Goal: Task Accomplishment & Management: Manage account settings

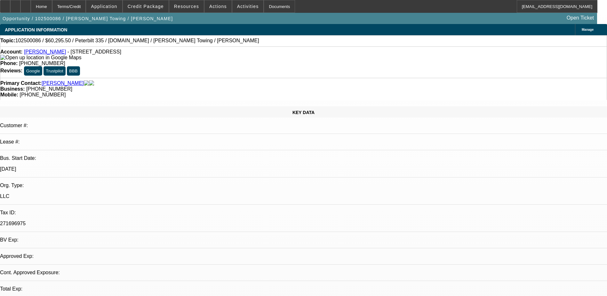
select select "0.1"
select select "2"
select select "0.1"
select select "1"
select select "2"
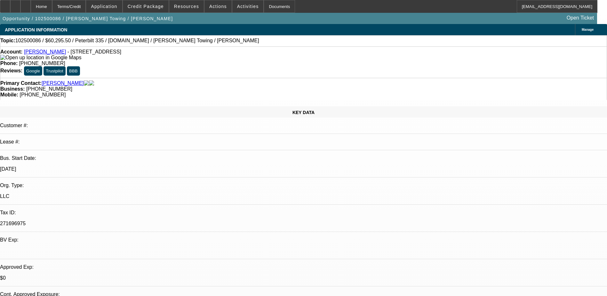
select select "4"
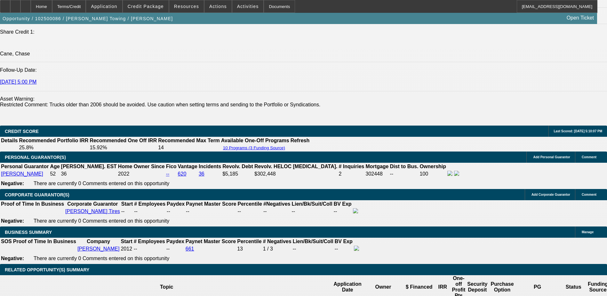
scroll to position [869, 0]
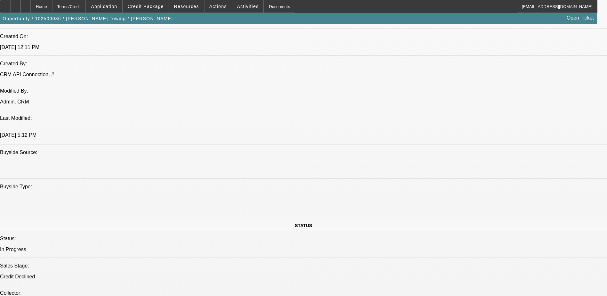
scroll to position [512, 0]
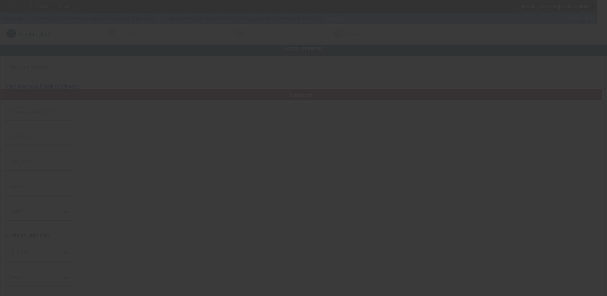
type input "SHIPLEY TOWING & REPAIR LLC"
type input "1051 N Main St"
type input "43402"
type input "Bowling Green"
type input "(419) 352-8245"
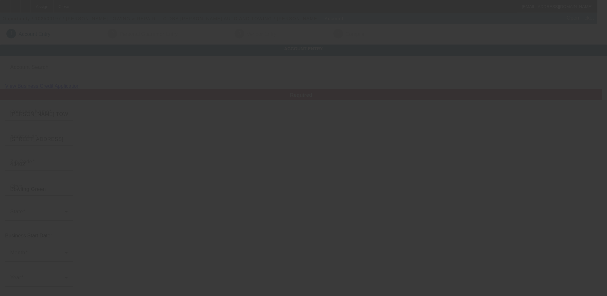
type input "SHIPLEY AUTO AND TOWING"
type input "shipleyautomotive@gmail.com"
type input "454981981"
type input "https://SHIPLEYAUTOANDTOWING.COM"
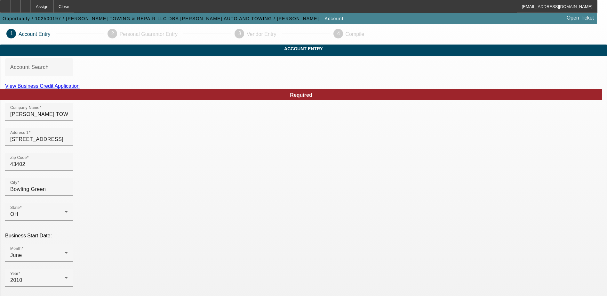
click at [80, 89] on link "View Business Credit Application" at bounding box center [42, 85] width 75 height 5
drag, startPoint x: 202, startPoint y: 125, endPoint x: 88, endPoint y: 124, distance: 113.9
type input "VJs Towing Service LLC"
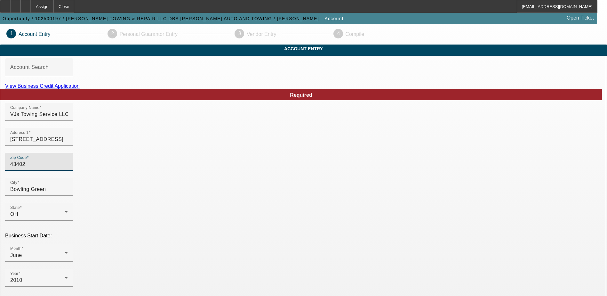
drag, startPoint x: 181, startPoint y: 175, endPoint x: 116, endPoint y: 172, distance: 65.7
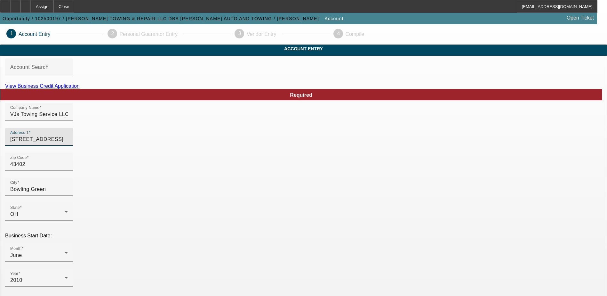
drag, startPoint x: 158, startPoint y: 151, endPoint x: 88, endPoint y: 151, distance: 69.8
type input "26725 Eckel Rd Perrysburg"
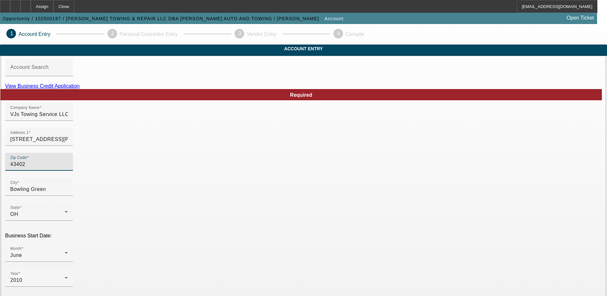
drag, startPoint x: 161, startPoint y: 177, endPoint x: 97, endPoint y: 173, distance: 64.7
type input "4"
type input "43551"
type input "Perrysburg"
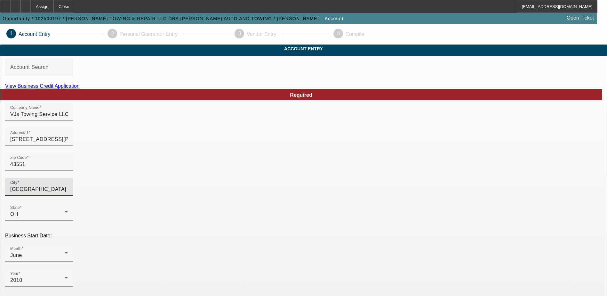
type input "Wood"
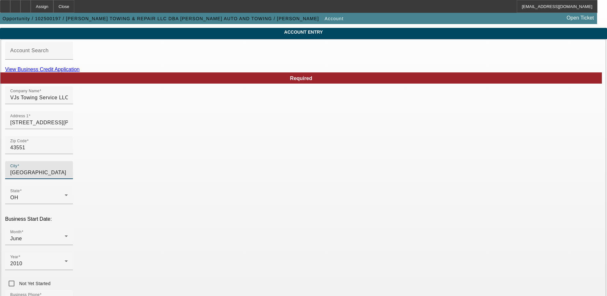
scroll to position [32, 0]
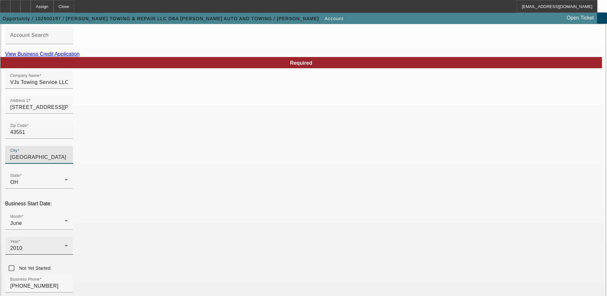
click at [70, 242] on icon at bounding box center [66, 246] width 8 height 8
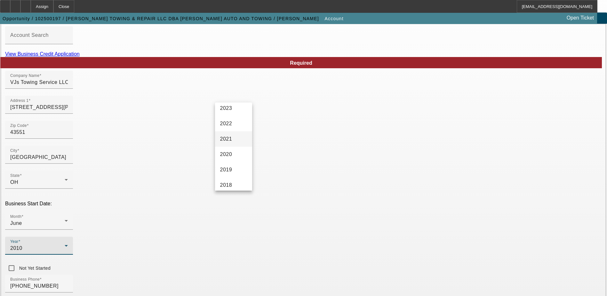
scroll to position [78, 0]
click at [232, 114] on mat-option "2023" at bounding box center [233, 110] width 37 height 15
click at [70, 217] on icon at bounding box center [66, 221] width 8 height 8
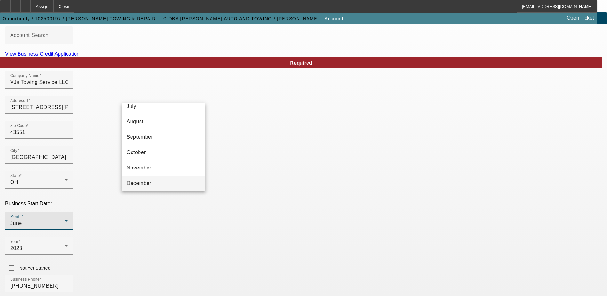
scroll to position [117, 0]
click at [166, 148] on mat-option "October" at bounding box center [164, 149] width 84 height 15
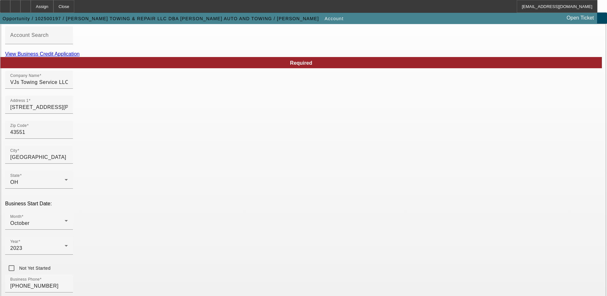
click at [240, 274] on div "Business Phone (419) 352-8245" at bounding box center [303, 286] width 597 height 25
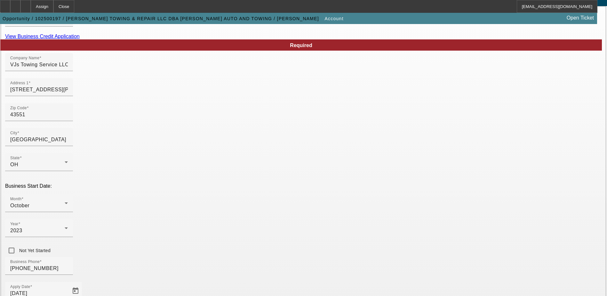
scroll to position [64, 0]
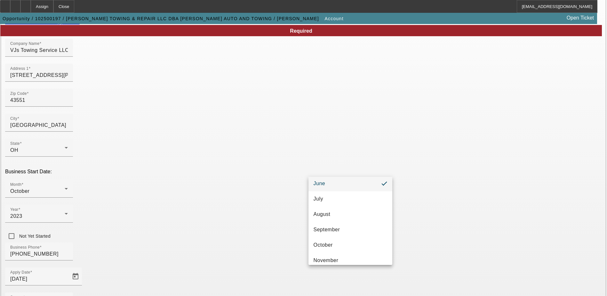
scroll to position [96, 0]
click at [414, 194] on div at bounding box center [303, 148] width 607 height 296
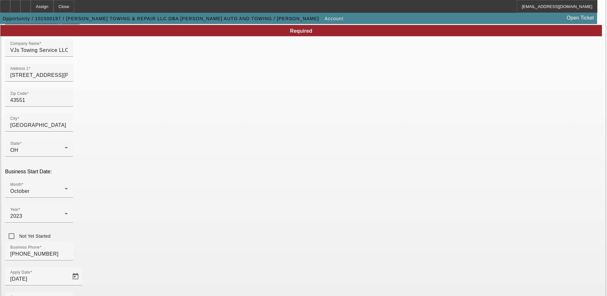
drag, startPoint x: 441, startPoint y: 221, endPoint x: 393, endPoint y: 222, distance: 48.7
type input "933378664"
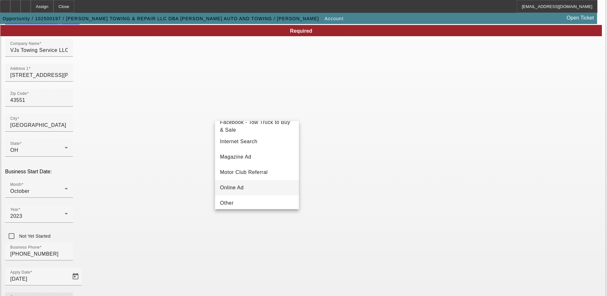
scroll to position [228, 0]
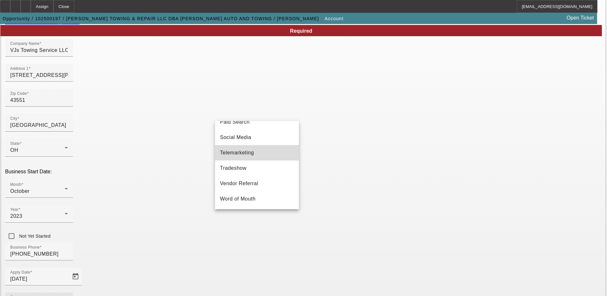
click at [259, 151] on mat-option "Telemarketing" at bounding box center [257, 152] width 84 height 15
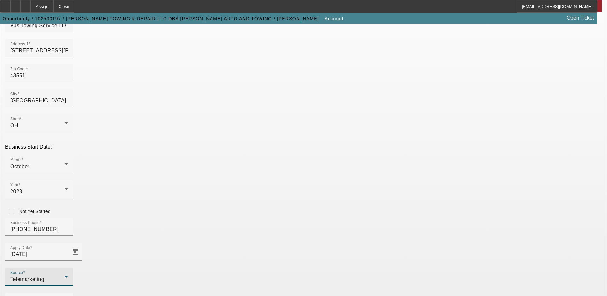
scroll to position [114, 0]
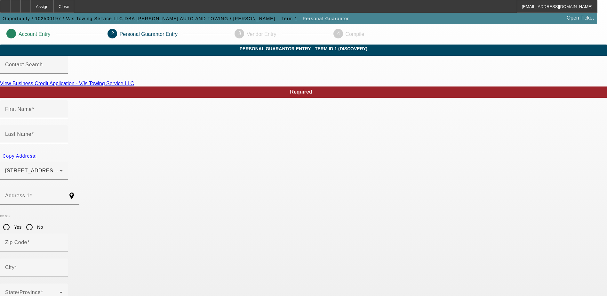
type input "Matt"
type input "Shipley"
type input "13995 Van Tussel Road"
radio input "true"
type input "43402"
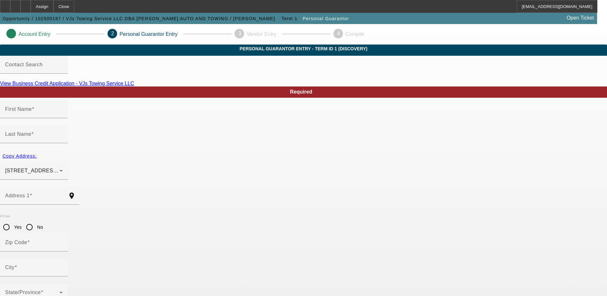
type input "BOWLING GREEN"
type input "(419) 352-8245"
type input "100"
type input "282-88-7371"
type input "shipleyautomotive@gmail.com"
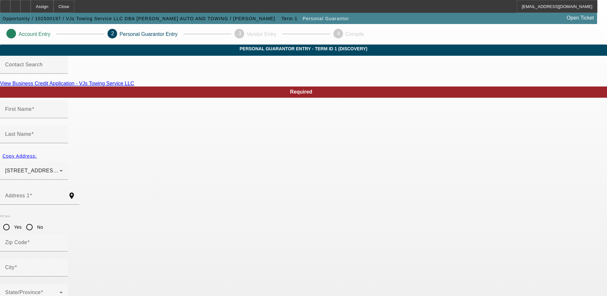
type input "(419) 345-7106"
type input "$125,000.00"
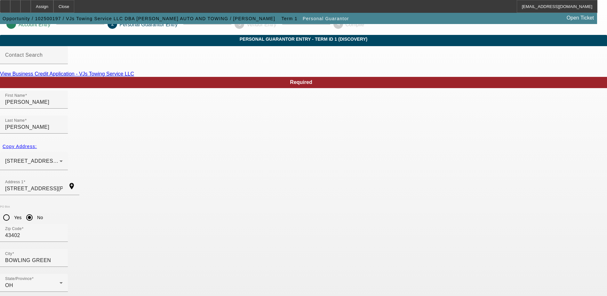
scroll to position [17, 0]
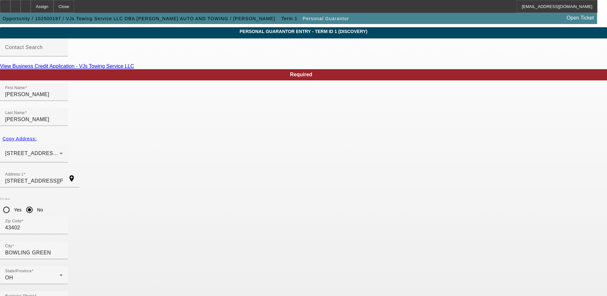
type input "290000"
type input "125000"
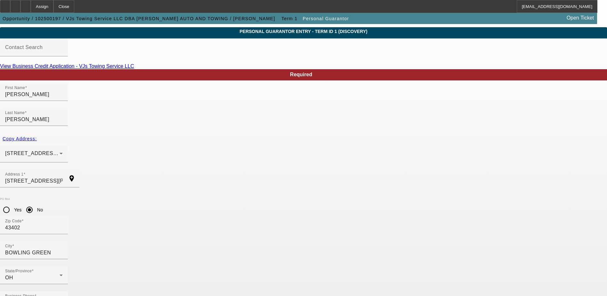
type input "$290,000.00"
drag, startPoint x: 168, startPoint y: 168, endPoint x: 151, endPoint y: 164, distance: 17.5
click at [79, 169] on mat-form-field "Address 1 13995 Van Tussel Road add_location" at bounding box center [39, 181] width 79 height 25
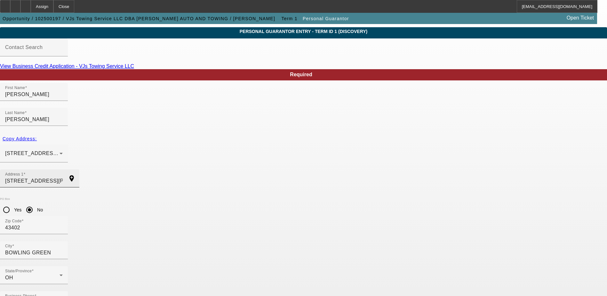
click at [63, 177] on input "13995 Van Tussel Road" at bounding box center [34, 181] width 58 height 8
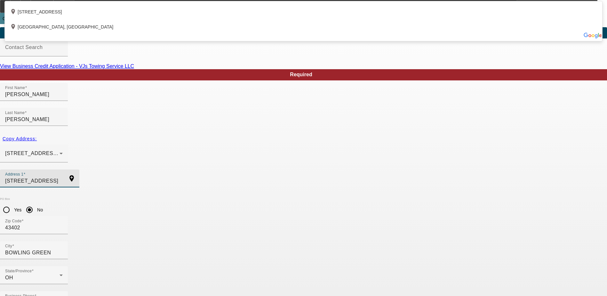
type input "14701 Wingston Road"
click at [63, 169] on div "Address 1 14701 Wingston Road" at bounding box center [34, 178] width 58 height 18
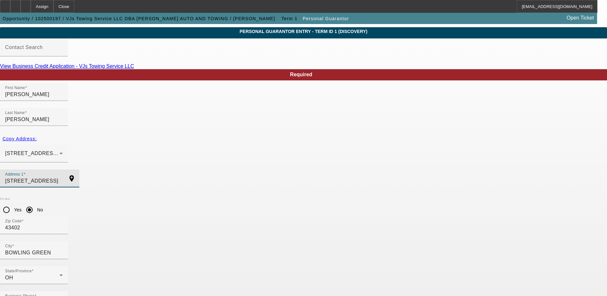
click at [63, 177] on input "14701 Wingston Road" at bounding box center [34, 181] width 58 height 8
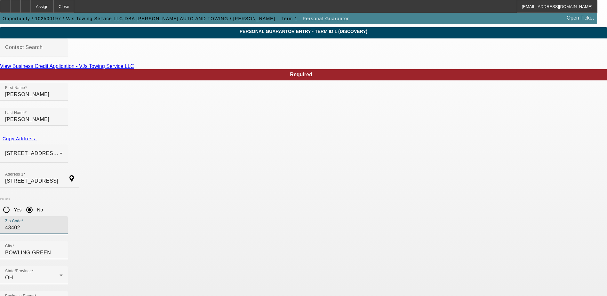
drag, startPoint x: 236, startPoint y: 186, endPoint x: 215, endPoint y: 185, distance: 21.1
click at [68, 216] on div "Zip Code 43402" at bounding box center [34, 225] width 68 height 18
click at [210, 216] on div "Zip Code 43402" at bounding box center [303, 228] width 607 height 25
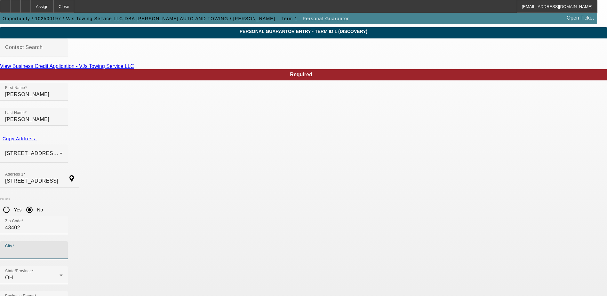
click at [63, 249] on input "City" at bounding box center [34, 253] width 58 height 8
type input "Bowling Green"
drag, startPoint x: 161, startPoint y: 237, endPoint x: 117, endPoint y: 236, distance: 43.2
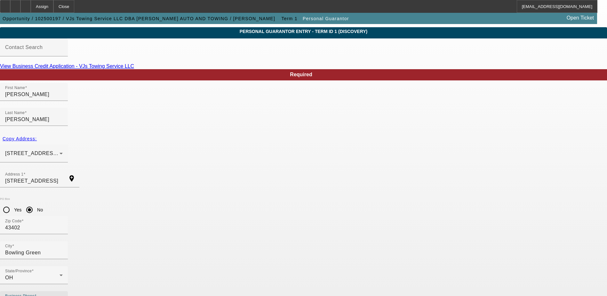
type input "(419) 874-3251"
drag, startPoint x: 278, startPoint y: 263, endPoint x: 209, endPoint y: 264, distance: 69.1
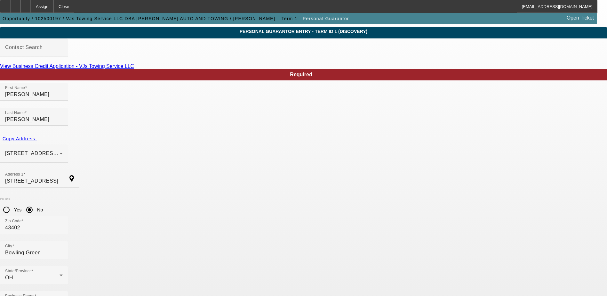
type input "mass@vjstowing.com"
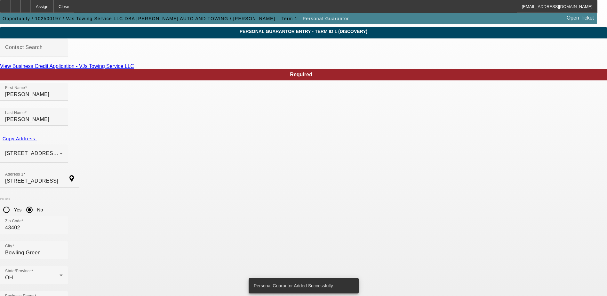
scroll to position [0, 0]
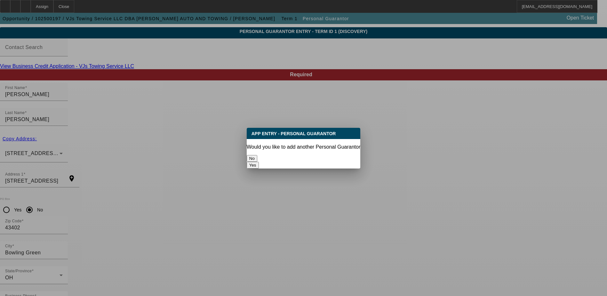
click at [257, 155] on button "No" at bounding box center [252, 158] width 11 height 7
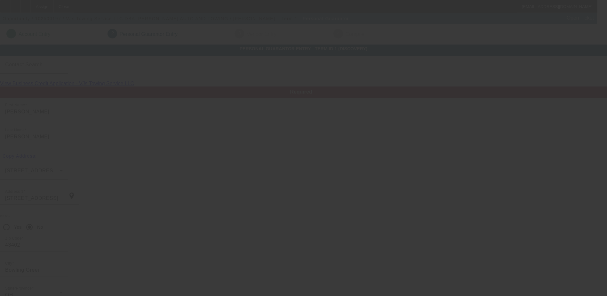
scroll to position [17, 0]
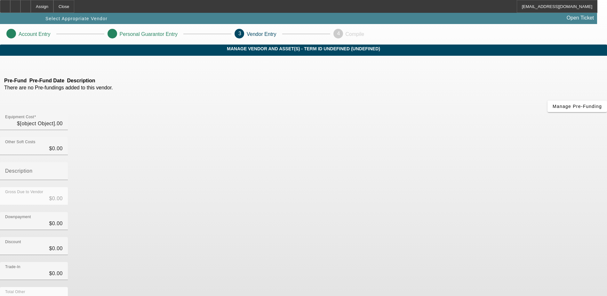
type input "$735,000.00"
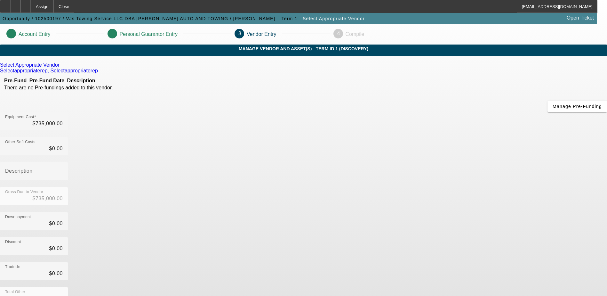
scroll to position [31, 0]
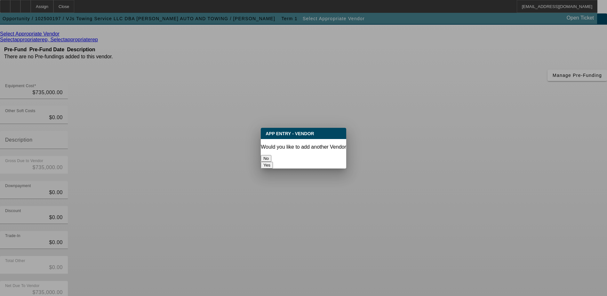
scroll to position [0, 0]
click at [271, 155] on button "No" at bounding box center [266, 158] width 11 height 7
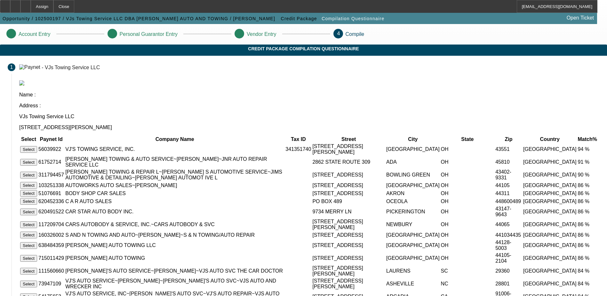
click at [37, 146] on button "Select" at bounding box center [28, 149] width 17 height 7
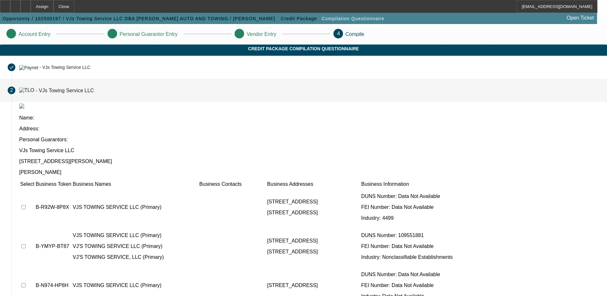
scroll to position [58, 0]
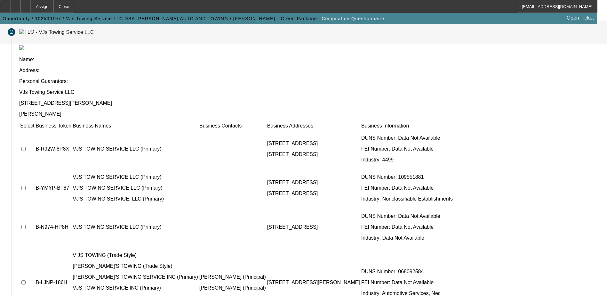
click at [131, 90] on div "Name: Address: Personal Guarantors: VJs Towing Service LLC 26725 Eckel Rd Perry…" at bounding box center [310, 181] width 596 height 272
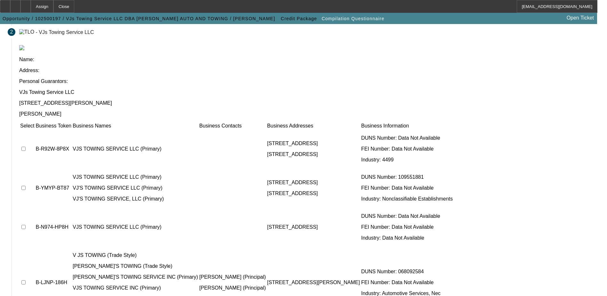
click at [26, 147] on input "checkbox" at bounding box center [23, 149] width 4 height 4
checkbox input "true"
click at [26, 186] on input "checkbox" at bounding box center [23, 188] width 4 height 4
checkbox input "true"
click at [35, 208] on td at bounding box center [27, 227] width 15 height 38
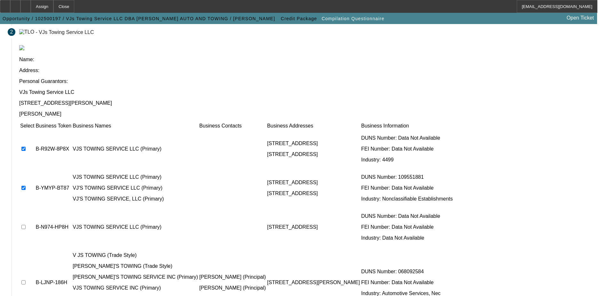
click at [26, 225] on input "checkbox" at bounding box center [23, 227] width 4 height 4
checkbox input "true"
click at [26, 280] on input "checkbox" at bounding box center [23, 282] width 4 height 4
checkbox input "false"
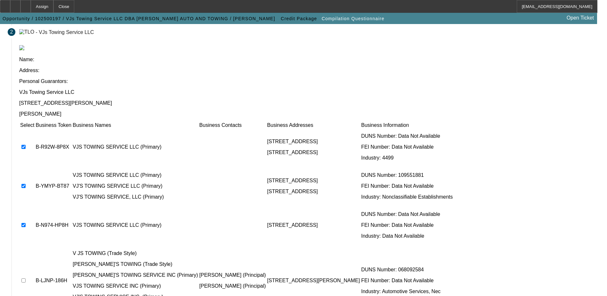
scroll to position [3, 0]
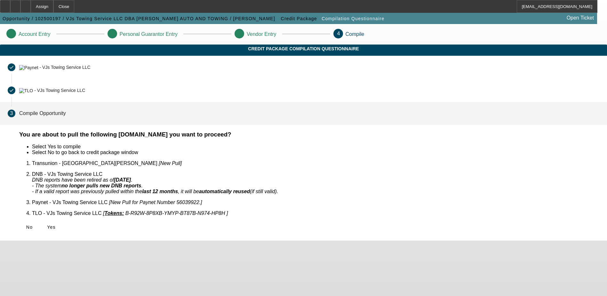
scroll to position [0, 0]
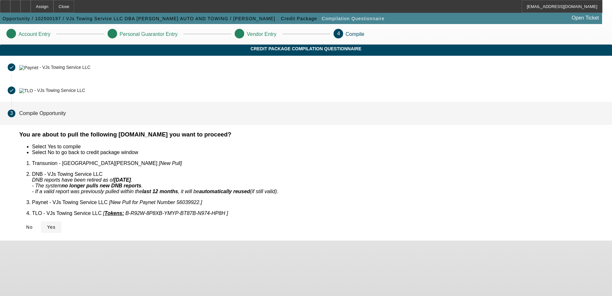
click at [56, 224] on span "Yes" at bounding box center [51, 226] width 9 height 5
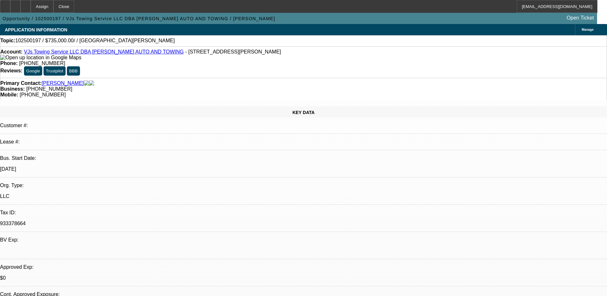
select select "0"
select select "2"
select select "0.1"
select select "1"
select select "2"
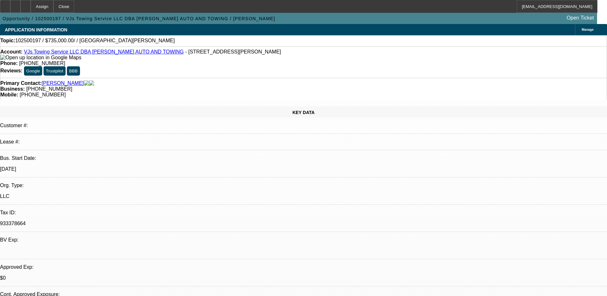
select select "4"
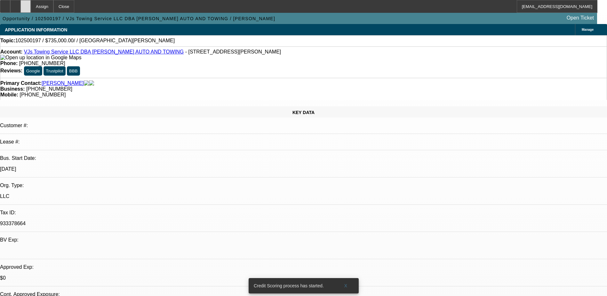
click at [26, 4] on icon at bounding box center [26, 4] width 0 height 0
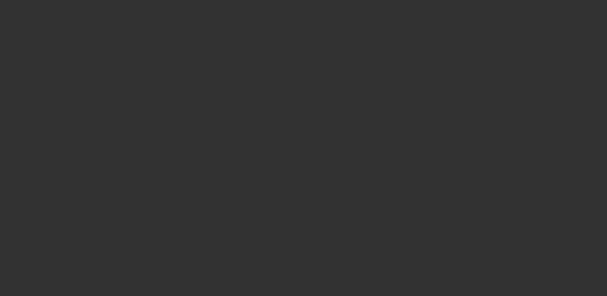
select select "0"
select select "2"
select select "0.1"
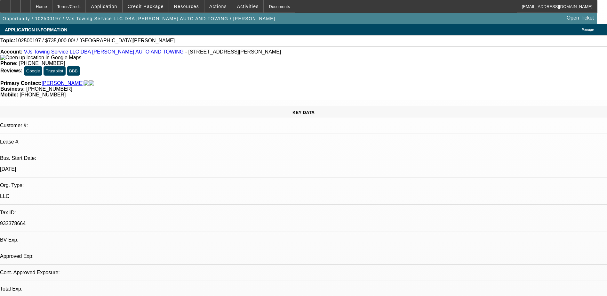
select select "1"
select select "2"
select select "4"
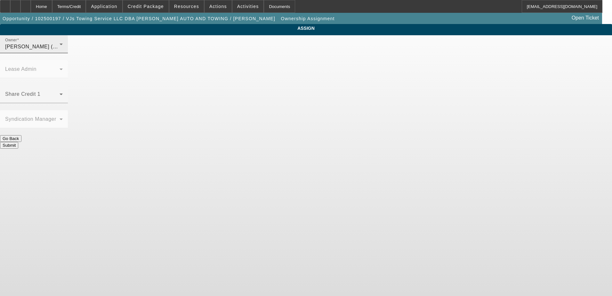
click at [65, 48] on icon at bounding box center [61, 44] width 8 height 8
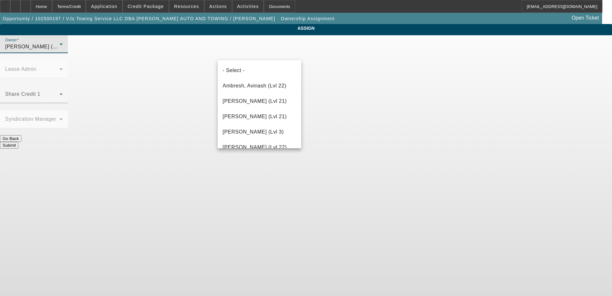
scroll to position [206, 0]
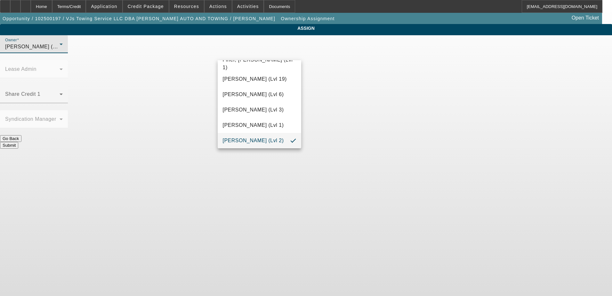
click at [294, 51] on div at bounding box center [306, 148] width 612 height 296
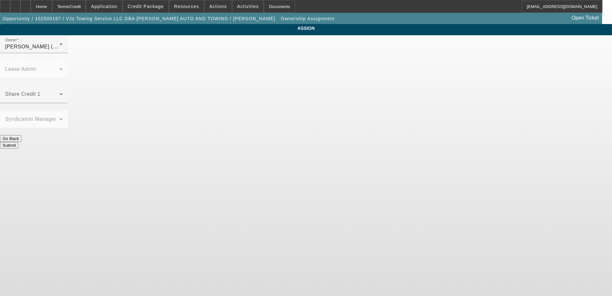
click at [63, 45] on icon at bounding box center [61, 45] width 3 height 2
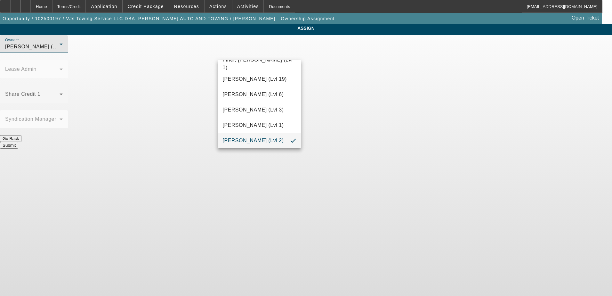
click at [293, 53] on div at bounding box center [306, 148] width 612 height 296
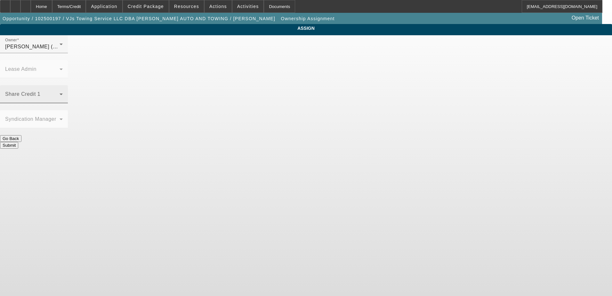
click at [60, 93] on span at bounding box center [32, 97] width 54 height 8
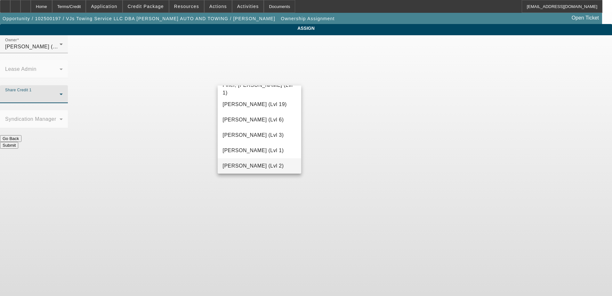
click at [253, 164] on span "Gaizutis, Lucas (Lvl 2)" at bounding box center [253, 166] width 61 height 8
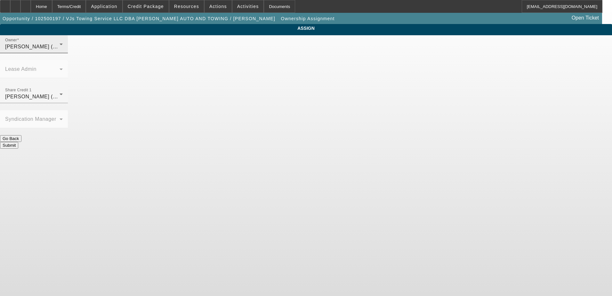
click at [63, 53] on div "Owner Gaizutis, Lucas (Lvl 2)" at bounding box center [34, 44] width 58 height 18
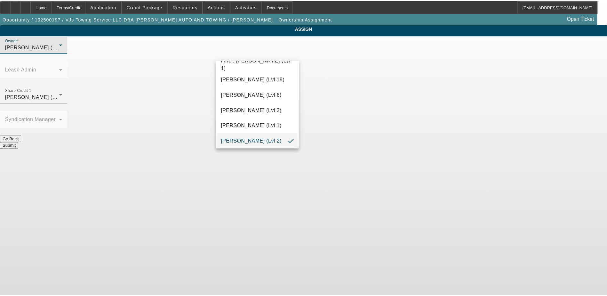
scroll to position [141, 0]
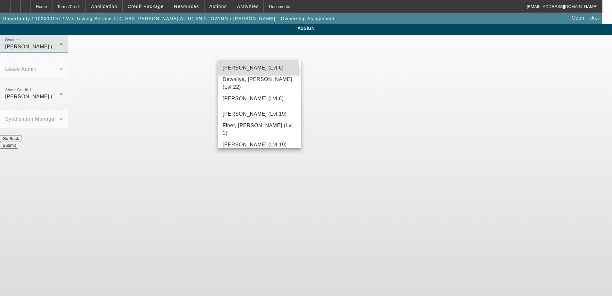
click at [258, 72] on mat-option "D'Aquila, Philip (Lvl 6)" at bounding box center [260, 67] width 84 height 15
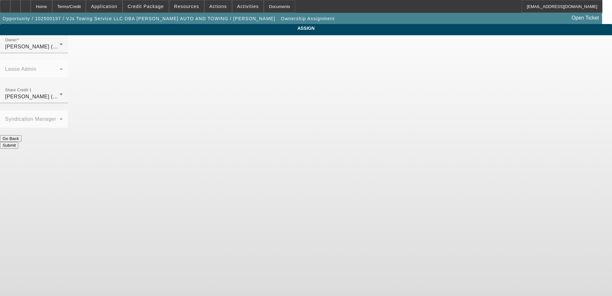
click at [18, 142] on button "Submit" at bounding box center [9, 145] width 18 height 7
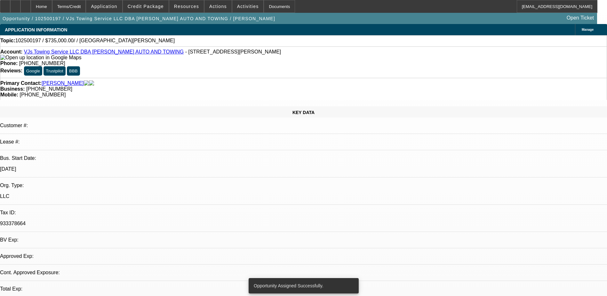
select select "0"
select select "2"
select select "0.1"
select select "4"
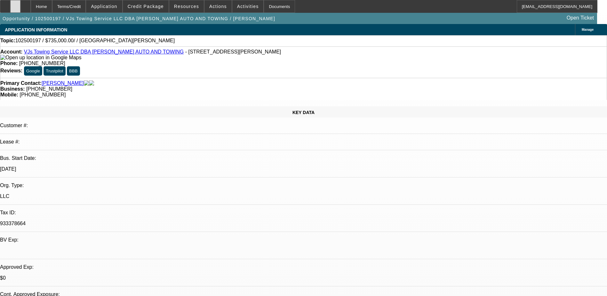
click at [20, 7] on div at bounding box center [15, 6] width 10 height 13
drag, startPoint x: 527, startPoint y: 139, endPoint x: 509, endPoint y: 139, distance: 17.3
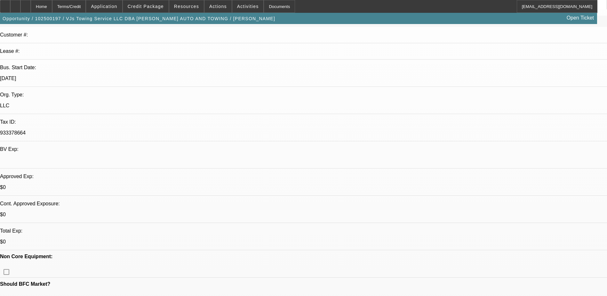
scroll to position [160, 0]
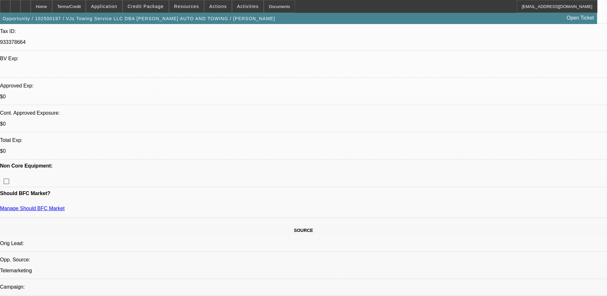
scroll to position [192, 0]
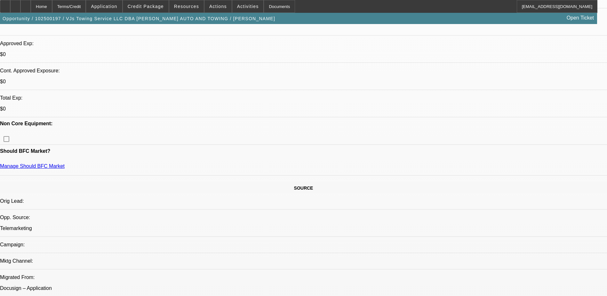
scroll to position [224, 0]
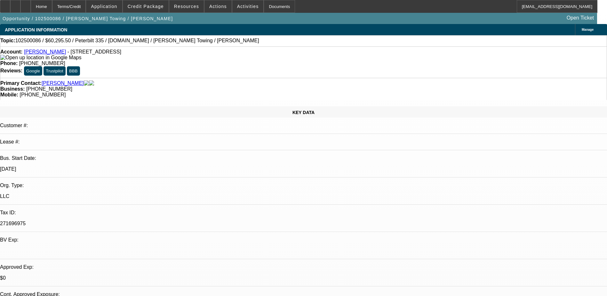
select select "0.1"
select select "2"
select select "0.1"
select select "4"
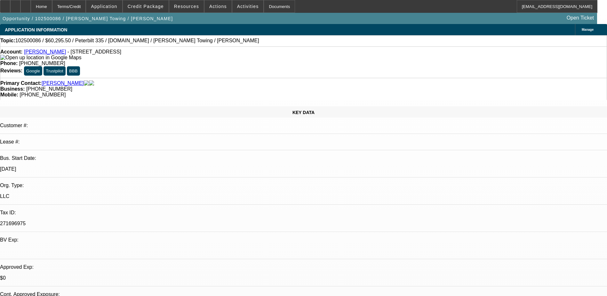
scroll to position [512, 0]
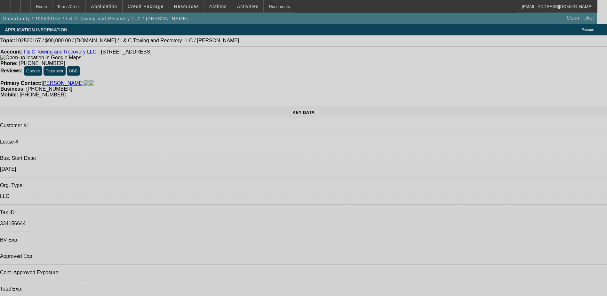
select select "0"
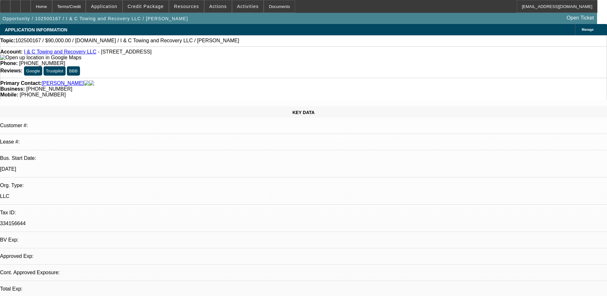
select select "2"
select select "0.1"
select select "1"
select select "2"
select select "4"
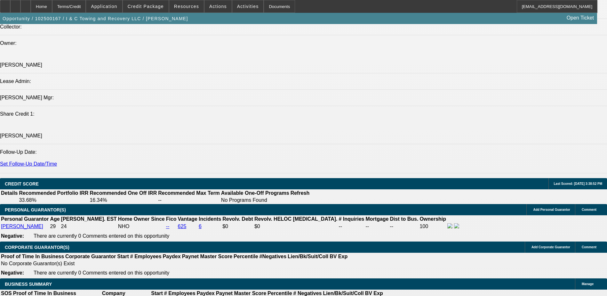
scroll to position [768, 0]
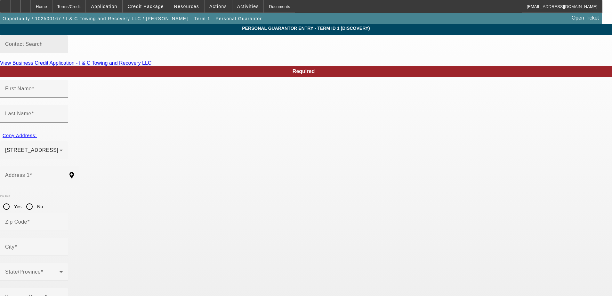
type input "[PERSON_NAME]"
type input "[STREET_ADDRESS]"
radio input "true"
type input "75149"
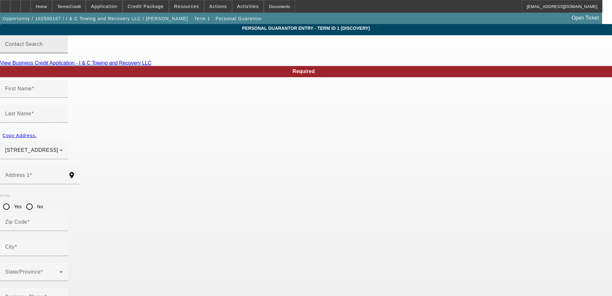
type input "Mesquite"
type input "[PHONE_NUMBER]"
type input "100"
type input "632-52-7851"
type input "[EMAIL_ADDRESS][DOMAIN_NAME]"
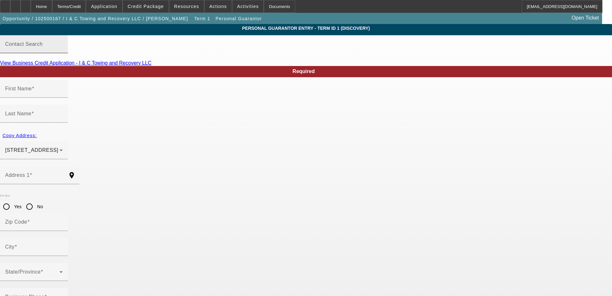
type input "[PHONE_NUMBER]"
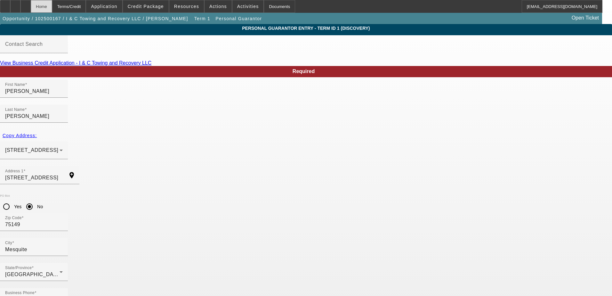
click at [52, 5] on div "Home" at bounding box center [41, 6] width 21 height 13
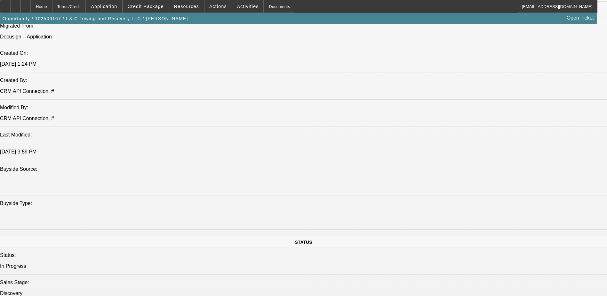
select select "0"
select select "2"
select select "0.1"
select select "4"
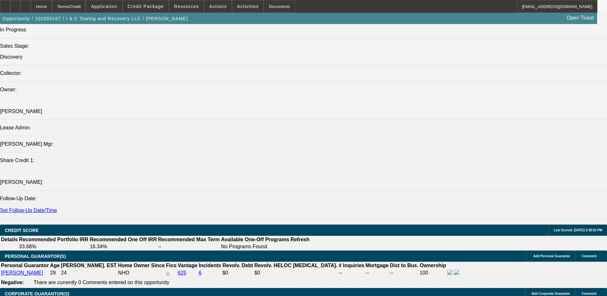
scroll to position [717, 0]
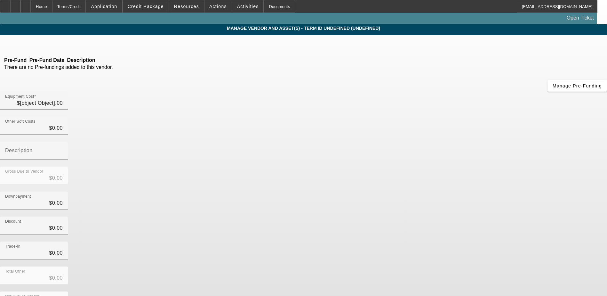
type input "$90,000.00"
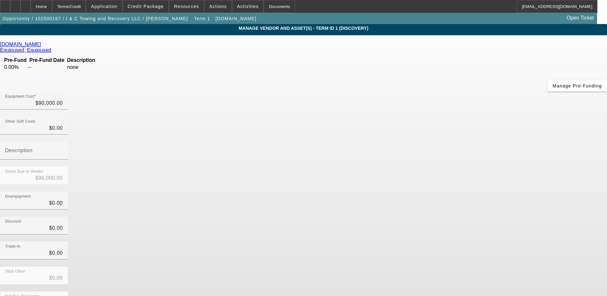
click at [43, 45] on icon at bounding box center [43, 44] width 0 height 5
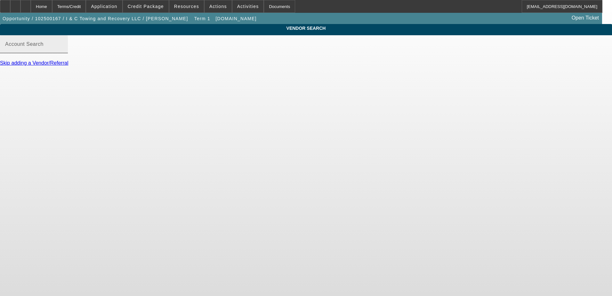
click at [63, 47] on div "Account Search" at bounding box center [34, 44] width 58 height 18
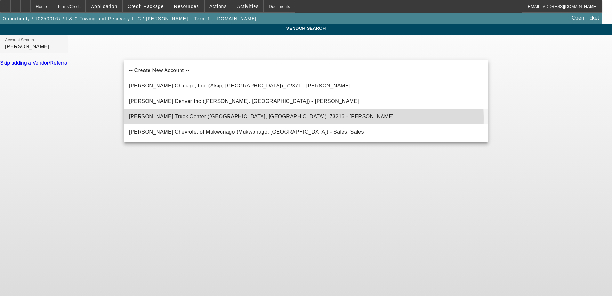
click at [249, 118] on mat-option "Lynch Truck Center (Waterford, WI)_73216 - Voss, Jared" at bounding box center [306, 116] width 364 height 15
type input "Lynch Truck Center (Waterford, WI)_73216 - Voss, Jared"
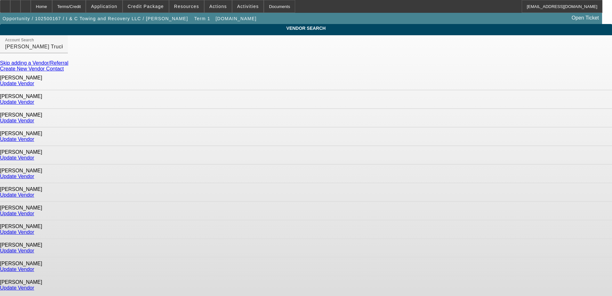
click at [34, 82] on link "Update Vendor" at bounding box center [17, 83] width 34 height 5
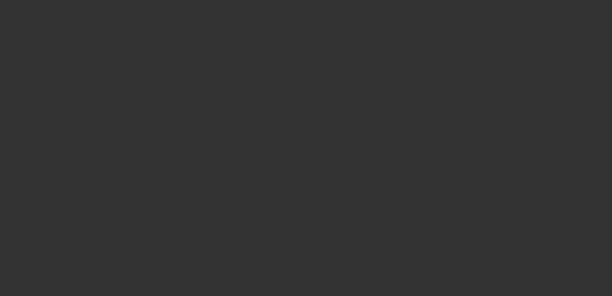
type input "$90,000.00"
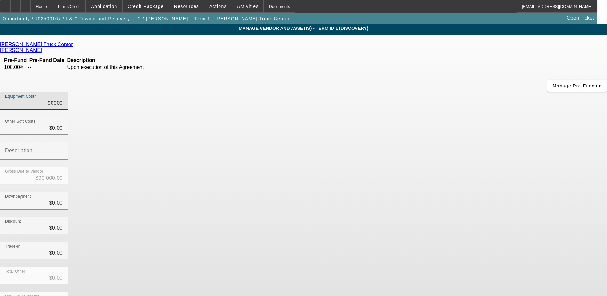
click at [63, 99] on input "90000" at bounding box center [34, 103] width 58 height 8
drag, startPoint x: 371, startPoint y: 53, endPoint x: 414, endPoint y: 56, distance: 43.0
click at [414, 92] on div "Equipment Cost 90000" at bounding box center [303, 104] width 607 height 25
type input "7"
type input "$7.00"
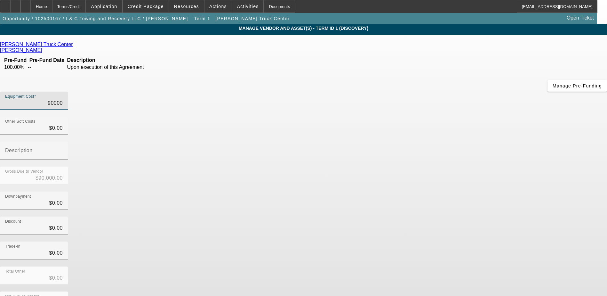
type input "$7.00"
type input "75"
type input "$75.00"
type input "750"
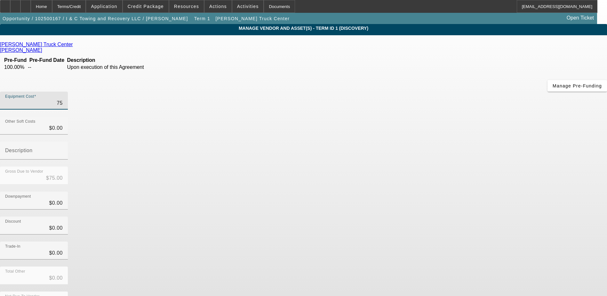
type input "$750.00"
type input "7500"
type input "$7,500.00"
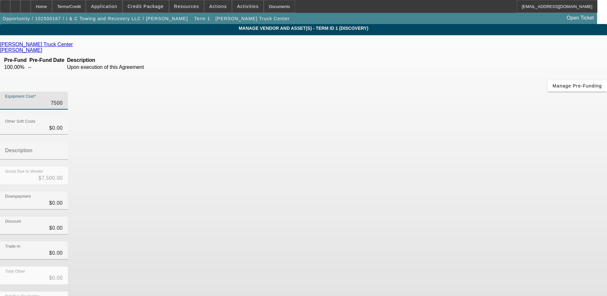
type input "75000"
type input "$75,000.00"
click at [403, 166] on div "Gross Due to Vendor $75,000.00" at bounding box center [303, 178] width 607 height 25
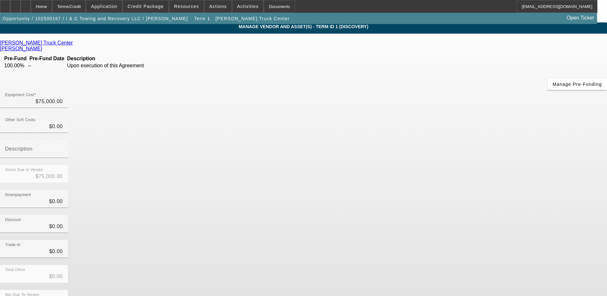
scroll to position [2, 0]
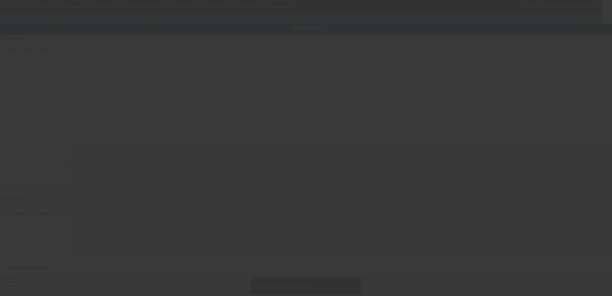
type input "1422 Smokehouse St"
type input "Mesquite"
type input "75149"
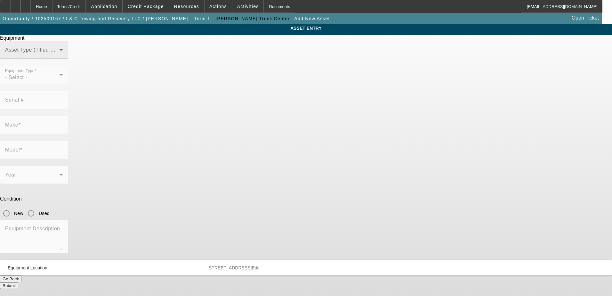
click at [60, 56] on span at bounding box center [32, 53] width 54 height 8
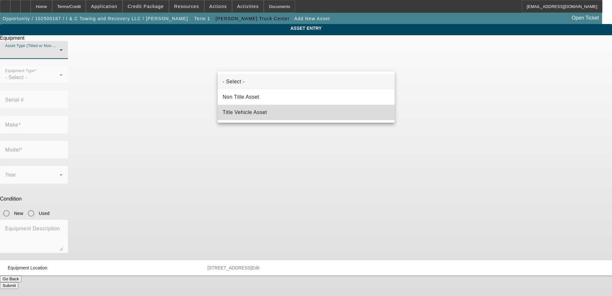
click at [281, 111] on mat-option "Title Vehicle Asset" at bounding box center [306, 112] width 177 height 15
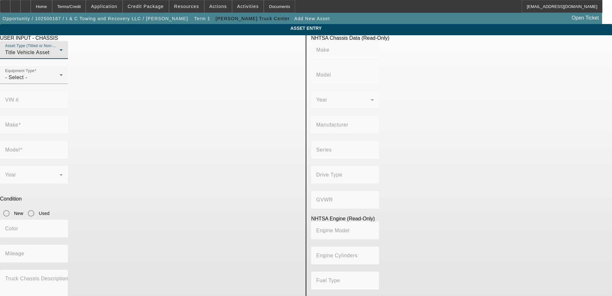
click at [19, 97] on mat-label "VIN #" at bounding box center [12, 99] width 14 height 5
click at [68, 84] on div "Equipment Type - Select -" at bounding box center [34, 75] width 68 height 18
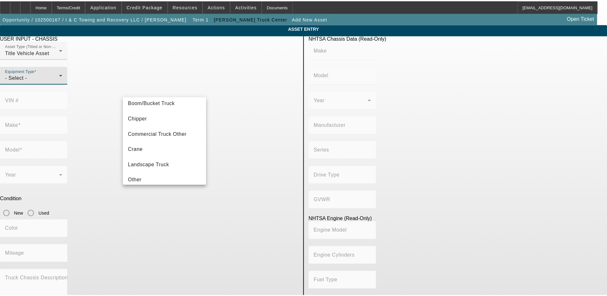
scroll to position [71, 0]
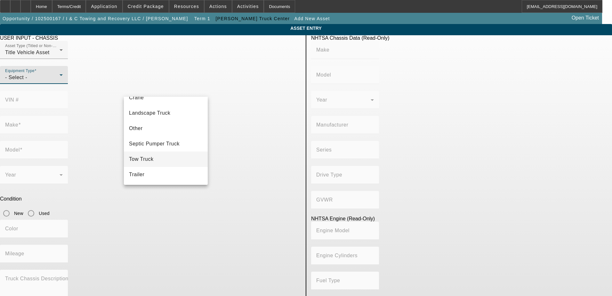
click at [156, 161] on mat-option "Tow Truck" at bounding box center [166, 158] width 84 height 15
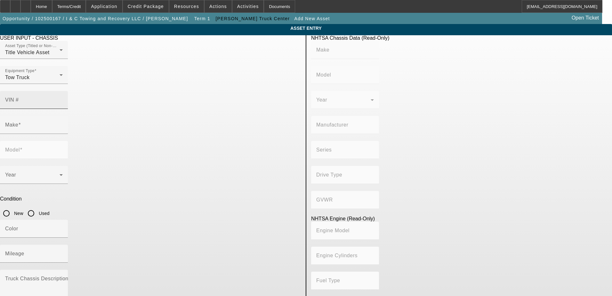
click at [63, 91] on div "VIN #" at bounding box center [34, 100] width 58 height 18
paste input "1HTEUMML0NH565642"
type input "1HTEUMML0NH565642"
type input "INTERNATIONAL"
type input "MV607"
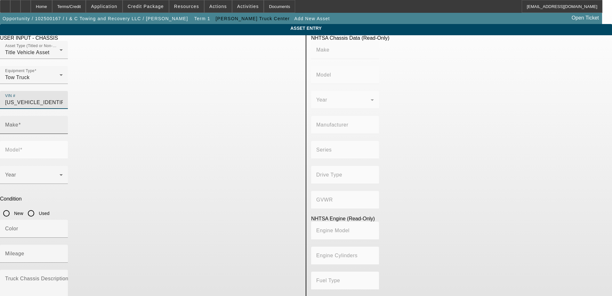
type input "INTERNATIONAL MOTORS, LLC"
type input "MV"
type input "4x2"
type input "Class 6: 19,501 - 26,000 lb (8,845 - 11,794 kg)"
type input "B 6.7"
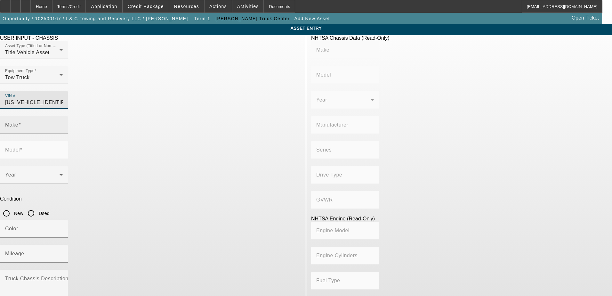
type input "Diesel"
type input "408.85908543470"
type input "6.7"
type input "1HTEUMML0NH565642"
click at [211, 116] on div "Make" at bounding box center [150, 128] width 301 height 25
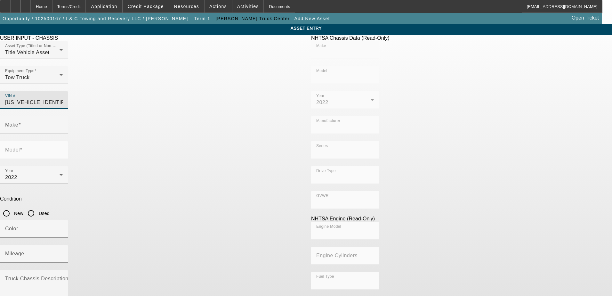
type input "INTERNATIONAL"
type input "MV607"
type input "INTERNATIONAL"
type input "MV607"
type input "INTERNATIONAL MOTORS, LLC"
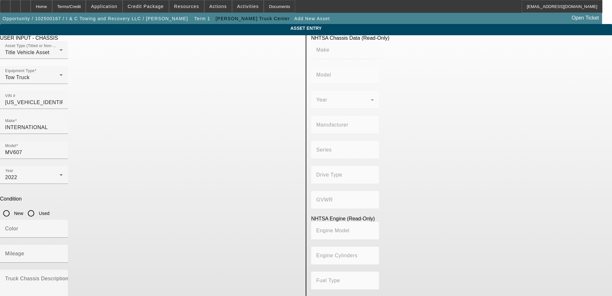
type input "MV"
type input "4x2"
type input "Class 6: 19,501 - 26,000 lb (8,845 - 11,794 kg)"
type input "B 6.7"
type input "Diesel"
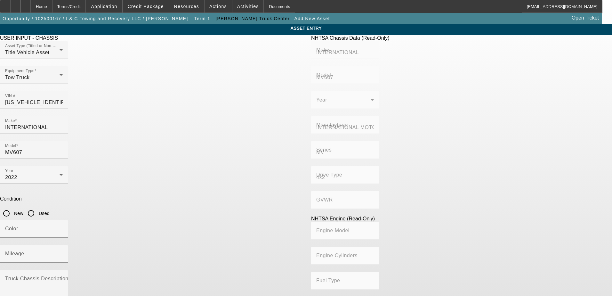
type input "408.85908543470"
type input "6.7"
click at [37, 207] on input "Used" at bounding box center [31, 213] width 13 height 13
radio input "true"
click at [63, 252] on input "Mileage" at bounding box center [34, 256] width 58 height 8
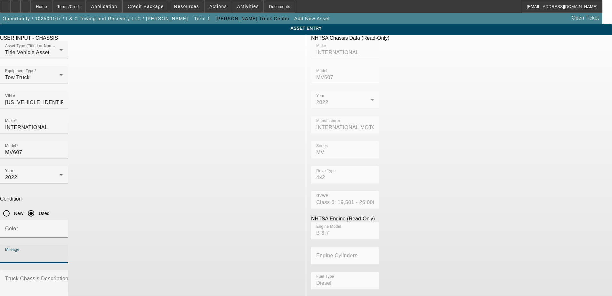
paste input "193227"
type input "193227"
click at [63, 227] on input "Color" at bounding box center [34, 231] width 58 height 8
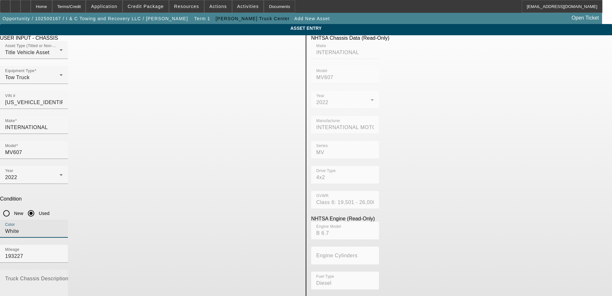
type input "White"
click at [149, 276] on mat-label "Truck Chassis Description (Describe the truck chassis only)" at bounding box center [77, 278] width 144 height 5
click at [63, 277] on textarea "Truck Chassis Description (Describe the truck chassis only)" at bounding box center [34, 288] width 58 height 23
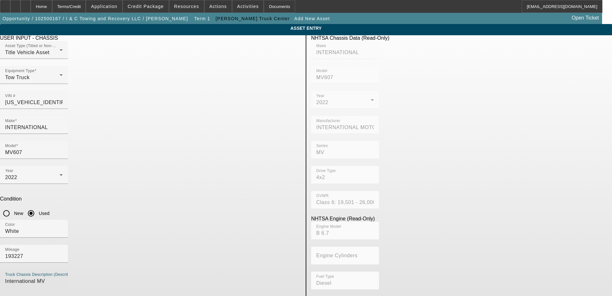
type textarea "International MV"
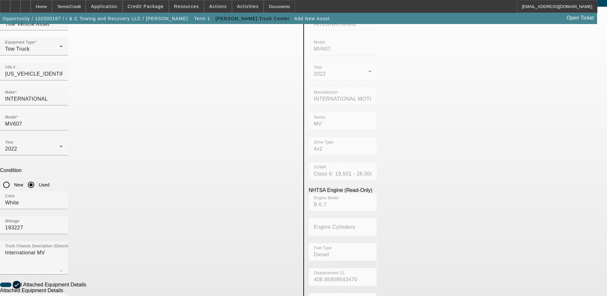
scroll to position [64, 0]
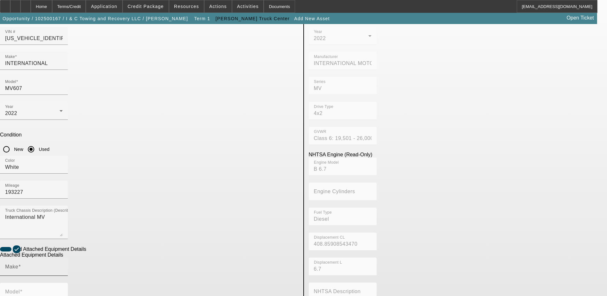
click at [63, 258] on div "Make" at bounding box center [34, 267] width 58 height 18
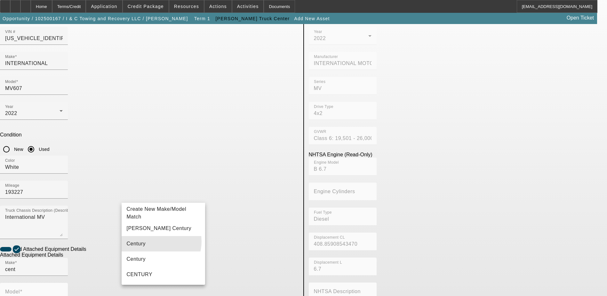
drag, startPoint x: 159, startPoint y: 241, endPoint x: 166, endPoint y: 236, distance: 9.2
click at [159, 241] on mat-option "Century" at bounding box center [164, 243] width 84 height 15
type input "Century"
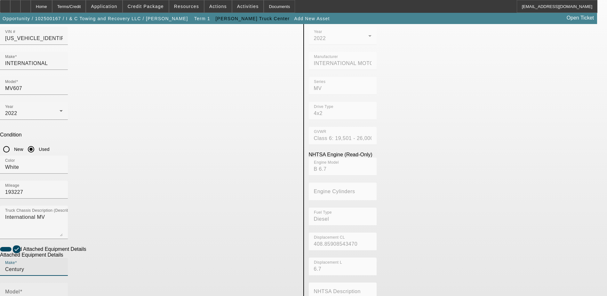
click at [63, 290] on input "Model" at bounding box center [34, 294] width 58 height 8
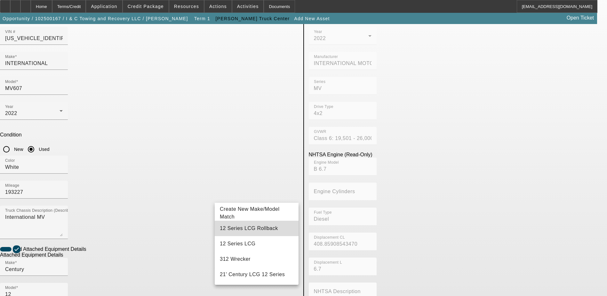
click at [260, 230] on span "12 Series LCG Rollback" at bounding box center [249, 227] width 58 height 5
type input "12 Series LCG Rollback"
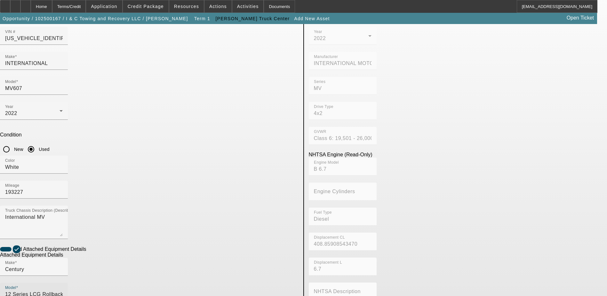
radio input "true"
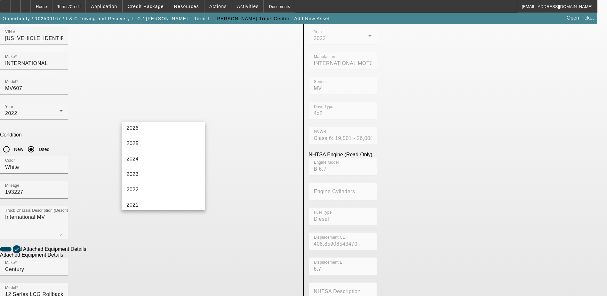
scroll to position [96, 0]
click at [148, 132] on mat-option "2022" at bounding box center [164, 127] width 84 height 15
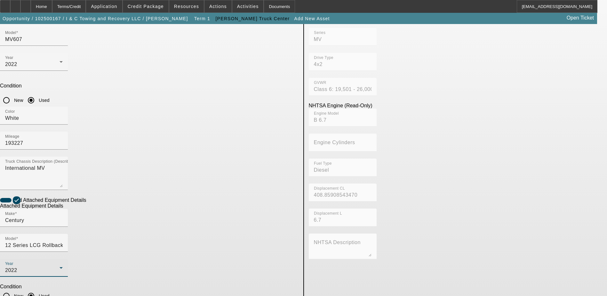
scroll to position [116, 0]
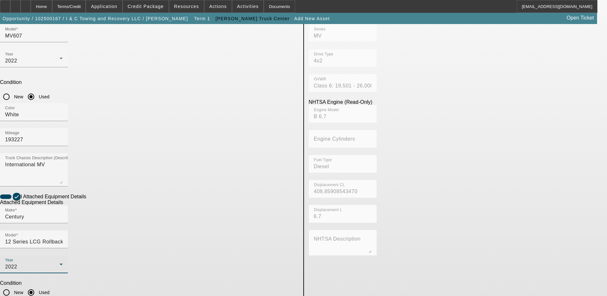
checkbox input "true"
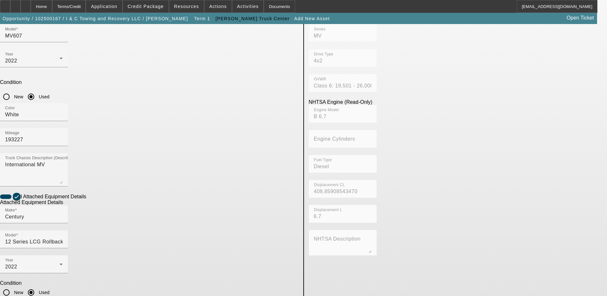
type textarea "Century 12 Series Rollback"
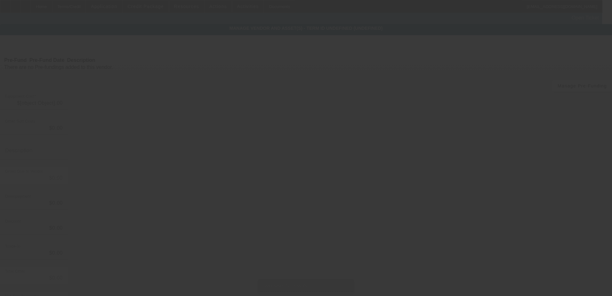
type input "$75,000.00"
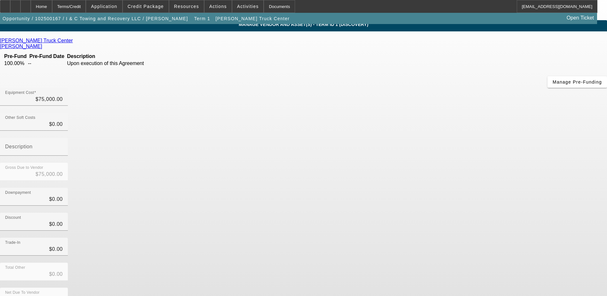
scroll to position [4, 0]
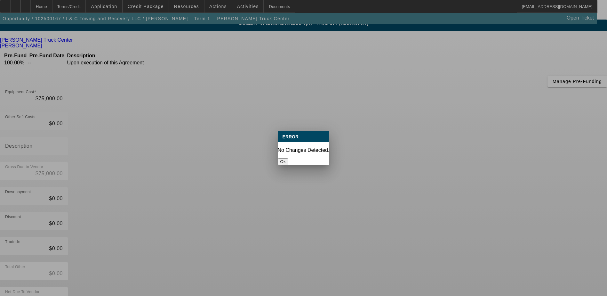
scroll to position [0, 0]
click at [288, 158] on button "Ok" at bounding box center [283, 161] width 11 height 7
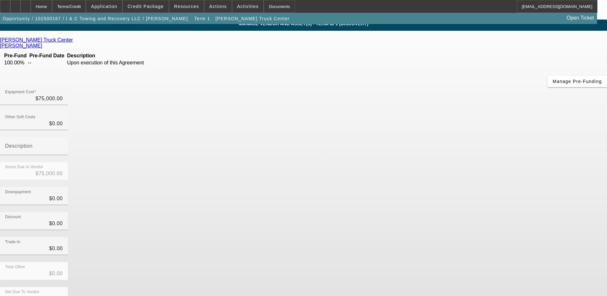
scroll to position [4, 0]
click at [52, 4] on div "Home" at bounding box center [41, 6] width 21 height 13
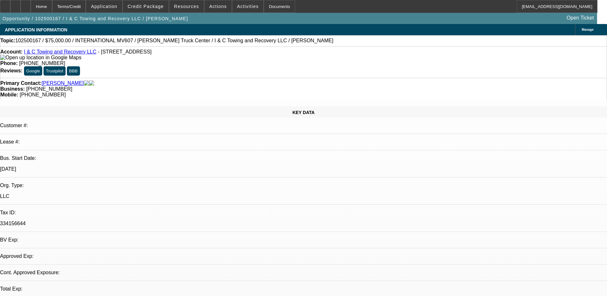
select select "0"
select select "2"
select select "0.1"
select select "4"
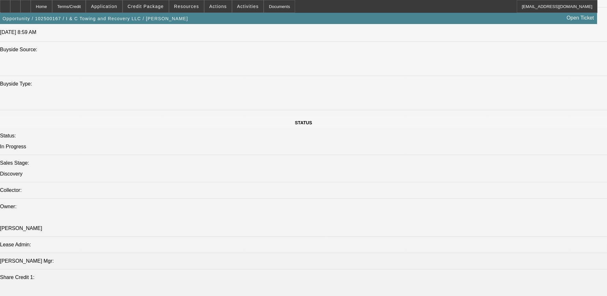
scroll to position [608, 0]
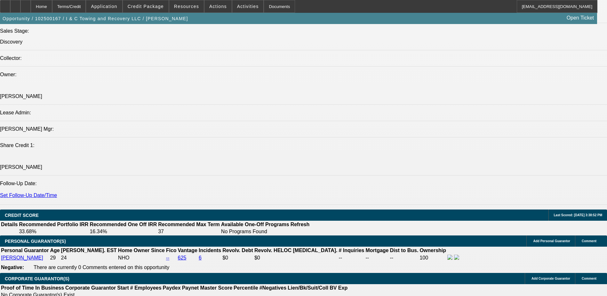
scroll to position [768, 0]
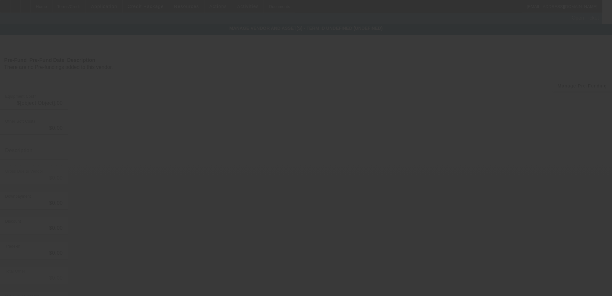
type input "$75,000.00"
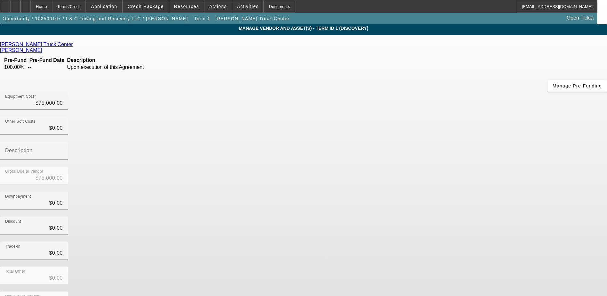
click at [44, 47] on icon at bounding box center [44, 49] width 0 height 5
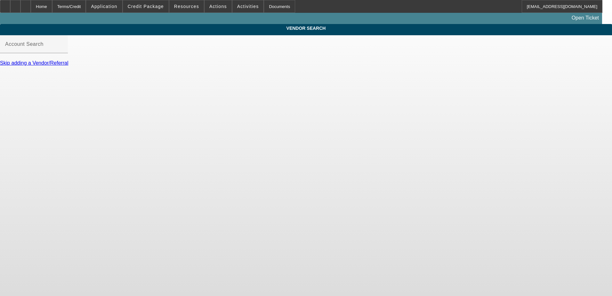
type input "Lynch Truck Center (Waterford, WI)_73216 - Voss, Jared"
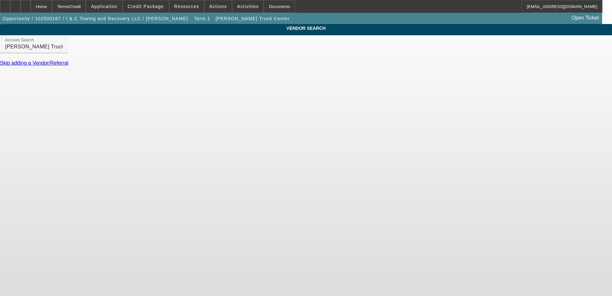
click at [68, 66] on link "Skip adding a Vendor/Referral" at bounding box center [34, 62] width 68 height 5
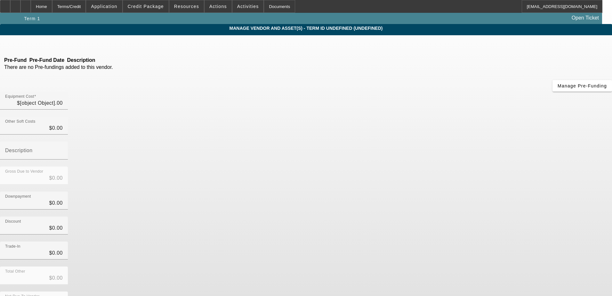
type input "$75,000.00"
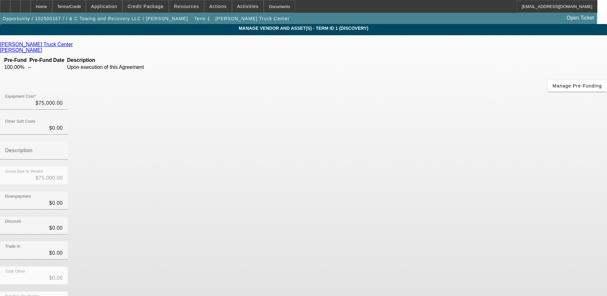
click at [246, 47] on div "Almburg, Lori" at bounding box center [303, 50] width 607 height 6
click at [44, 47] on icon at bounding box center [44, 49] width 0 height 5
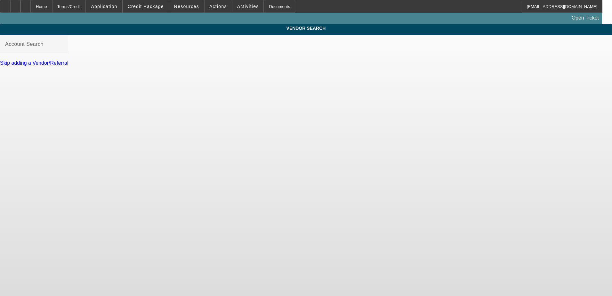
type input "Lynch Truck Center (Waterford, WI)_73216 - Voss, Jared"
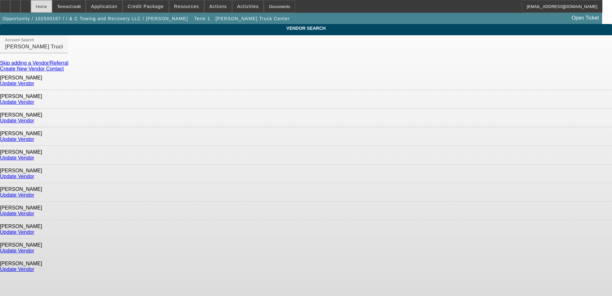
click at [52, 6] on div "Home" at bounding box center [41, 6] width 21 height 13
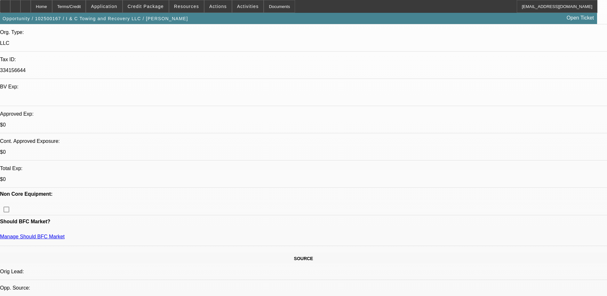
select select "0"
select select "2"
select select "0.1"
select select "4"
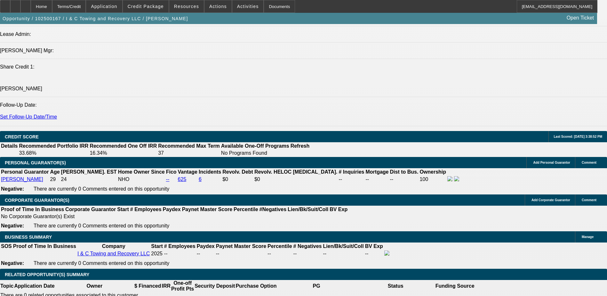
scroll to position [768, 0]
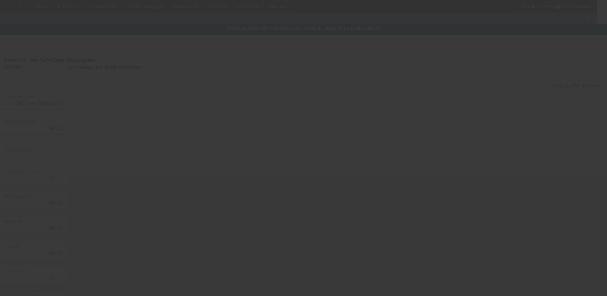
type input "$75,000.00"
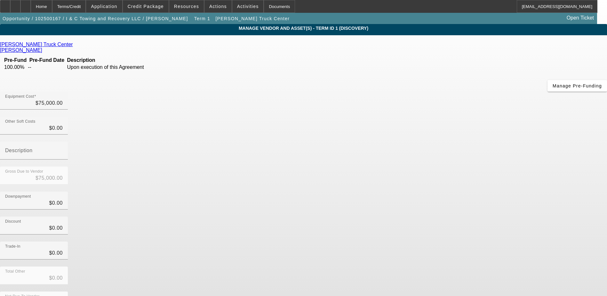
click at [75, 46] on icon at bounding box center [75, 44] width 0 height 5
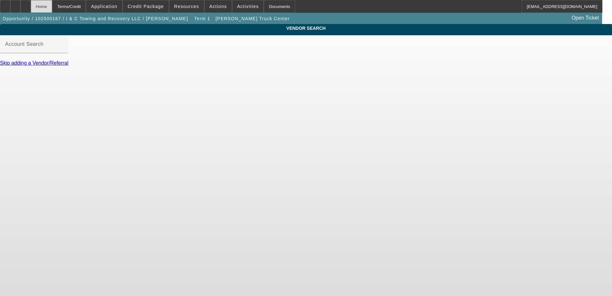
click at [52, 6] on div "Home" at bounding box center [41, 6] width 21 height 13
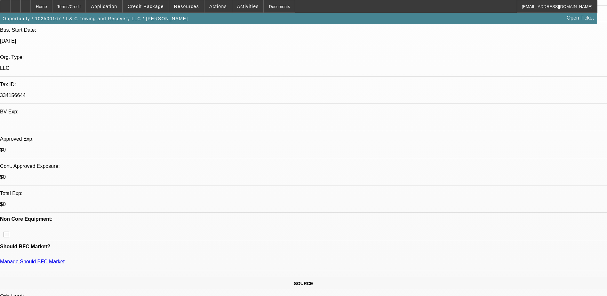
select select "0"
select select "2"
select select "0.1"
select select "4"
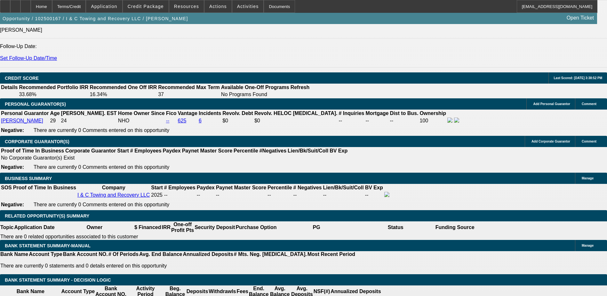
scroll to position [805, 0]
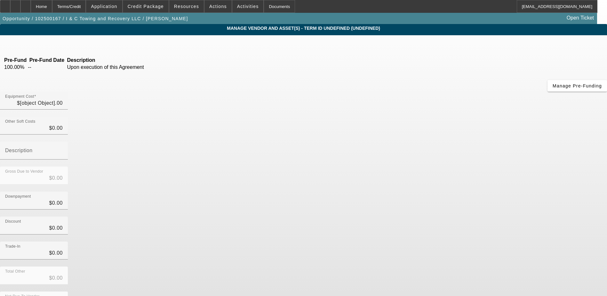
type input "$75,000.00"
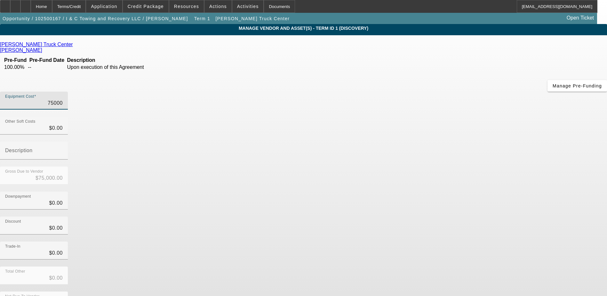
drag, startPoint x: 364, startPoint y: 52, endPoint x: 410, endPoint y: 53, distance: 46.1
click at [408, 92] on div "Equipment Cost 75000" at bounding box center [303, 104] width 607 height 25
type input "7"
type input "$7.00"
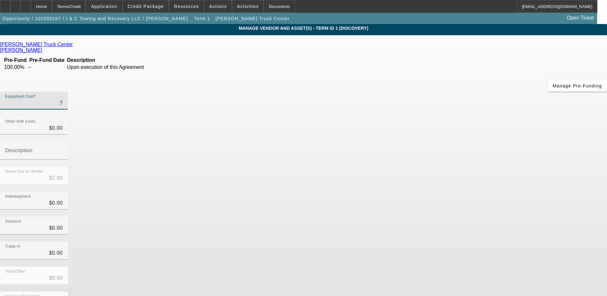
type input "70"
type input "$70.00"
type input "700"
type input "$700.00"
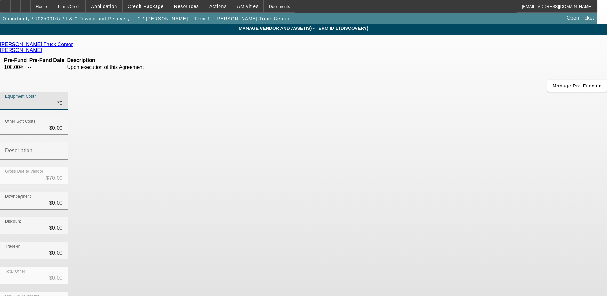
type input "$700.00"
type input "7000"
type input "$7,000.00"
type input "70000"
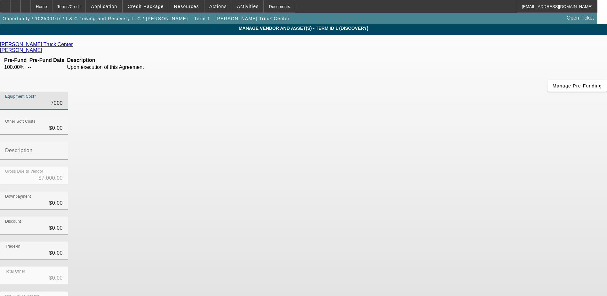
type input "$70,000.00"
click at [430, 191] on div "Downpayment $0.00" at bounding box center [303, 203] width 607 height 25
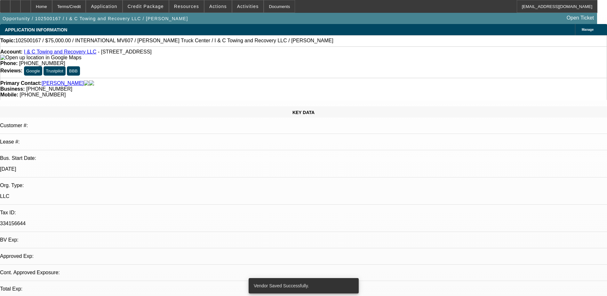
select select "0"
select select "2"
select select "0.1"
select select "4"
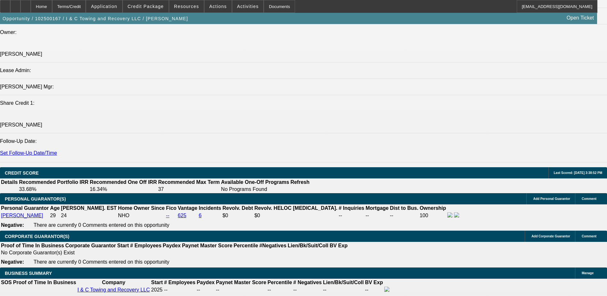
scroll to position [832, 0]
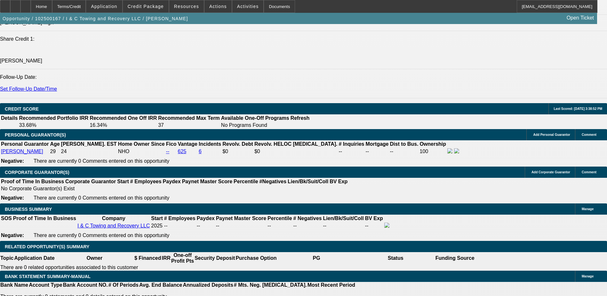
type input "$0.00"
type input "UNKNOWN"
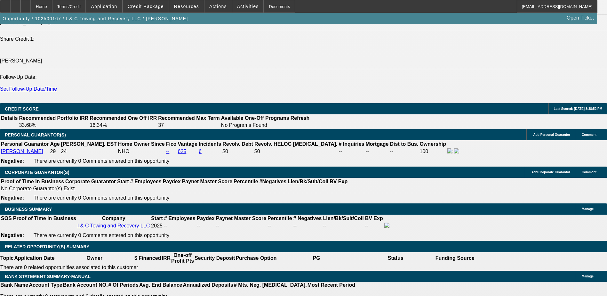
select select "0.15"
type input "$10,500.00"
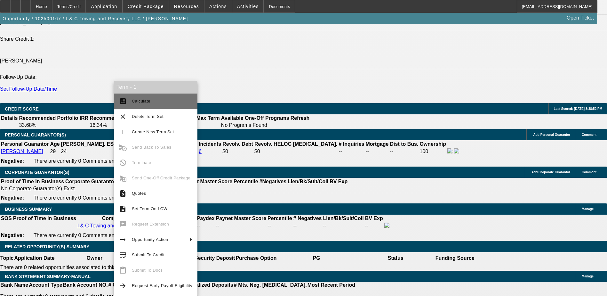
click at [155, 100] on span "Calculate" at bounding box center [162, 101] width 60 height 8
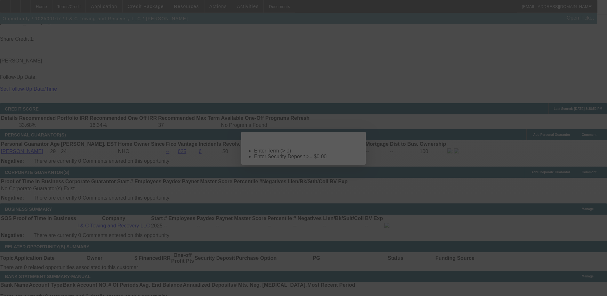
scroll to position [0, 0]
select select "0.15"
select select "2"
select select "0.1"
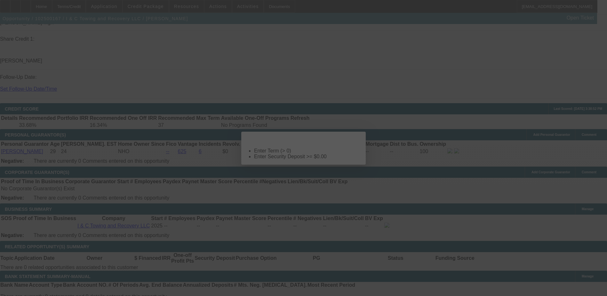
select select "4"
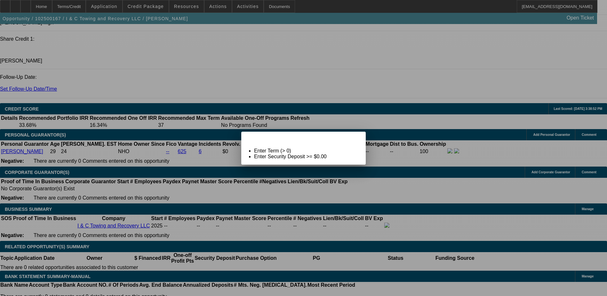
click at [353, 139] on span "Close" at bounding box center [357, 137] width 9 height 4
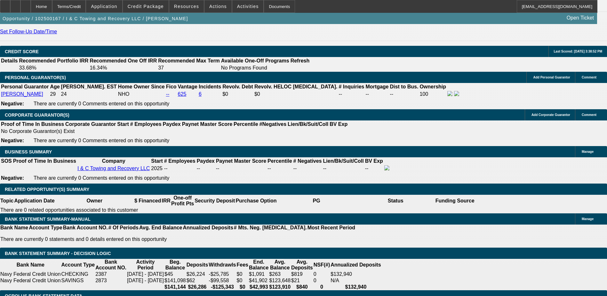
scroll to position [896, 0]
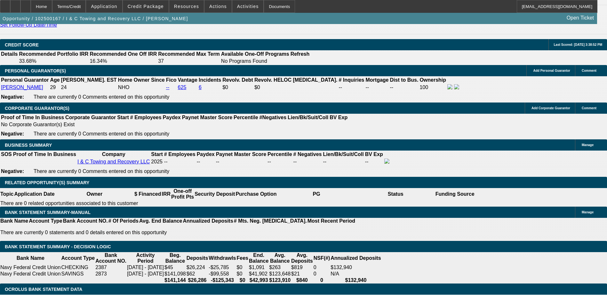
select select "0.1"
type input "$7,000.00"
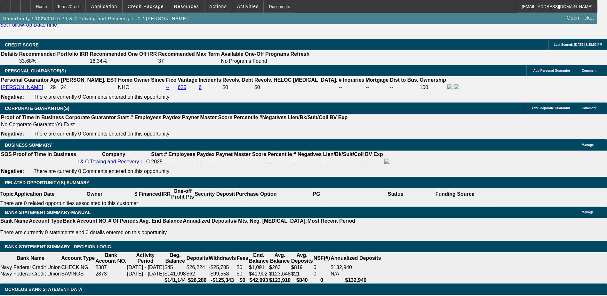
select select "0.15"
type input "$10,500.00"
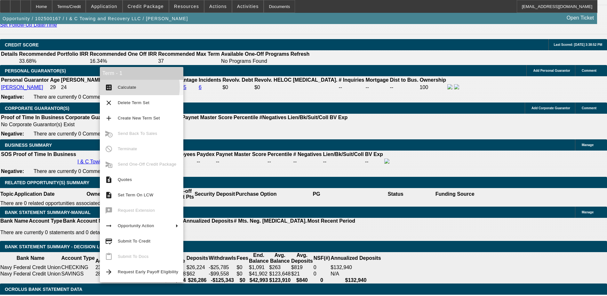
drag, startPoint x: 136, startPoint y: 87, endPoint x: 198, endPoint y: 86, distance: 61.8
click at [136, 87] on span "Calculate" at bounding box center [148, 88] width 60 height 8
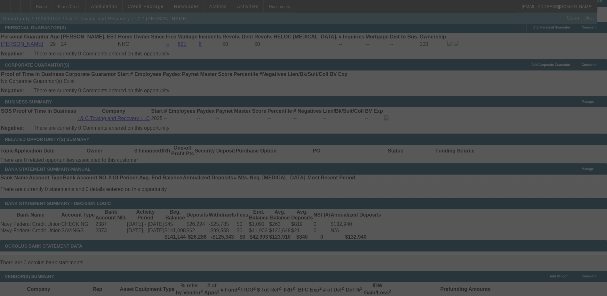
scroll to position [0, 0]
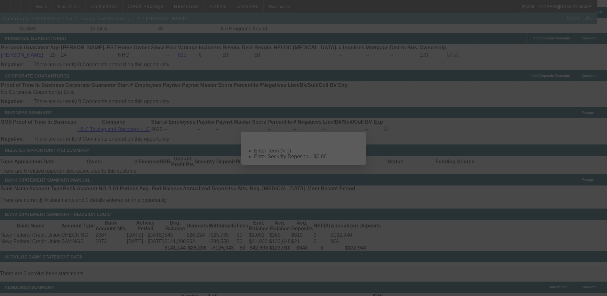
select select "0.15"
select select "2"
select select "0.1"
select select "4"
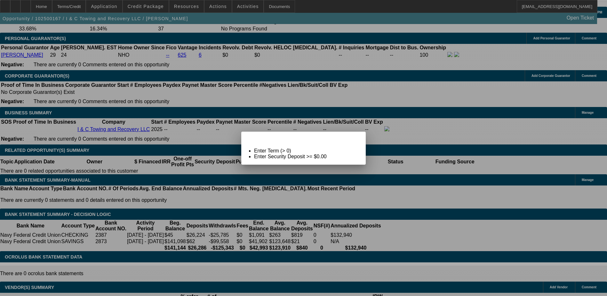
click at [353, 139] on span "Close" at bounding box center [357, 137] width 9 height 4
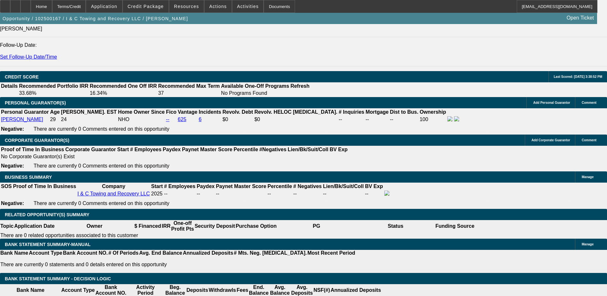
scroll to position [864, 0]
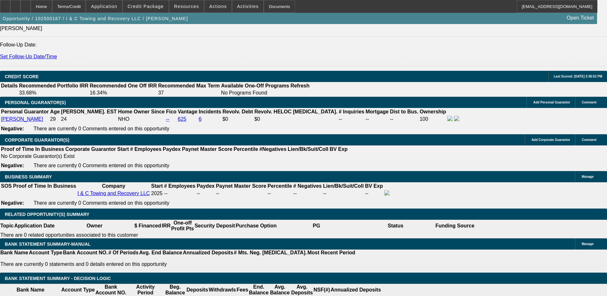
select select "0.1"
type input "$7,000.00"
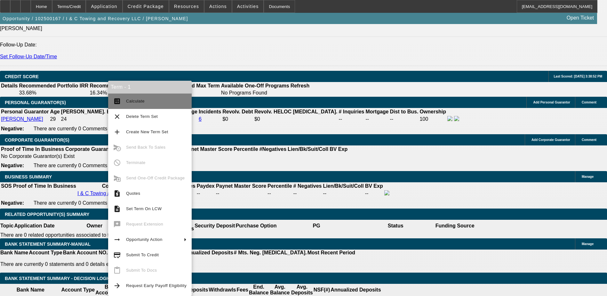
click at [136, 101] on span "Calculate" at bounding box center [135, 101] width 19 height 5
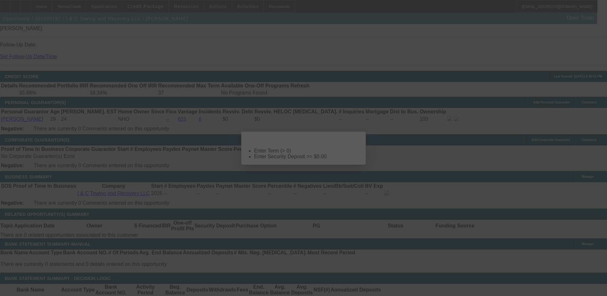
scroll to position [0, 0]
select select "0.1"
select select "2"
select select "0.1"
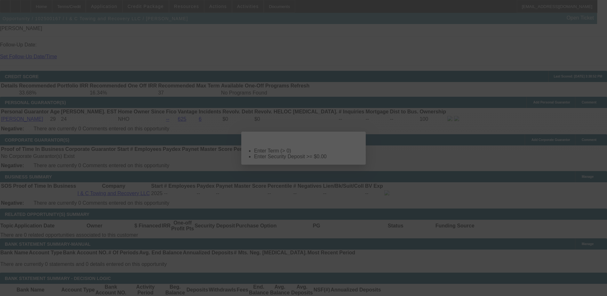
select select "4"
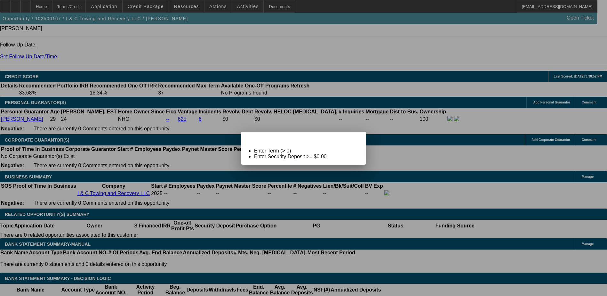
click at [352, 139] on div "Close" at bounding box center [359, 135] width 14 height 7
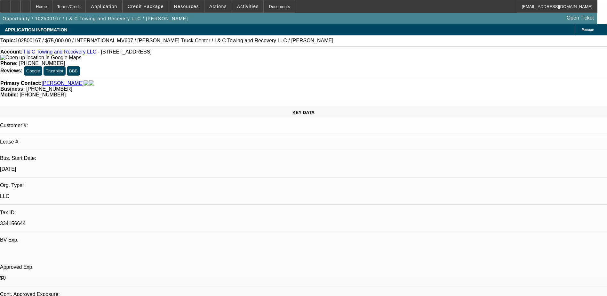
scroll to position [864, 0]
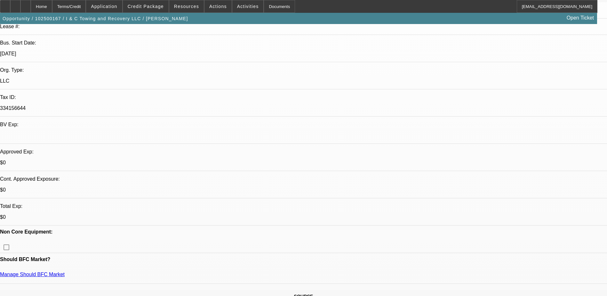
scroll to position [64, 0]
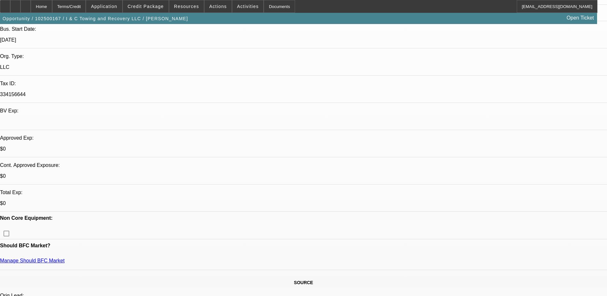
scroll to position [128, 0]
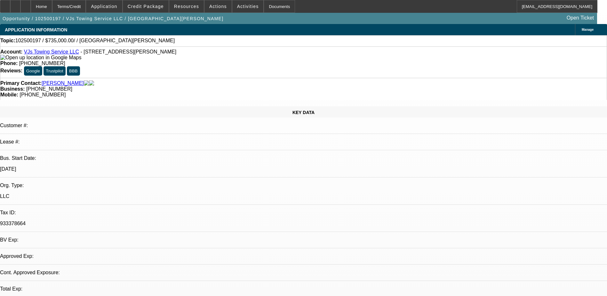
select select "0"
select select "2"
select select "0.1"
select select "4"
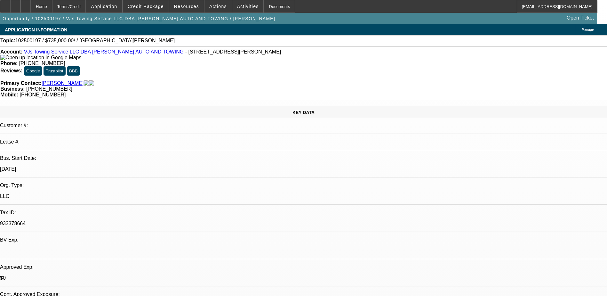
select select "0"
select select "2"
select select "0.1"
select select "4"
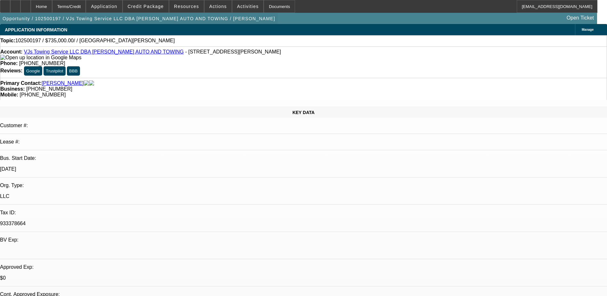
scroll to position [224, 0]
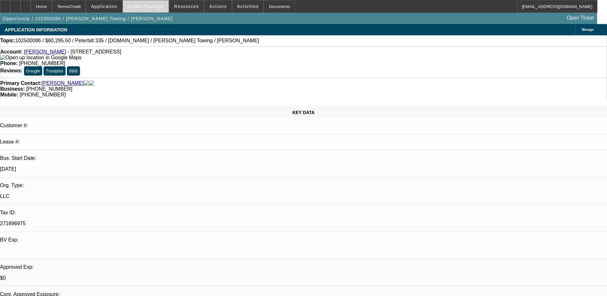
select select "0.15"
select select "2"
select select "0.1"
select select "2"
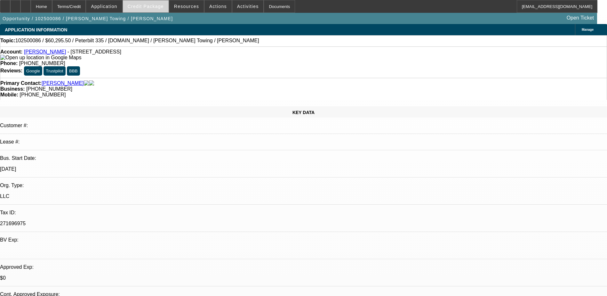
select select "0.1"
select select "1"
select select "2"
select select "4"
select select "1"
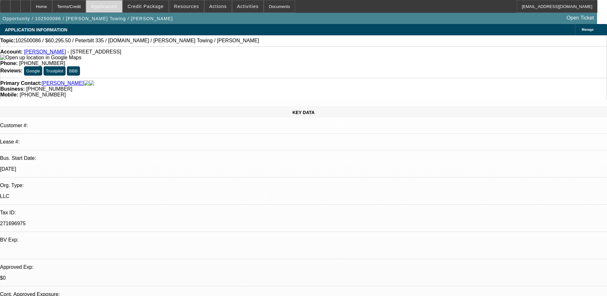
select select "2"
select select "4"
click at [148, 9] on span "Credit Package" at bounding box center [146, 6] width 36 height 5
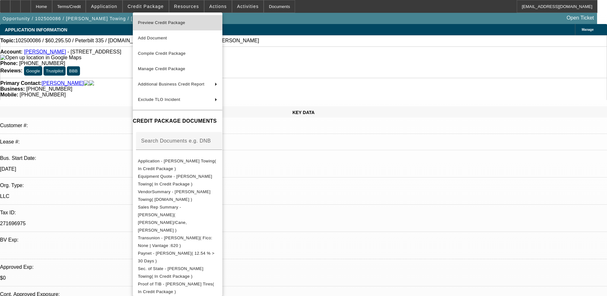
click at [170, 20] on span "Preview Credit Package" at bounding box center [161, 22] width 47 height 5
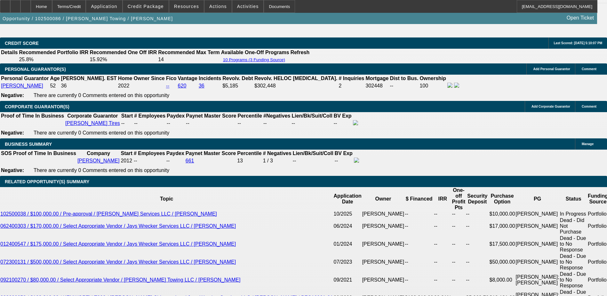
scroll to position [1056, 0]
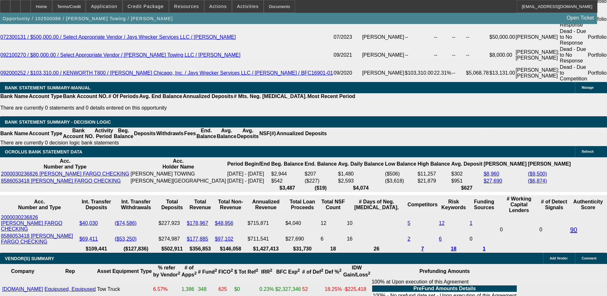
scroll to position [1152, 0]
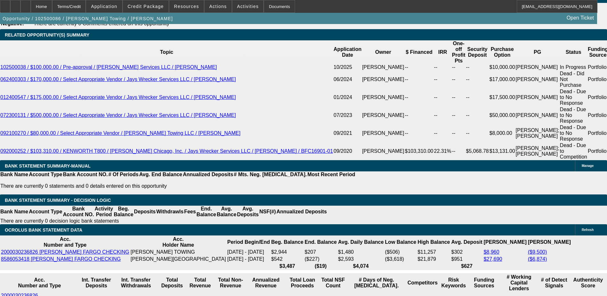
scroll to position [1120, 0]
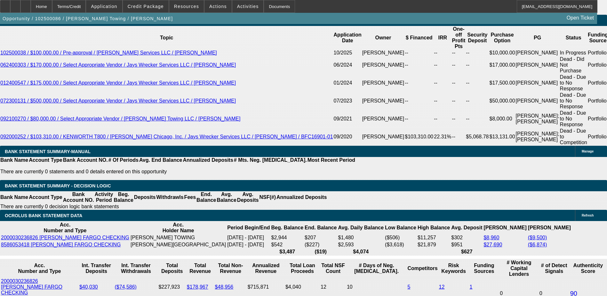
type input "UNKNOWN"
type input "3"
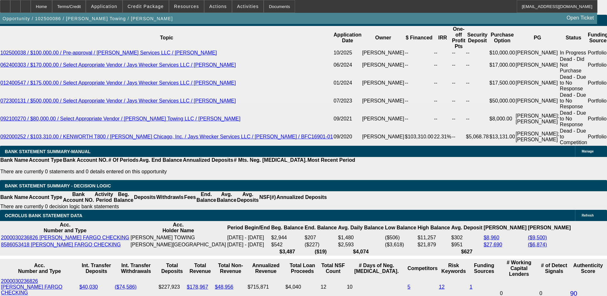
type input "$39,284.44"
type input "$19,642.22"
type input "36"
type input "$4,276.44"
type input "$2,138.22"
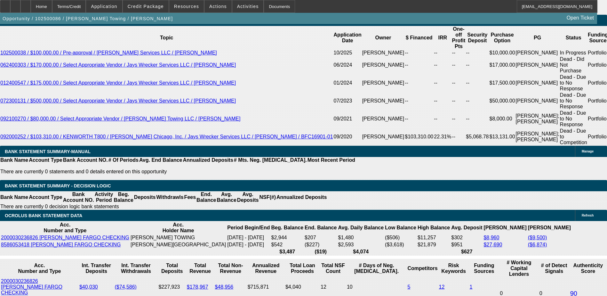
type input "36"
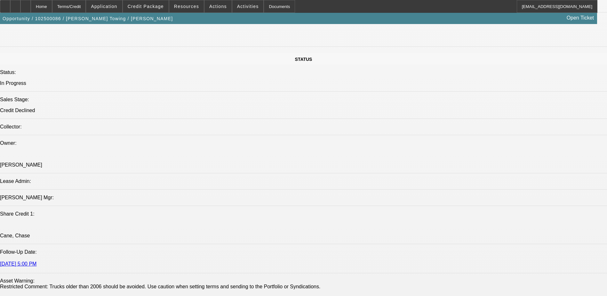
scroll to position [800, 0]
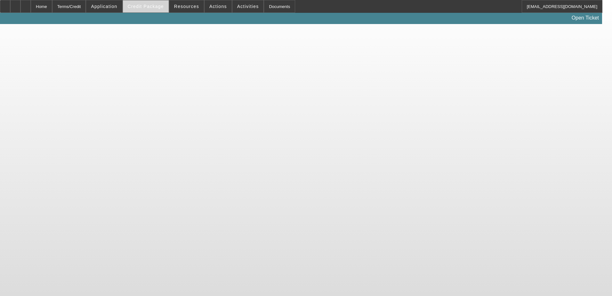
click at [147, 7] on span "Credit Package" at bounding box center [146, 6] width 36 height 5
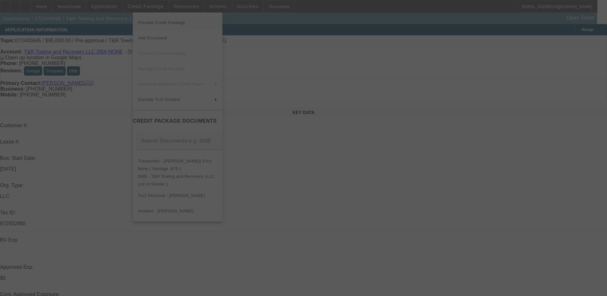
select select "0"
select select "2"
select select "0.1"
select select "4"
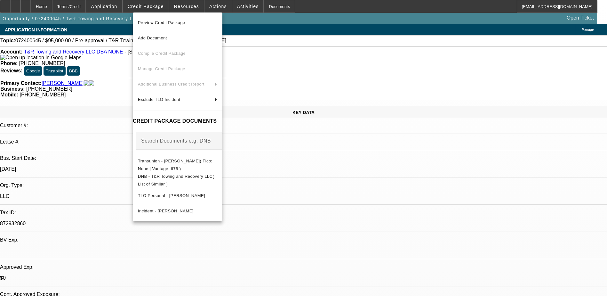
click at [416, 15] on div at bounding box center [303, 148] width 607 height 296
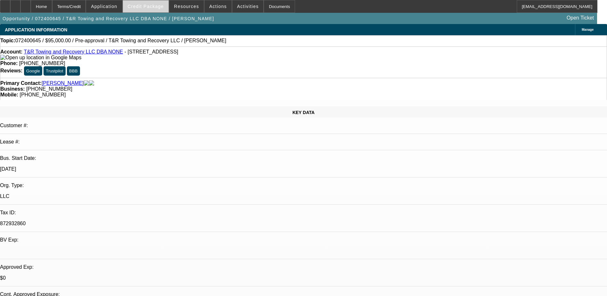
click at [144, 4] on span "Credit Package" at bounding box center [146, 6] width 36 height 5
select select "0"
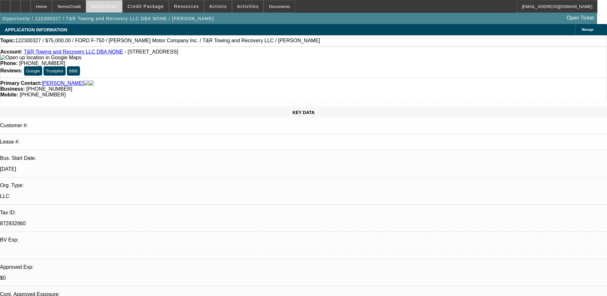
select select "0"
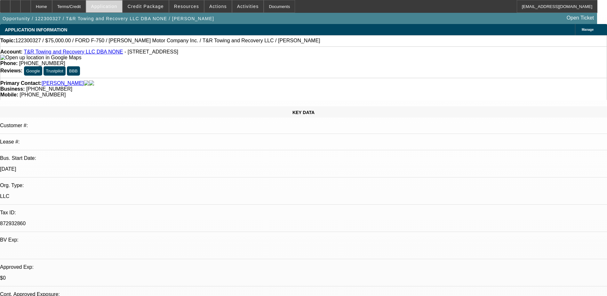
select select "0"
click at [117, 5] on span "Application" at bounding box center [104, 6] width 26 height 5
select select "1"
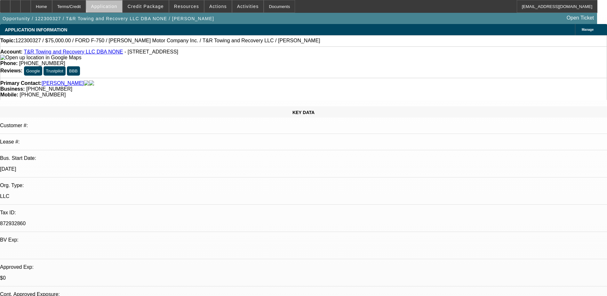
select select "1"
select select "6"
select select "1"
select select "6"
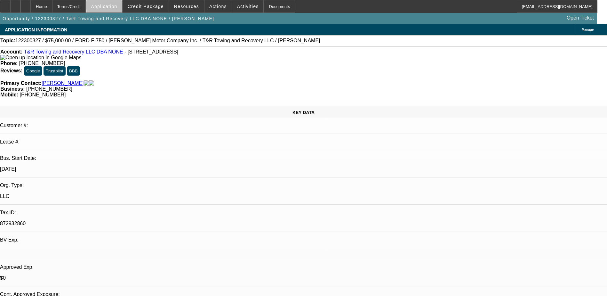
select select "1"
select select "6"
select select "1"
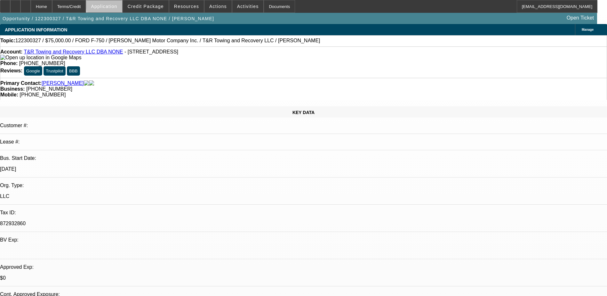
select select "6"
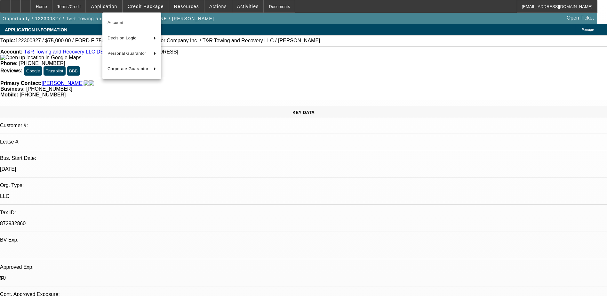
click at [113, 7] on div at bounding box center [303, 148] width 607 height 296
click at [147, 7] on div at bounding box center [303, 148] width 607 height 296
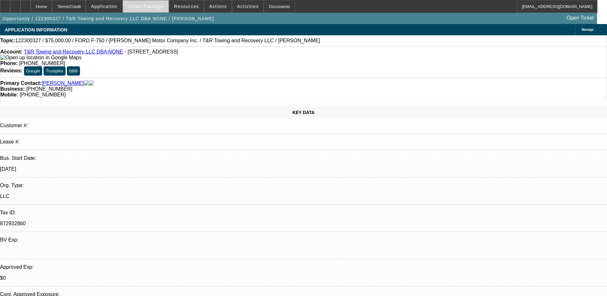
click at [149, 6] on span "Credit Package" at bounding box center [146, 6] width 36 height 5
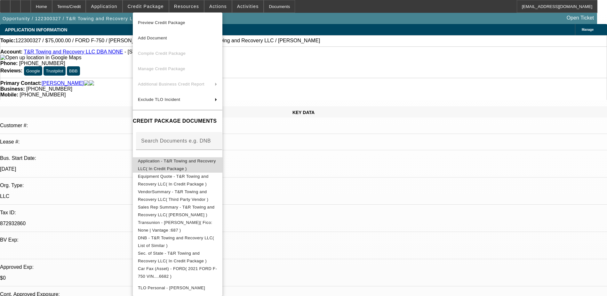
click at [191, 161] on span "Application - T&R Towing and Recovery LLC( In Credit Package )" at bounding box center [177, 164] width 78 height 12
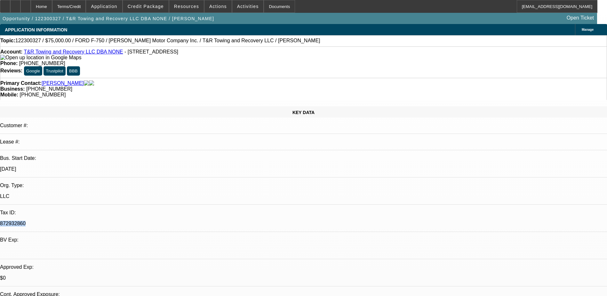
drag, startPoint x: 72, startPoint y: 132, endPoint x: 99, endPoint y: 133, distance: 26.9
click at [99, 220] on div "872932860" at bounding box center [303, 223] width 607 height 6
drag, startPoint x: 99, startPoint y: 133, endPoint x: 84, endPoint y: 133, distance: 14.4
copy p "872932860"
click at [128, 220] on p "872932860" at bounding box center [303, 223] width 607 height 6
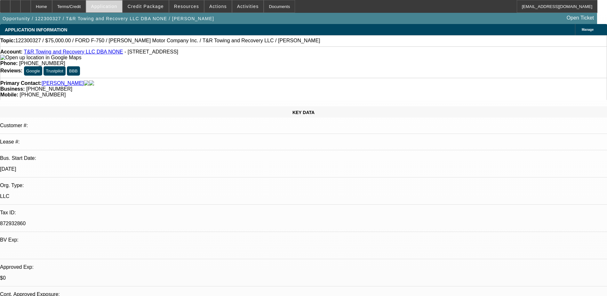
click at [112, 6] on span "Application" at bounding box center [104, 6] width 26 height 5
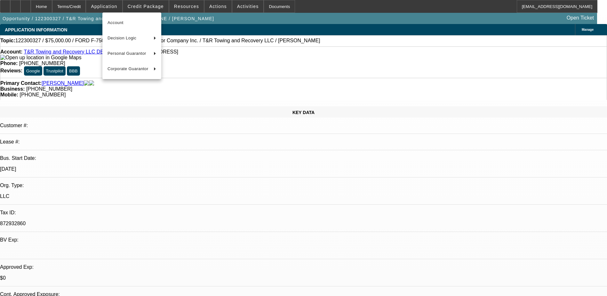
click at [113, 6] on div at bounding box center [303, 148] width 607 height 296
click at [144, 2] on div at bounding box center [303, 148] width 607 height 296
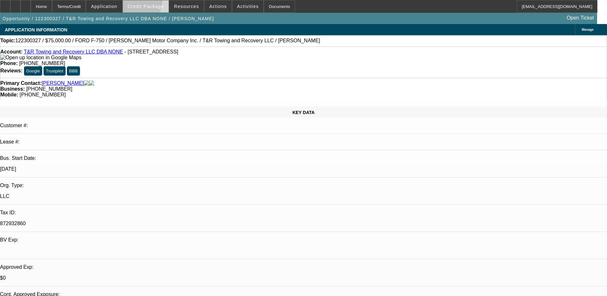
click at [144, 3] on span at bounding box center [146, 6] width 46 height 15
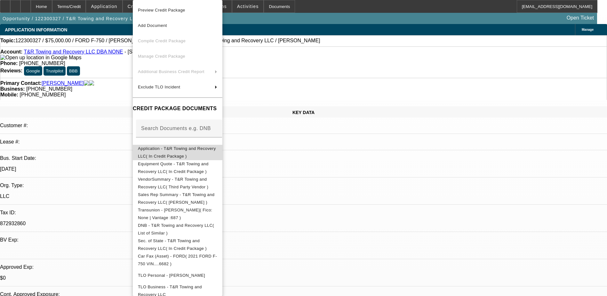
click at [167, 150] on span "Application - T&R Towing and Recovery LLC( In Credit Package )" at bounding box center [177, 152] width 78 height 12
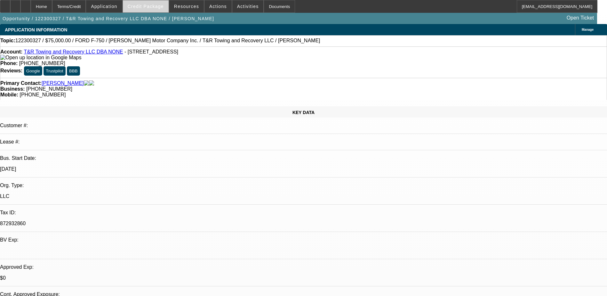
click at [159, 5] on span "Credit Package" at bounding box center [146, 6] width 36 height 5
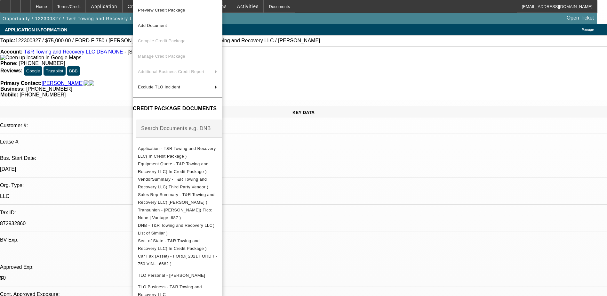
click at [347, 10] on div at bounding box center [303, 148] width 607 height 296
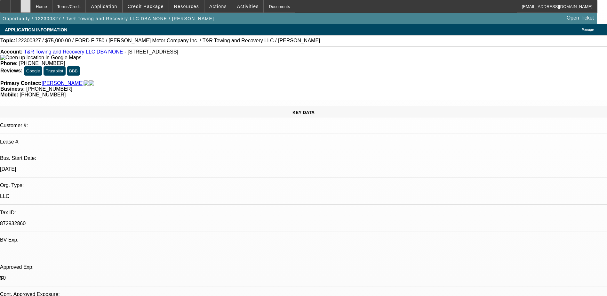
click at [31, 3] on div at bounding box center [25, 6] width 10 height 13
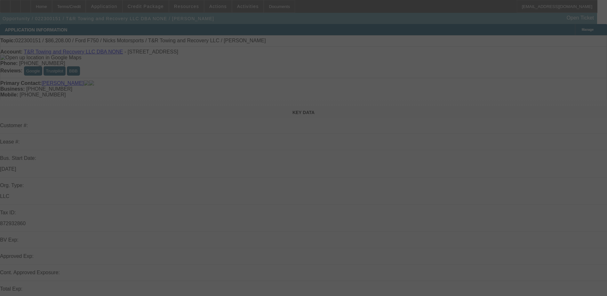
click at [119, 6] on div at bounding box center [303, 148] width 607 height 296
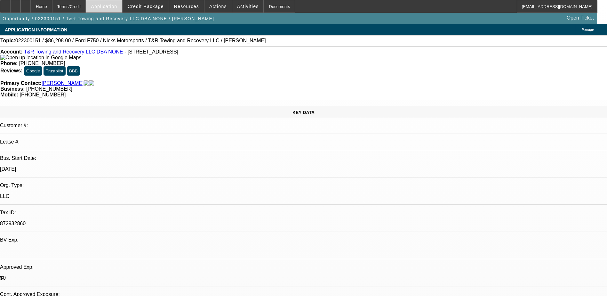
select select "0"
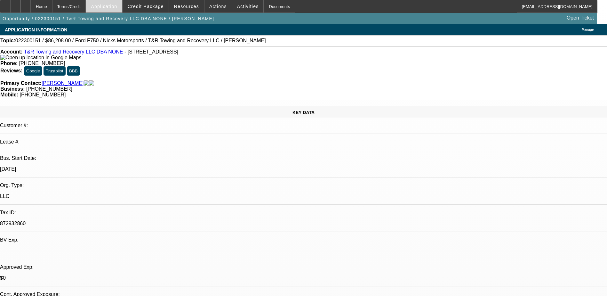
select select "0"
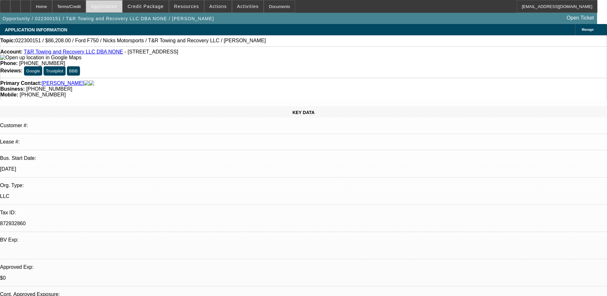
select select "0"
select select "1"
select select "6"
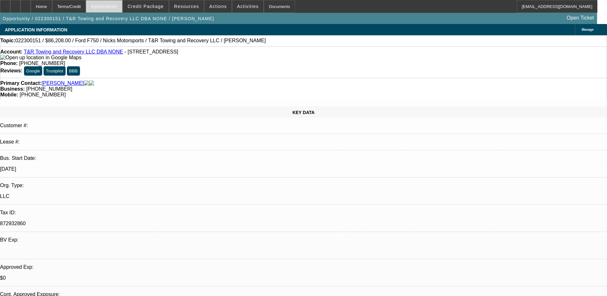
select select "1"
select select "6"
select select "1"
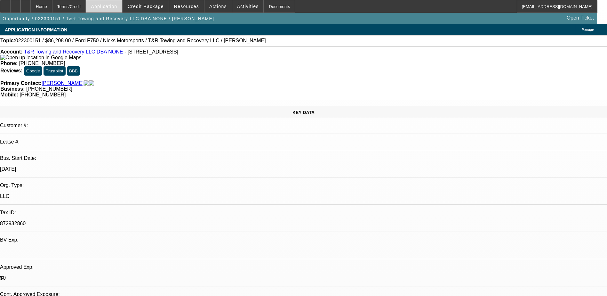
select select "6"
select select "1"
select select "6"
click at [117, 6] on span "Application" at bounding box center [104, 6] width 26 height 5
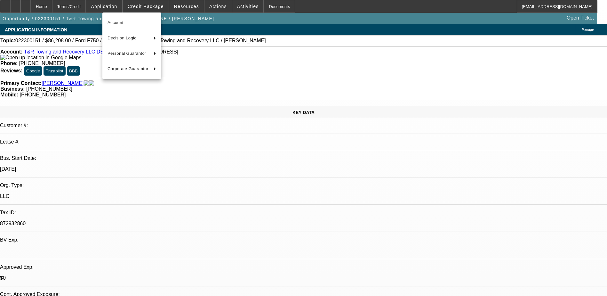
click at [138, 4] on div at bounding box center [303, 148] width 607 height 296
click at [143, 4] on div at bounding box center [303, 148] width 607 height 296
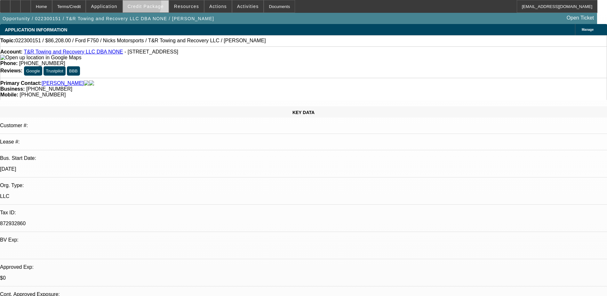
click at [148, 5] on span "Credit Package" at bounding box center [146, 6] width 36 height 5
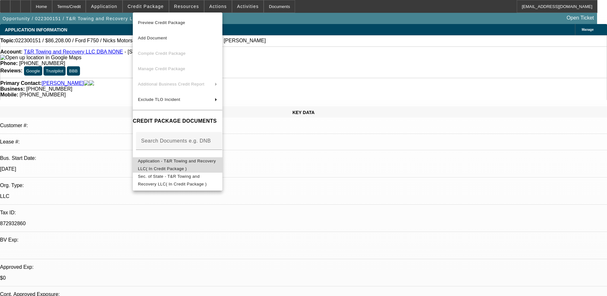
click at [180, 164] on span "Application - T&R Towing and Recovery LLC( In Credit Package )" at bounding box center [177, 164] width 78 height 12
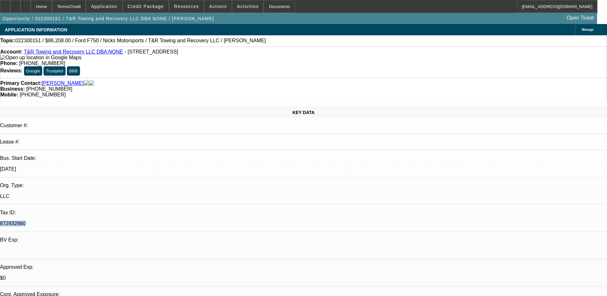
drag, startPoint x: 98, startPoint y: 133, endPoint x: 75, endPoint y: 137, distance: 24.0
click at [75, 220] on div "872932860" at bounding box center [303, 223] width 607 height 6
drag, startPoint x: 75, startPoint y: 137, endPoint x: 78, endPoint y: 134, distance: 4.8
copy p "872932860"
click at [100, 220] on p "872932860" at bounding box center [303, 223] width 607 height 6
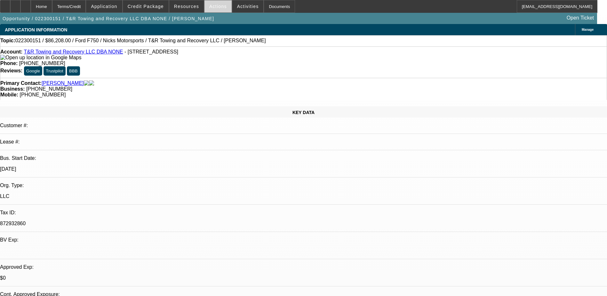
click at [212, 4] on span "Actions" at bounding box center [218, 6] width 18 height 5
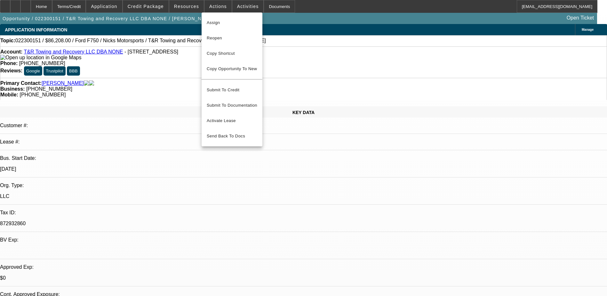
drag, startPoint x: 236, startPoint y: 55, endPoint x: 277, endPoint y: 76, distance: 45.7
click at [328, 97] on div "Assign Reopen Copy Shortcut Copy Opportunity To New Submit To Credit Submit To …" at bounding box center [303, 148] width 607 height 296
click at [236, 71] on span "Copy Opportunity To New" at bounding box center [232, 68] width 50 height 5
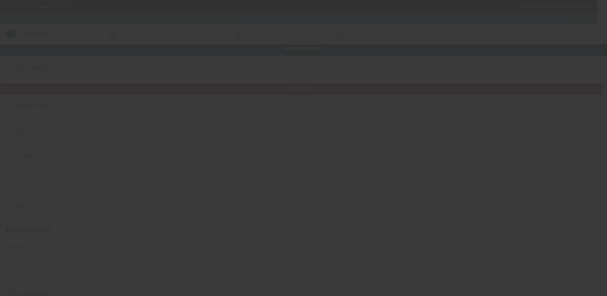
type input "T&R Towing and Recovery LLC"
type input "5217 Benefit Ave"
type input "44004"
type input "Ashtabula"
type input "[PHONE_NUMBER]"
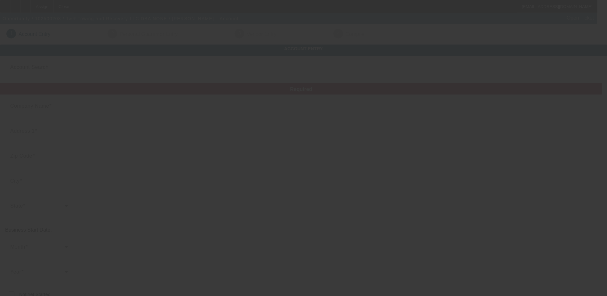
type input "NONE"
type input "rrdean_44032@yahoo.com"
type input "872932860"
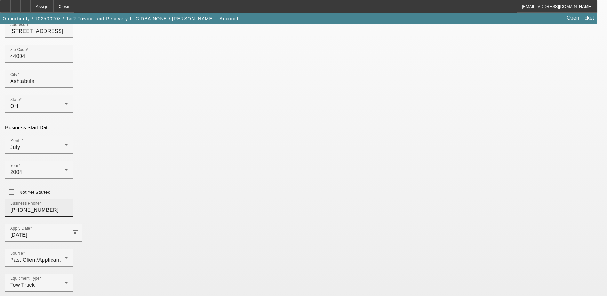
scroll to position [114, 0]
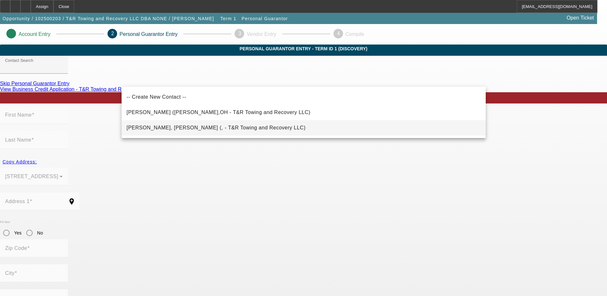
click at [254, 131] on mat-option "Dm, Roger (, - T&R Towing and Recovery LLC)" at bounding box center [304, 127] width 364 height 15
type input "Dm, Roger (, - T&R Towing and Recovery LLC)"
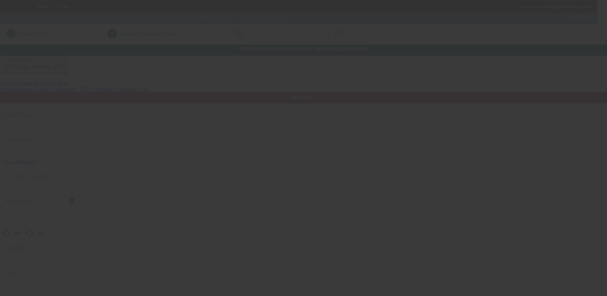
type input "[PERSON_NAME]"
type input "Dm"
radio input "true"
type input "[PHONE_NUMBER]"
type input "[EMAIL_ADDRESS][DOMAIN_NAME]"
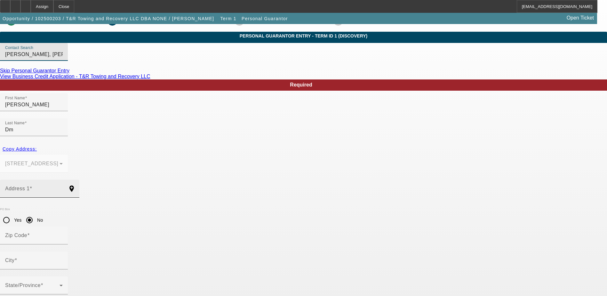
scroll to position [23, 0]
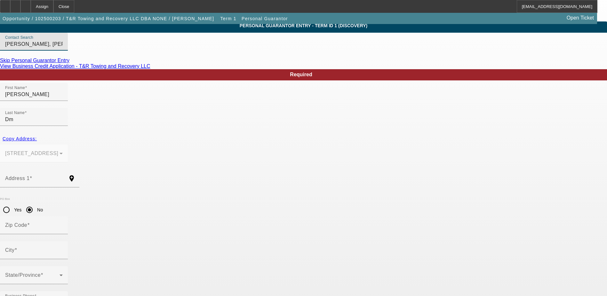
type input "99"
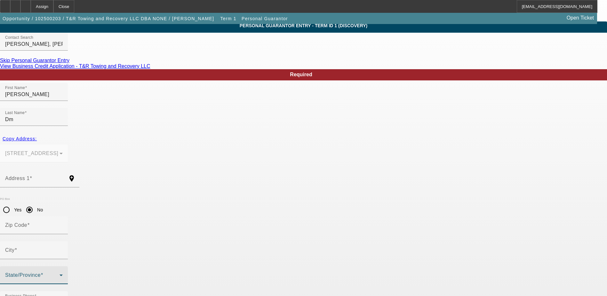
click at [60, 274] on span at bounding box center [32, 278] width 54 height 8
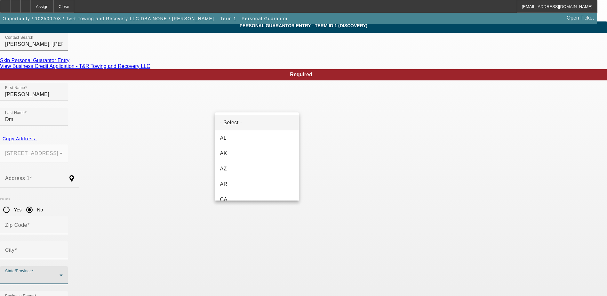
click at [157, 167] on div at bounding box center [303, 148] width 607 height 296
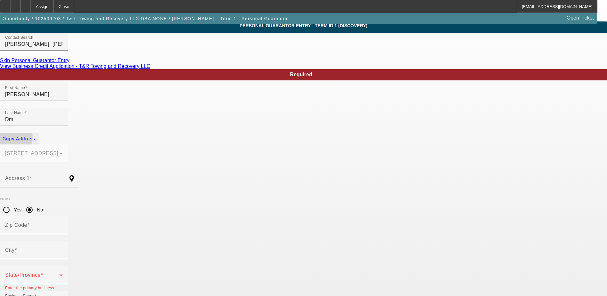
click at [37, 136] on span "Copy Address:" at bounding box center [20, 138] width 34 height 5
type input "[STREET_ADDRESS]"
radio input "false"
type input "44004"
type input "Ashtabula"
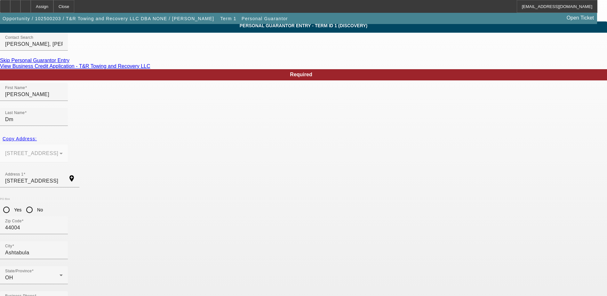
paste input "3-60-9910"
type input "273-60-9910"
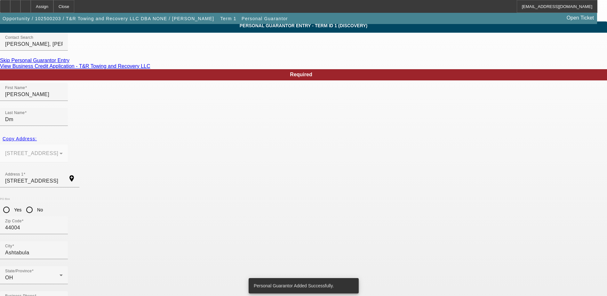
scroll to position [0, 0]
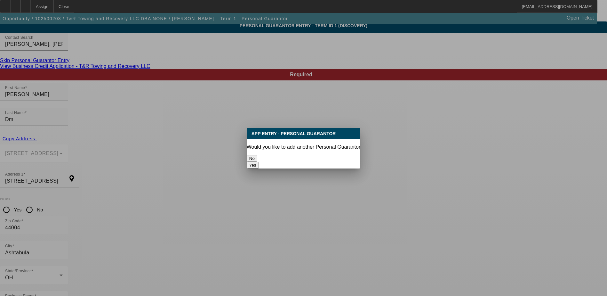
click at [257, 155] on button "No" at bounding box center [252, 158] width 11 height 7
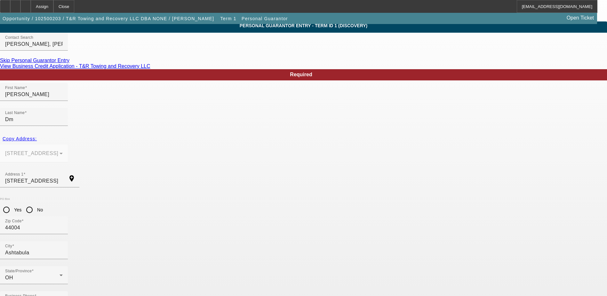
scroll to position [23, 0]
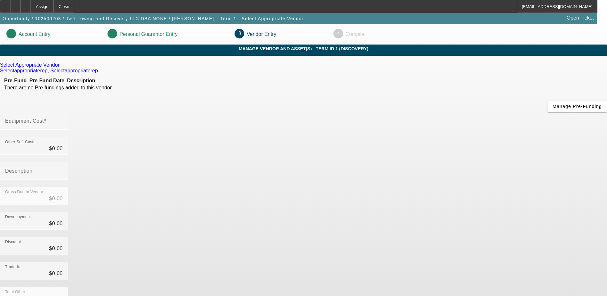
click at [61, 68] on icon at bounding box center [61, 64] width 0 height 5
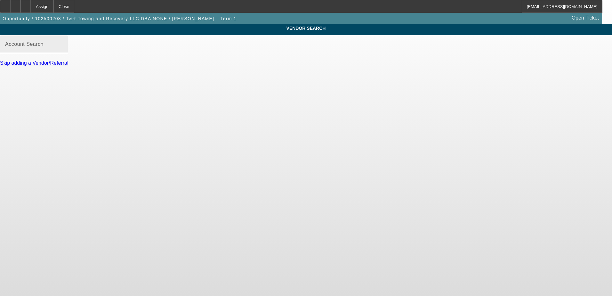
click at [63, 51] on input "Account Search" at bounding box center [34, 47] width 58 height 8
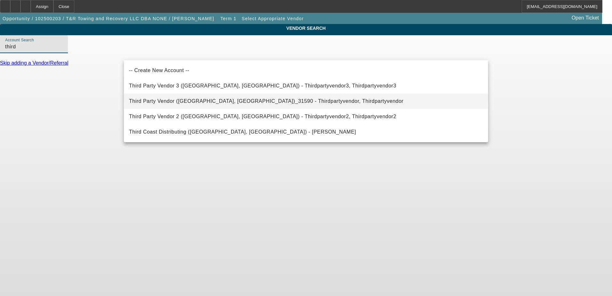
click at [207, 101] on span "Third Party Vendor (Northbrook, IL)_31590 - Thirdpartyvendor, Thirdpartyvendor" at bounding box center [266, 100] width 274 height 5
type input "Third Party Vendor (Northbrook, IL)_31590 - Thirdpartyvendor, Thirdpartyvendor"
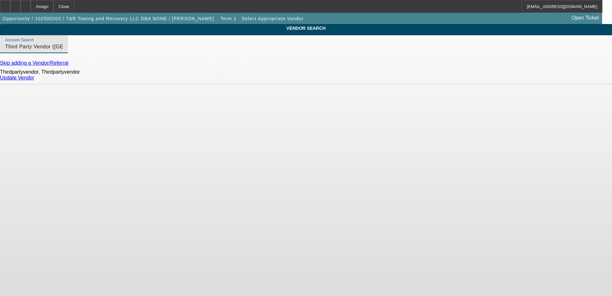
click at [34, 80] on link "Update Vendor" at bounding box center [17, 77] width 34 height 5
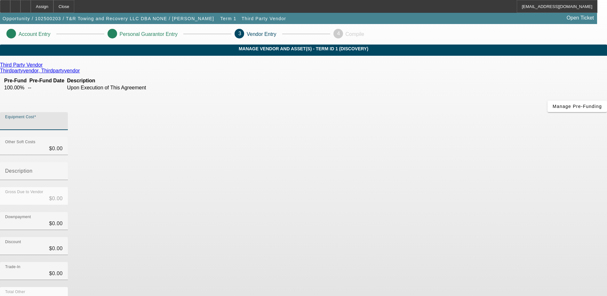
click at [63, 120] on input "Equipment Cost" at bounding box center [34, 124] width 58 height 8
type input "1"
type input "$1.00"
type input "11"
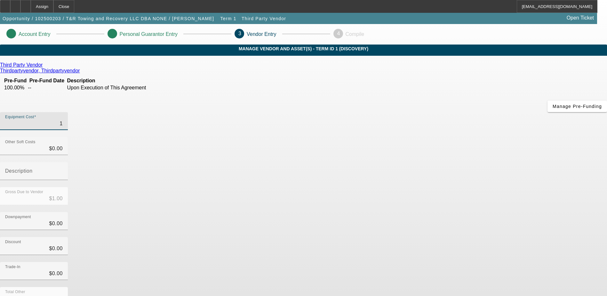
type input "$11.00"
type input "1"
type input "$1.00"
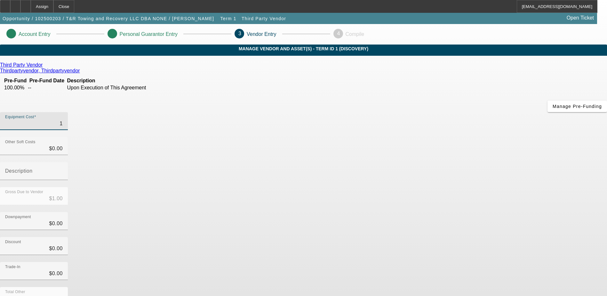
type input "12"
type input "$12.00"
type input "122"
type input "$122.00"
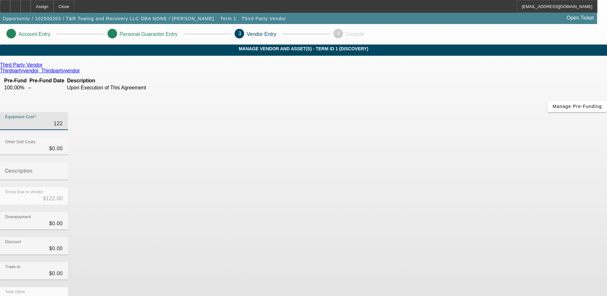
type input "$122.00"
type input "1225"
type input "$1,225.00"
type input "12250"
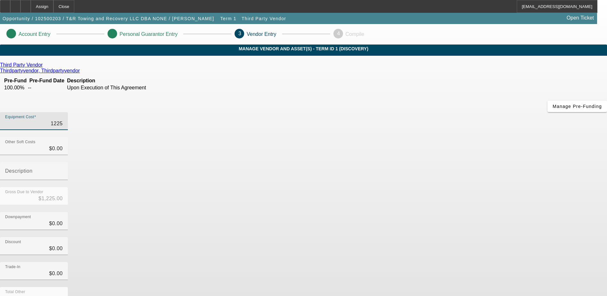
type input "$12,250.00"
type input "122500"
type input "$122,500.00"
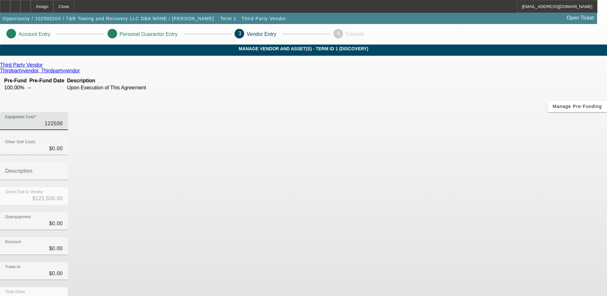
type input "$122,500.00"
click at [400, 112] on div "Equipment Cost $122,500.00" at bounding box center [303, 124] width 607 height 25
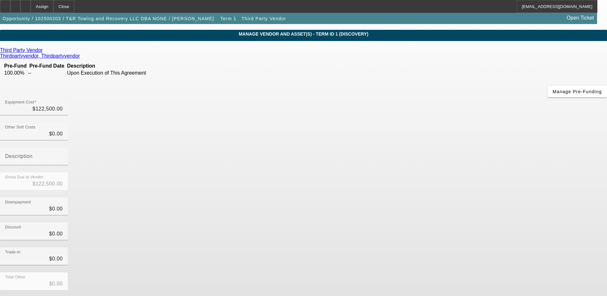
scroll to position [28, 0]
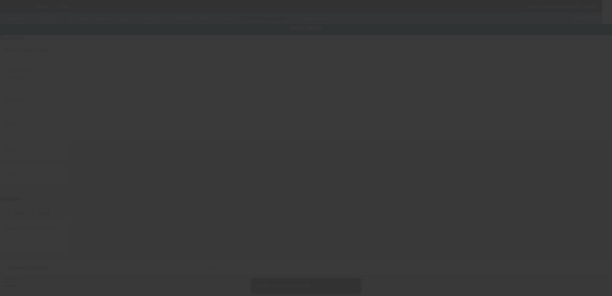
type input "[STREET_ADDRESS]"
type input "Ashtabula"
type input "44004"
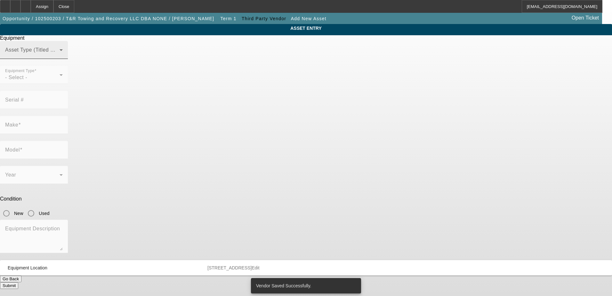
click at [63, 59] on div "Asset Type (Titled or Non-Titled)" at bounding box center [34, 50] width 58 height 18
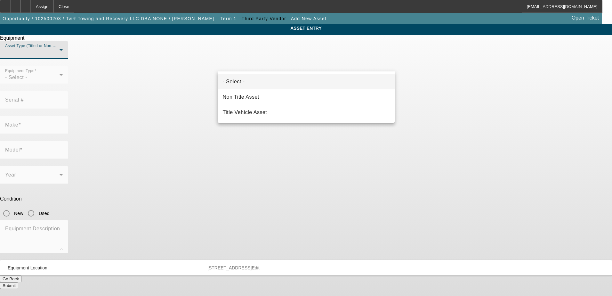
click at [185, 94] on div at bounding box center [306, 148] width 612 height 296
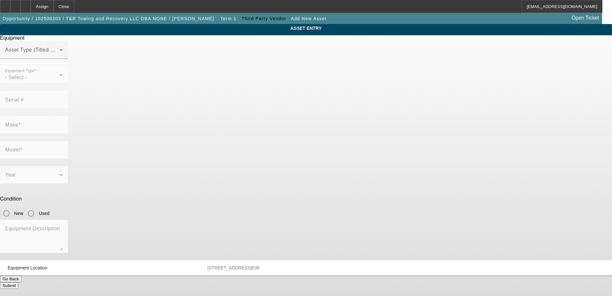
click at [21, 275] on button "Go Back" at bounding box center [10, 278] width 21 height 7
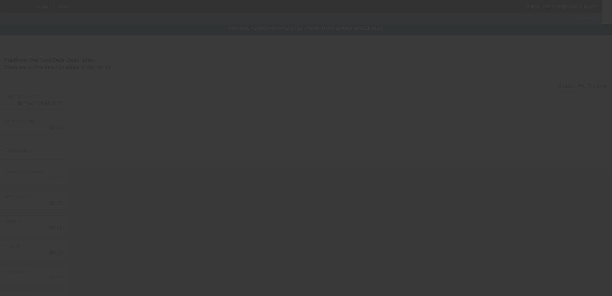
type input "$122,500.00"
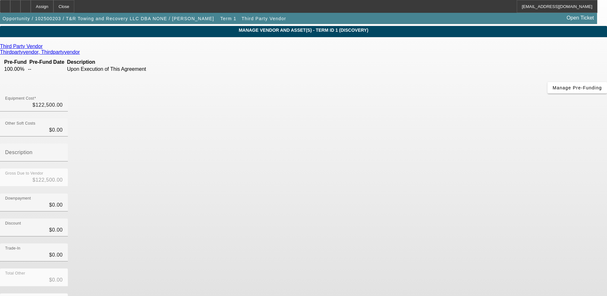
scroll to position [28, 0]
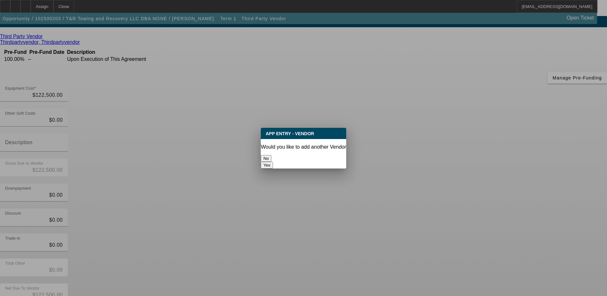
scroll to position [0, 0]
click at [271, 155] on button "No" at bounding box center [266, 158] width 11 height 7
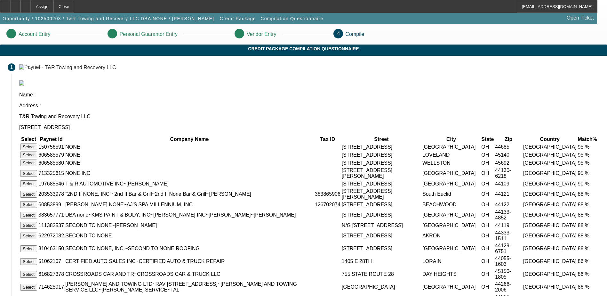
scroll to position [32, 0]
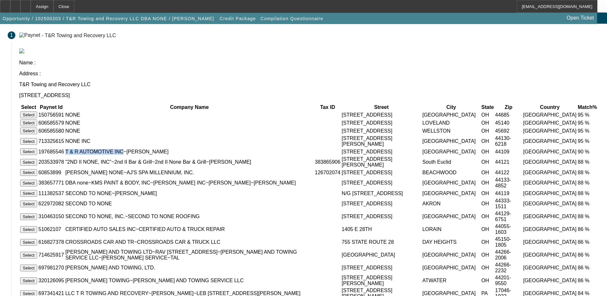
drag, startPoint x: 193, startPoint y: 127, endPoint x: 243, endPoint y: 128, distance: 50.2
click at [243, 148] on td "T & R AUTOMOTIVE INC~THOMAS DUSEK" at bounding box center [189, 151] width 249 height 7
click at [245, 148] on td "T & R AUTOMOTIVE INC~THOMAS DUSEK" at bounding box center [189, 151] width 249 height 7
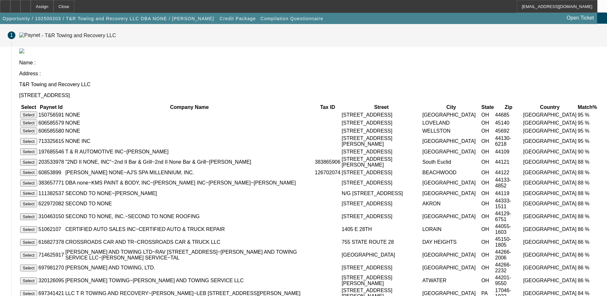
drag, startPoint x: 245, startPoint y: 127, endPoint x: 277, endPoint y: 43, distance: 89.5
click at [277, 43] on mat-step-header "1 - T&R Towing and Recovery LLC" at bounding box center [303, 35] width 607 height 23
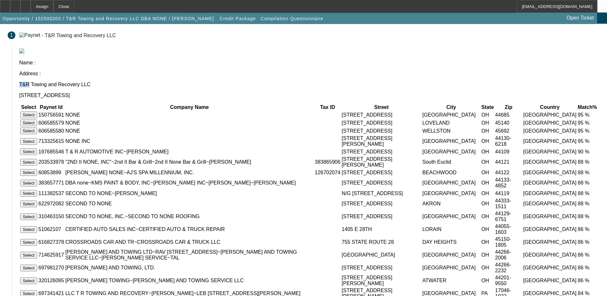
drag, startPoint x: 191, startPoint y: 57, endPoint x: 199, endPoint y: 59, distance: 8.5
click at [199, 82] on div "T&R Towing and Recovery LLC 5217 Benefit Ave Ashtabula OH 44004" at bounding box center [309, 90] width 580 height 17
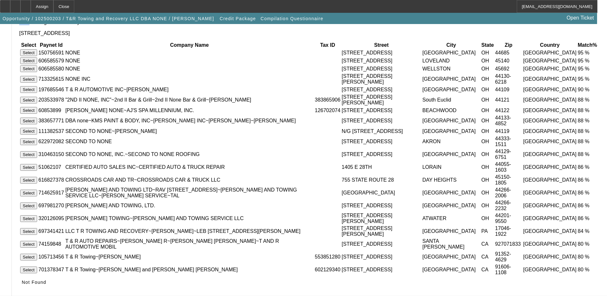
scroll to position [167, 0]
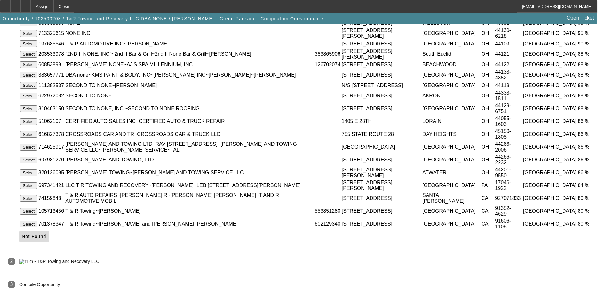
click at [22, 235] on icon at bounding box center [22, 236] width 0 height 5
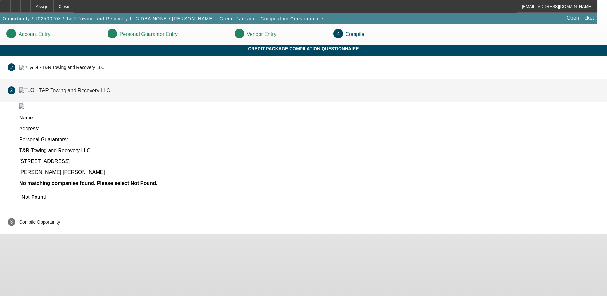
scroll to position [0, 0]
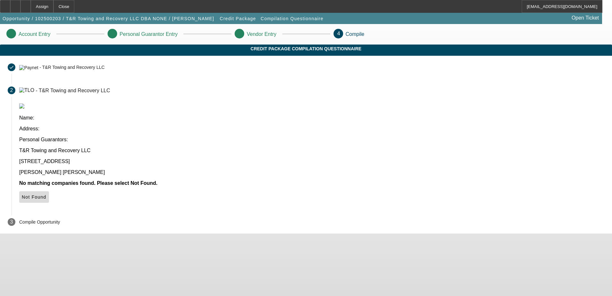
click at [22, 194] on icon at bounding box center [22, 196] width 0 height 5
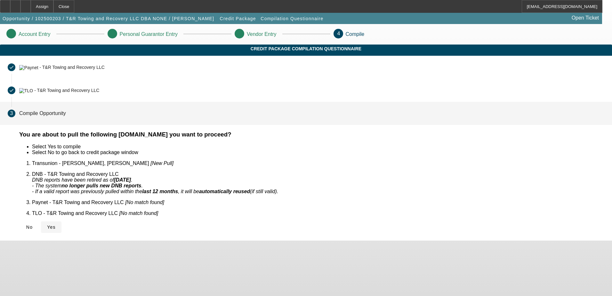
click at [56, 224] on span "Yes" at bounding box center [51, 226] width 9 height 5
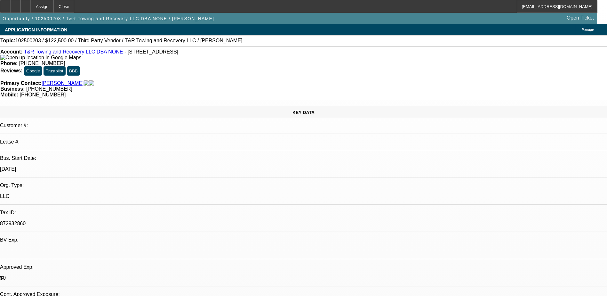
select select "0"
select select "2"
select select "0.1"
select select "4"
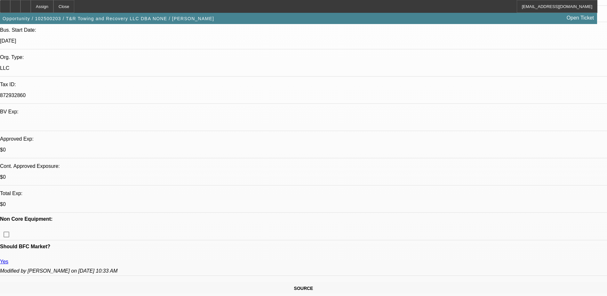
scroll to position [32, 0]
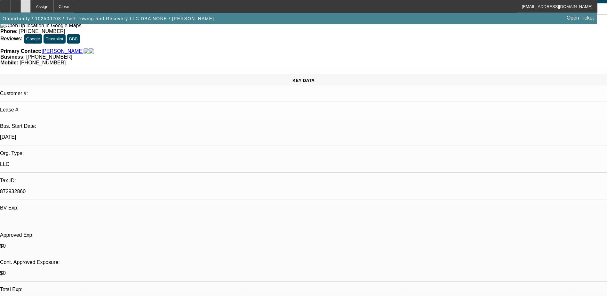
click at [26, 4] on icon at bounding box center [26, 4] width 0 height 0
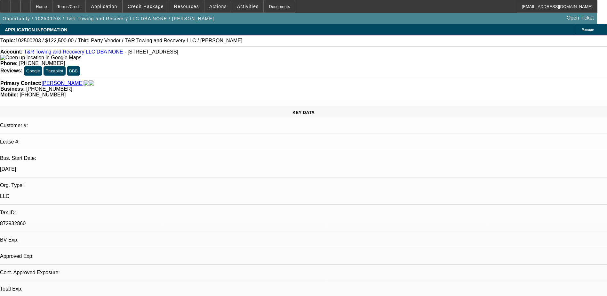
select select "0"
select select "2"
select select "0.1"
select select "1"
select select "2"
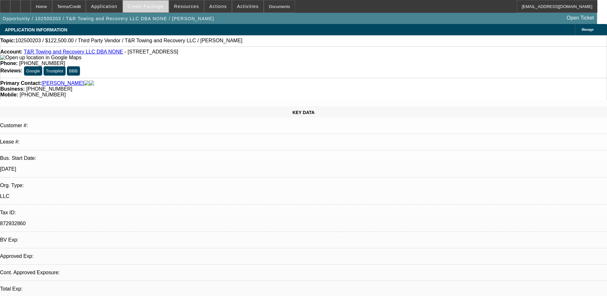
select select "4"
click at [147, 4] on span "Credit Package" at bounding box center [146, 6] width 36 height 5
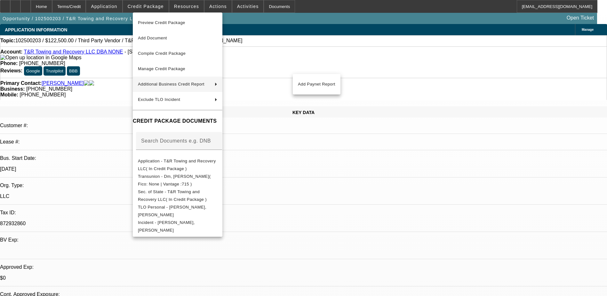
click at [157, 81] on span "Additional Business Credit Report" at bounding box center [174, 84] width 72 height 8
click at [308, 80] on button "Add Paynet Report" at bounding box center [317, 83] width 48 height 15
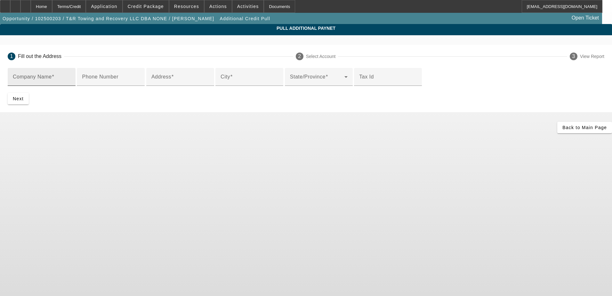
click at [70, 72] on div "Company Name" at bounding box center [42, 77] width 58 height 18
paste input "[PERSON_NAME] TOWING AND RECOVERY LLC"
type input "[PERSON_NAME] TOWING AND RECOVERY LLC"
click at [176, 83] on input "Address" at bounding box center [180, 80] width 58 height 8
paste input "[STREET_ADDRESS]"
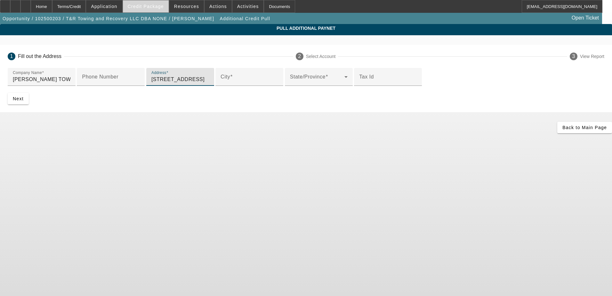
type input "[STREET_ADDRESS]"
click at [220, 83] on input "City" at bounding box center [249, 80] width 58 height 8
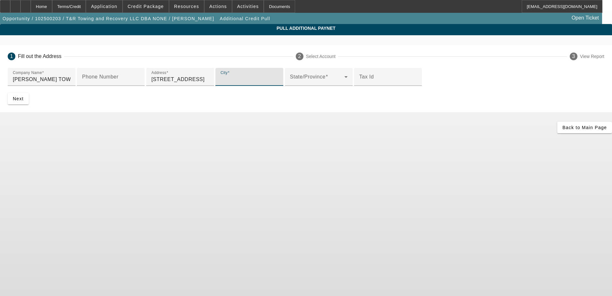
paste input "KINGSVILLE OH 44048"
drag, startPoint x: 173, startPoint y: 154, endPoint x: 168, endPoint y: 154, distance: 4.8
click at [220, 83] on input "KINGSVILLE OH 44048" at bounding box center [249, 80] width 58 height 8
type input "KINGSVILLE"
click at [359, 83] on input "Tax Id" at bounding box center [388, 80] width 58 height 8
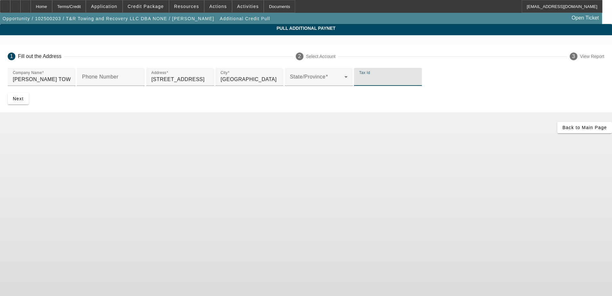
paste input "OH 44048"
drag, startPoint x: 148, startPoint y: 206, endPoint x: 129, endPoint y: 204, distance: 18.9
click at [130, 112] on div "Company Name RODGERS TOWING AND RECOVERY LLC Phone Number Address 3407 ST RT 19…" at bounding box center [306, 90] width 612 height 44
type input "44048"
click at [290, 83] on span at bounding box center [317, 80] width 54 height 8
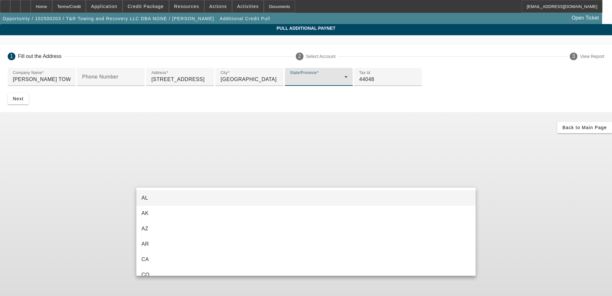
scroll to position [468, 0]
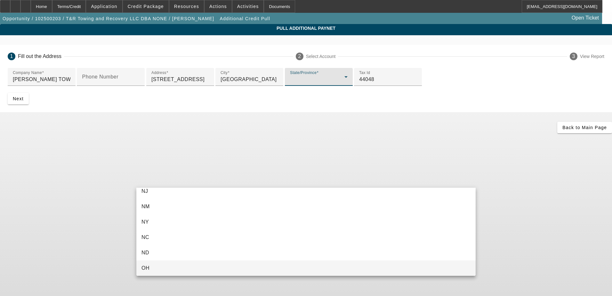
click at [158, 264] on mat-option "OH" at bounding box center [305, 267] width 339 height 15
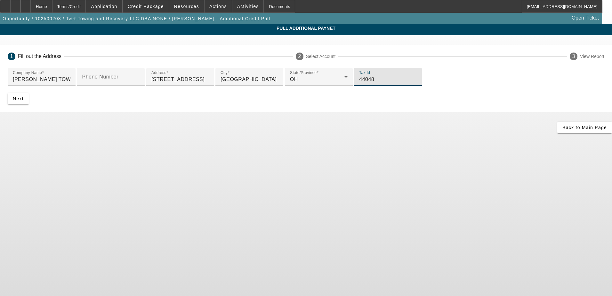
drag, startPoint x: 144, startPoint y: 206, endPoint x: 131, endPoint y: 205, distance: 12.5
click at [131, 112] on div "Company Name RODGERS TOWING AND RECOVERY LLC Phone Number Address 3407 ST RT 19…" at bounding box center [306, 90] width 612 height 44
click at [24, 101] on span "Next" at bounding box center [18, 98] width 11 height 5
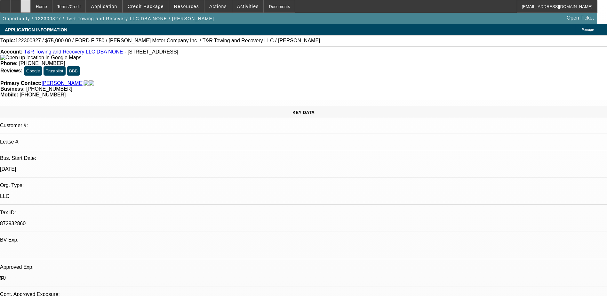
select select "0"
select select "6"
select select "0"
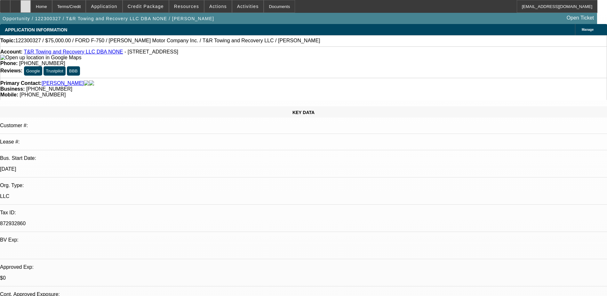
select select "0"
select select "6"
select select "0"
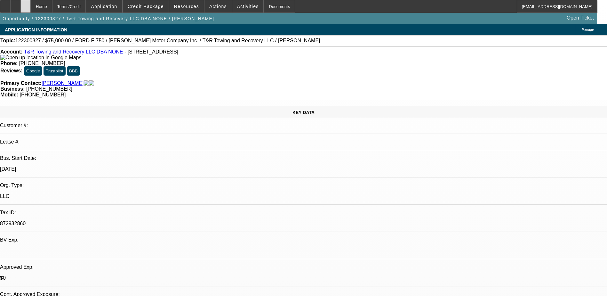
select select "0"
select select "6"
select select "0"
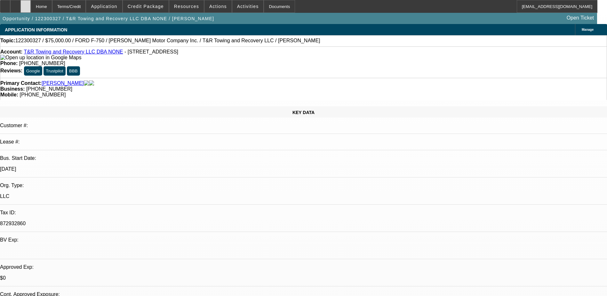
select select "6"
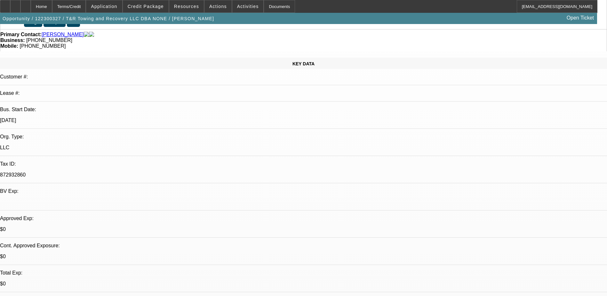
scroll to position [32, 0]
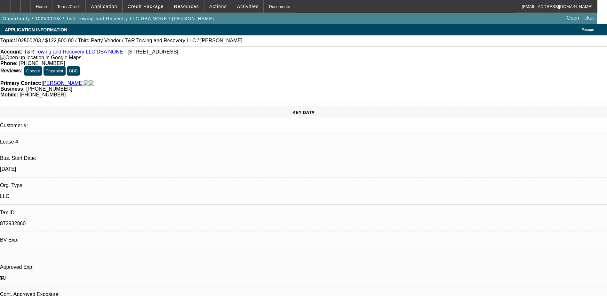
select select "0"
select select "2"
select select "0.1"
select select "1"
select select "2"
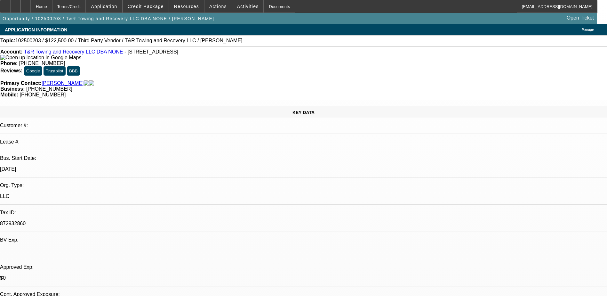
select select "4"
click at [113, 7] on span "Application" at bounding box center [104, 6] width 26 height 5
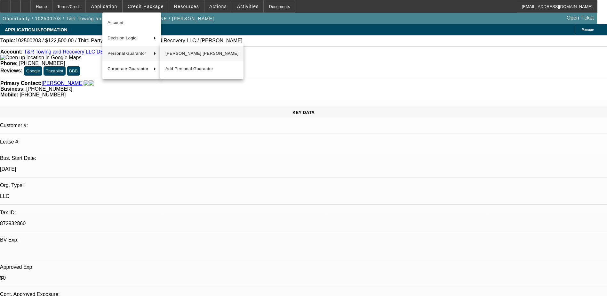
click at [193, 53] on span "[PERSON_NAME] [PERSON_NAME]" at bounding box center [201, 54] width 73 height 8
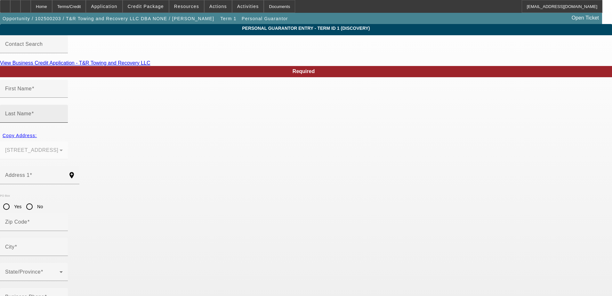
type input "[PERSON_NAME]"
type input "Dm"
type input "[STREET_ADDRESS]"
radio input "true"
type input "44004"
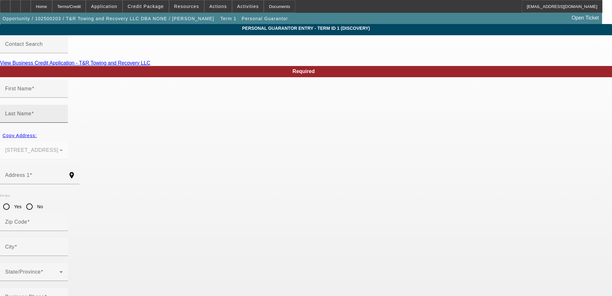
type input "Ashtabula"
type input "[PHONE_NUMBER]"
type input "99"
type input "273-60-9910"
type input "[EMAIL_ADDRESS][DOMAIN_NAME]"
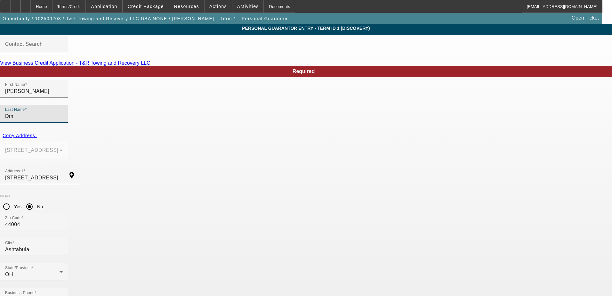
drag, startPoint x: 239, startPoint y: 101, endPoint x: 208, endPoint y: 102, distance: 31.4
click at [208, 102] on div "First Name [PERSON_NAME] Last Name Dm" at bounding box center [306, 105] width 612 height 50
type input "[PERSON_NAME]"
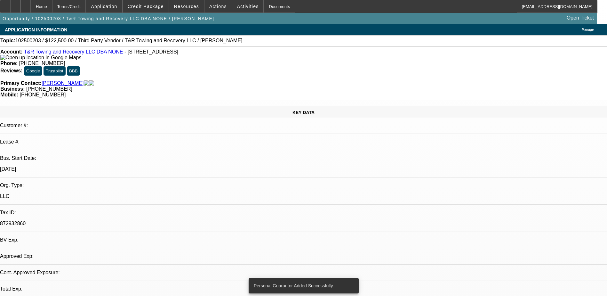
select select "0"
select select "2"
select select "0.1"
select select "4"
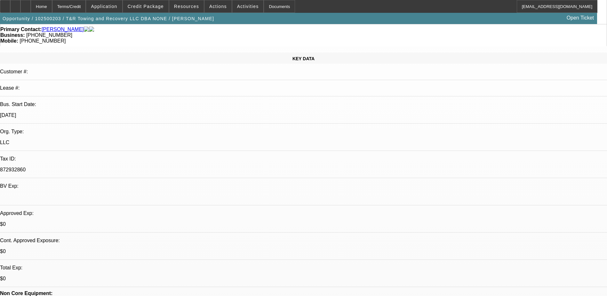
scroll to position [160, 0]
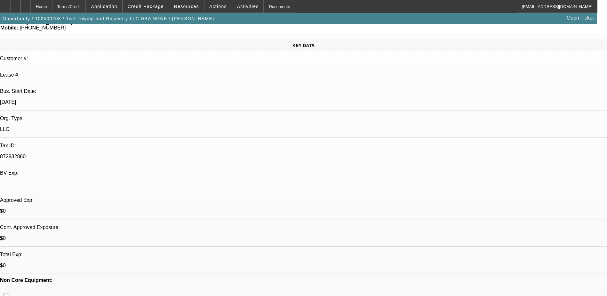
scroll to position [64, 0]
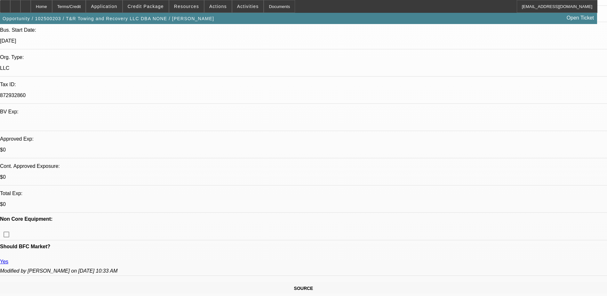
scroll to position [0, 0]
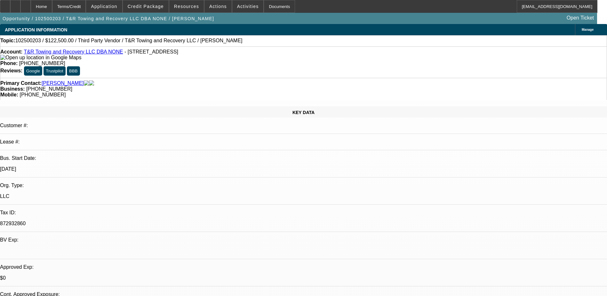
click at [162, 28] on div "APPLICATION INFORMATION [GEOGRAPHIC_DATA]" at bounding box center [303, 29] width 607 height 11
click at [118, 9] on span at bounding box center [104, 6] width 36 height 15
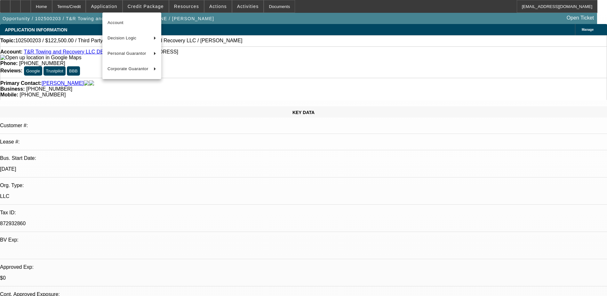
click at [154, 7] on div at bounding box center [303, 148] width 607 height 296
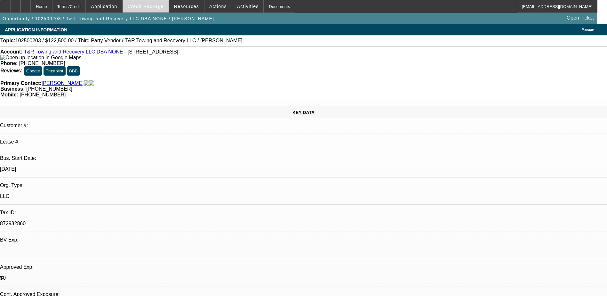
click at [155, 6] on span "Credit Package" at bounding box center [146, 6] width 36 height 5
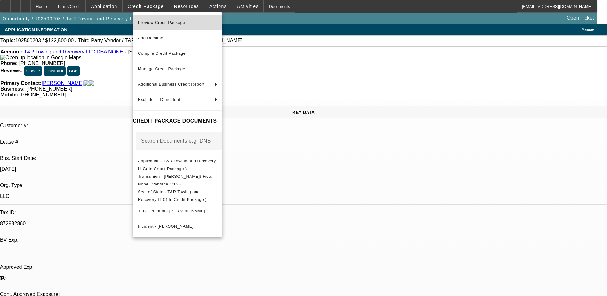
click at [185, 18] on button "Preview Credit Package" at bounding box center [178, 22] width 90 height 15
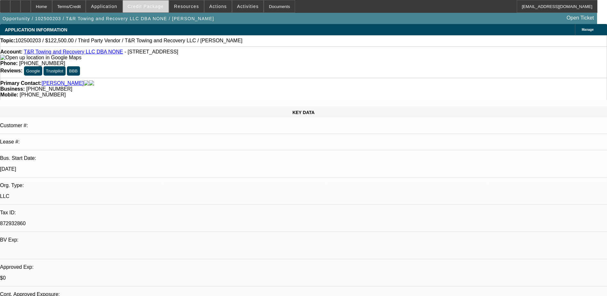
click at [145, 6] on span "Credit Package" at bounding box center [146, 6] width 36 height 5
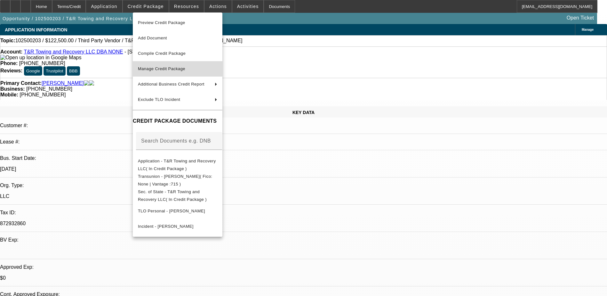
click at [192, 68] on span "Manage Credit Package" at bounding box center [177, 69] width 79 height 8
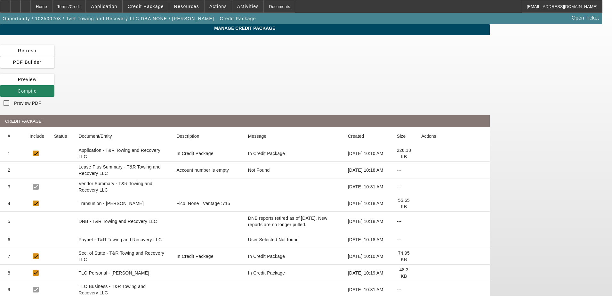
click at [421, 256] on icon at bounding box center [421, 256] width 0 height 0
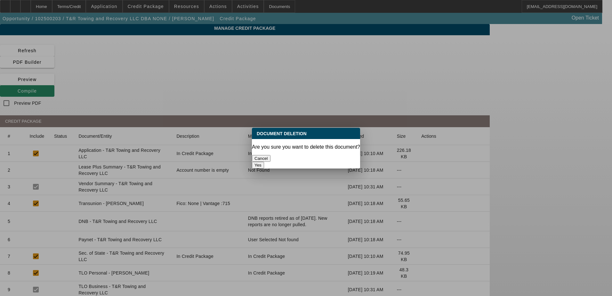
click at [264, 162] on button "Yes" at bounding box center [258, 165] width 12 height 7
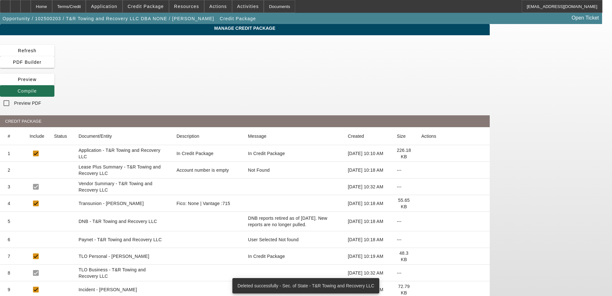
click at [18, 88] on icon at bounding box center [18, 90] width 0 height 5
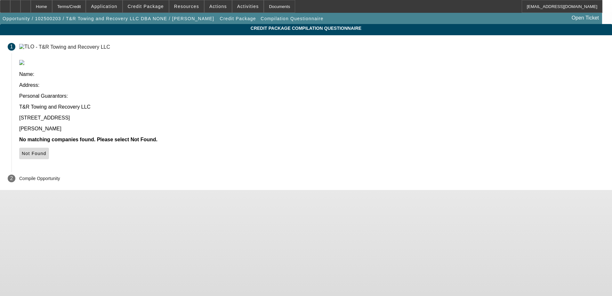
click at [22, 151] on icon at bounding box center [22, 153] width 0 height 5
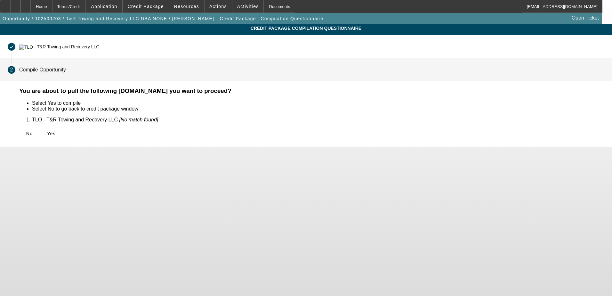
drag, startPoint x: 164, startPoint y: 132, endPoint x: 163, endPoint y: 110, distance: 22.7
click at [47, 132] on icon at bounding box center [47, 133] width 0 height 5
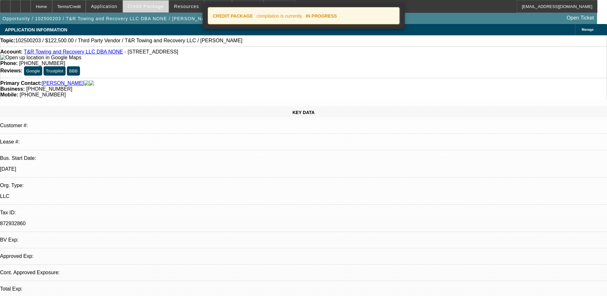
select select "0"
select select "2"
select select "0.1"
select select "4"
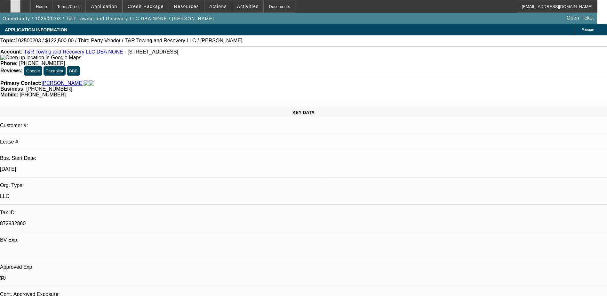
click at [20, 5] on div at bounding box center [15, 6] width 10 height 13
radio input "true"
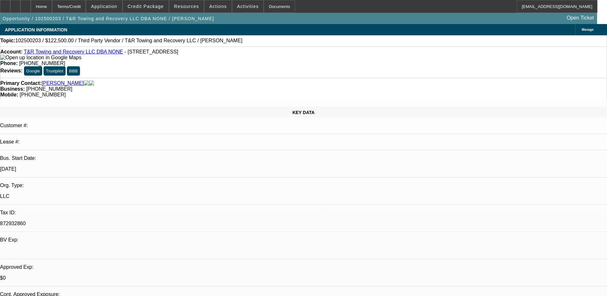
drag, startPoint x: 514, startPoint y: 123, endPoint x: 518, endPoint y: 131, distance: 9.5
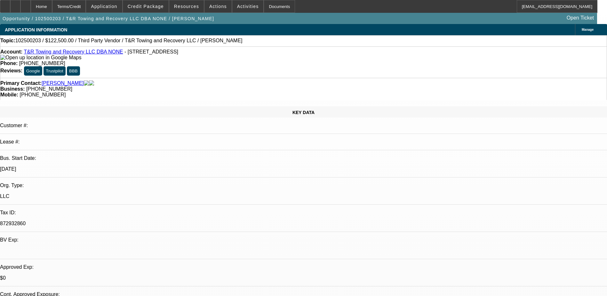
type textarea "Looking for Truck 2023, 11k miles ram 5500. Owns many businesses, car lot, 2 to…"
radio input "true"
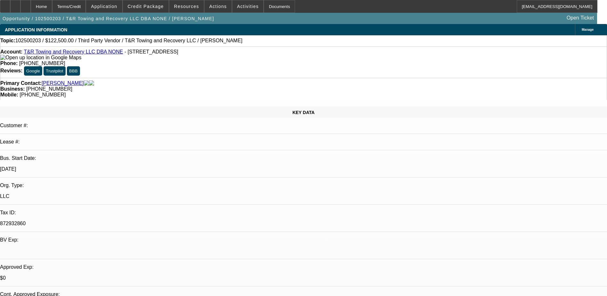
scroll to position [0, 0]
click at [113, 10] on span at bounding box center [104, 6] width 36 height 15
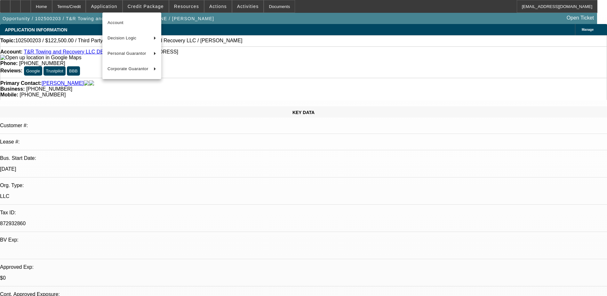
click at [156, 9] on div at bounding box center [303, 148] width 607 height 296
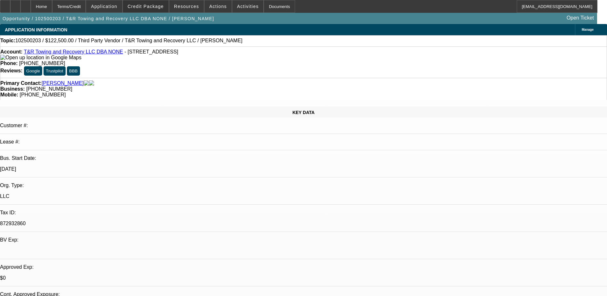
click at [156, 9] on span at bounding box center [146, 6] width 46 height 15
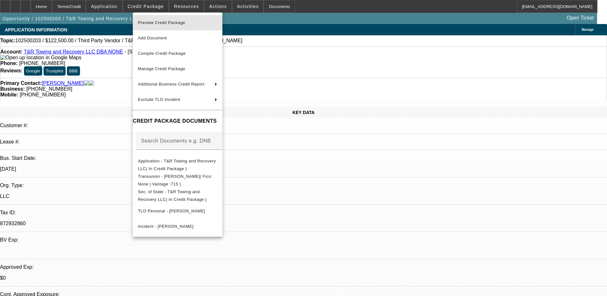
click at [166, 19] on span "Preview Credit Package" at bounding box center [177, 23] width 79 height 8
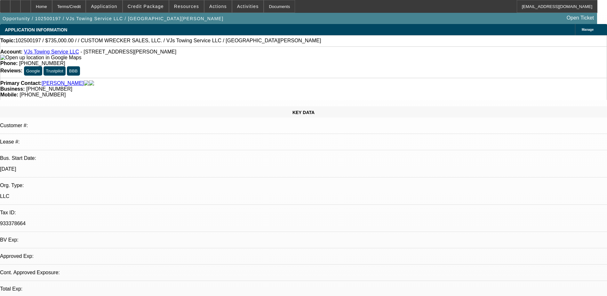
select select "0"
select select "2"
select select "0"
select select "1"
select select "2"
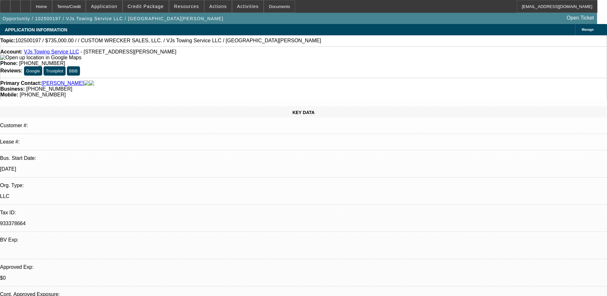
select select "6"
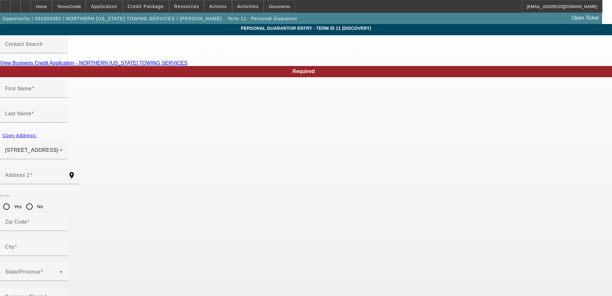
type input "[PERSON_NAME]"
type input "[STREET_ADDRESS]"
radio input "true"
type input "86004"
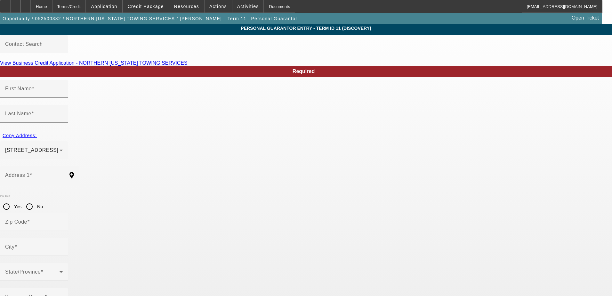
type input "Flagstaff"
type input "[PHONE_NUMBER]"
type input "50"
type input "601-23-0057"
type input "[EMAIL_ADDRESS][DOMAIN_NAME]"
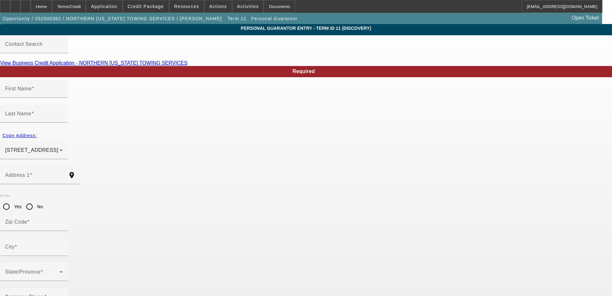
type input "Faul"
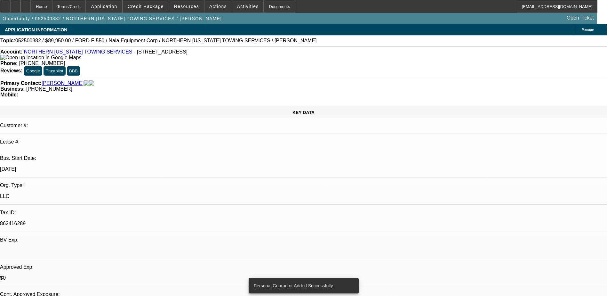
select select "0"
select select "2"
select select "0.1"
select select "0"
select select "2"
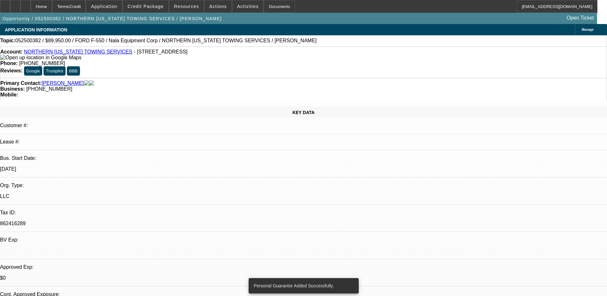
select select "0.1"
select select "0"
select select "2"
select select "0.1"
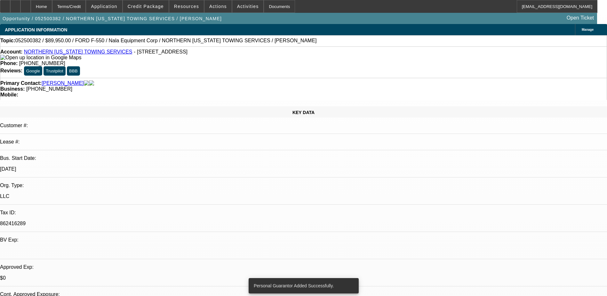
select select "0"
select select "0.1"
select select "1"
select select "2"
select select "4"
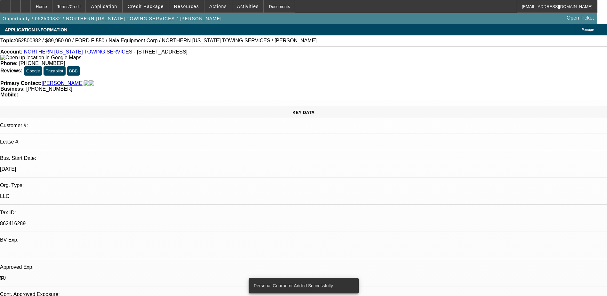
select select "1"
select select "2"
select select "4"
select select "1"
select select "2"
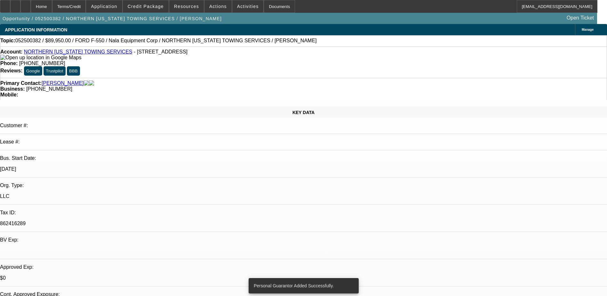
select select "4"
select select "1"
select select "4"
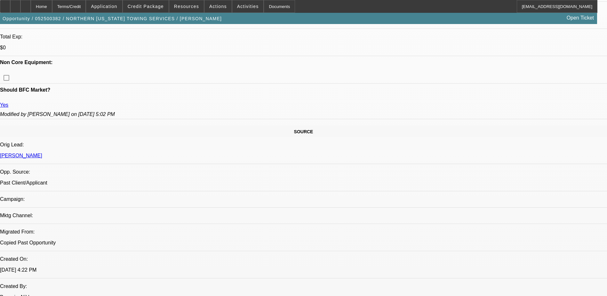
scroll to position [288, 0]
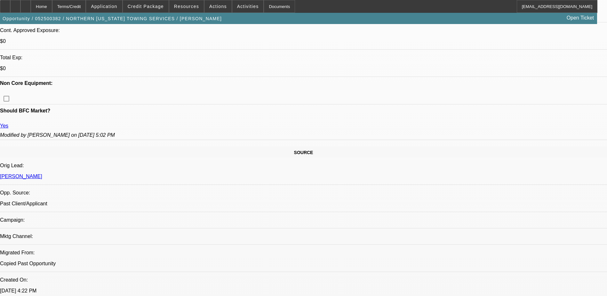
scroll to position [192, 0]
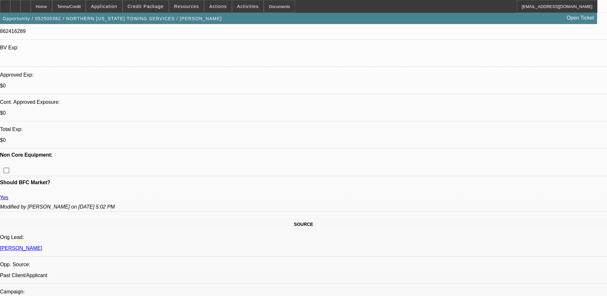
click at [145, 2] on span at bounding box center [146, 6] width 46 height 15
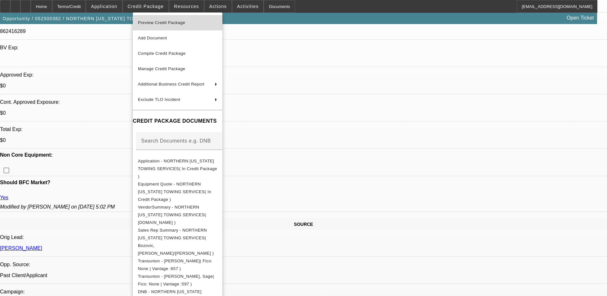
click at [177, 21] on span "Preview Credit Package" at bounding box center [161, 22] width 47 height 5
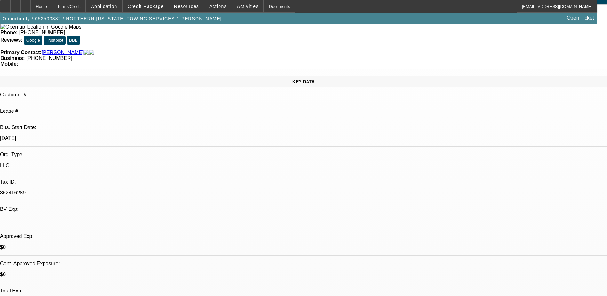
scroll to position [0, 0]
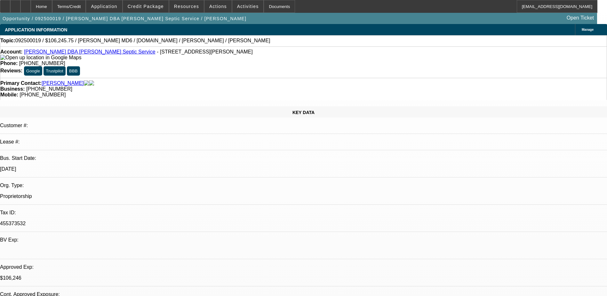
select select "0"
select select "3"
select select "0"
select select "6"
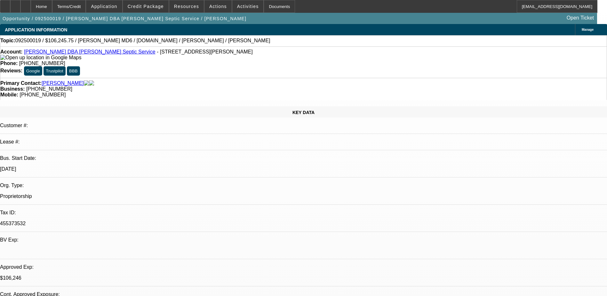
select select "0"
select select "3"
select select "0"
select select "6"
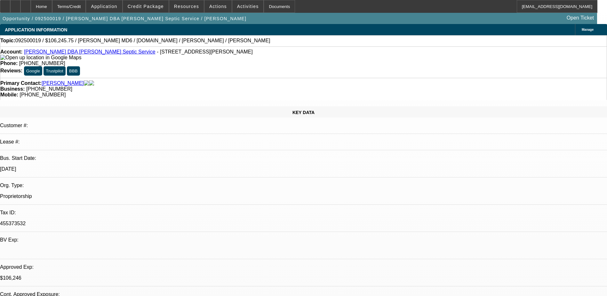
select select "0.15"
select select "2"
select select "0.1"
select select "4"
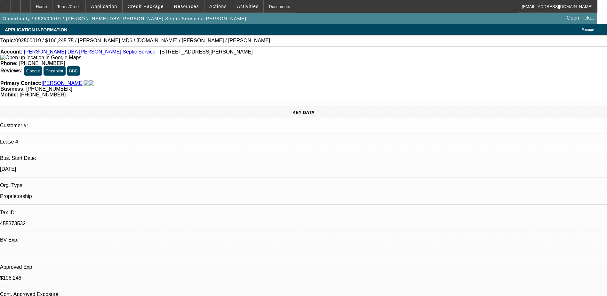
select select "2"
select select "0.1"
select select "4"
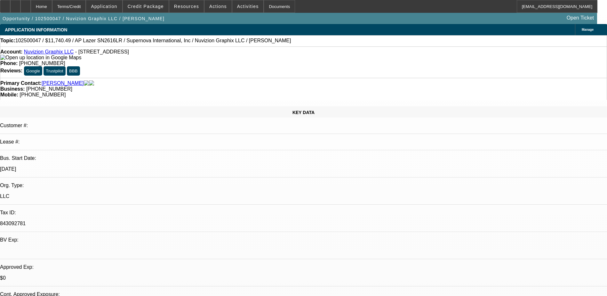
select select "0"
select select "0.1"
select select "5"
select select "0"
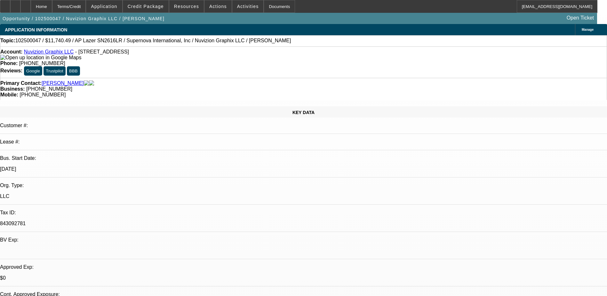
select select "0"
select select "0.1"
select select "5"
select select "0"
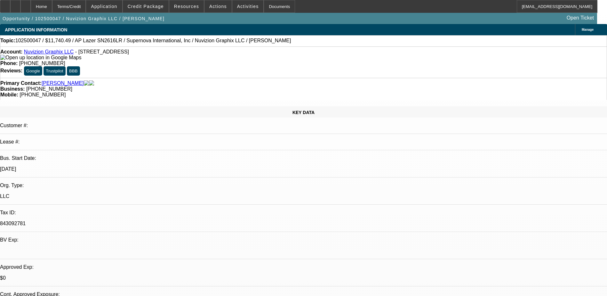
select select "0.1"
select select "6"
select select "0"
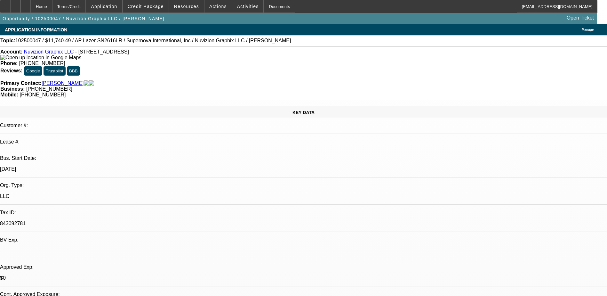
select select "6"
drag, startPoint x: 250, startPoint y: 51, endPoint x: 223, endPoint y: 51, distance: 27.5
click at [223, 60] on div "Phone: [PHONE_NUMBER]" at bounding box center [303, 63] width 606 height 6
drag, startPoint x: 224, startPoint y: 52, endPoint x: 233, endPoint y: 55, distance: 9.9
copy span "(917) 496-4306"
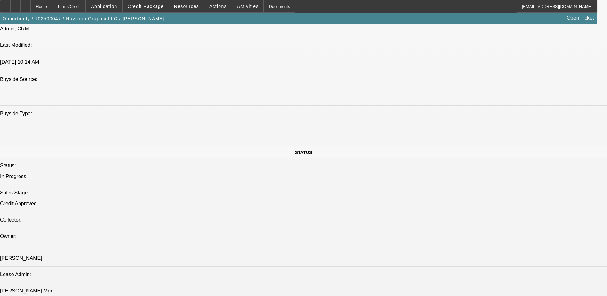
scroll to position [576, 0]
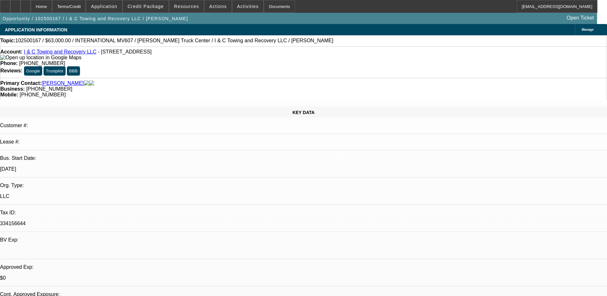
select select "0.1"
select select "2"
select select "0.1"
select select "1"
select select "2"
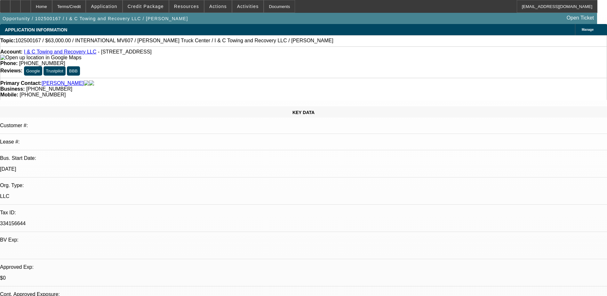
select select "4"
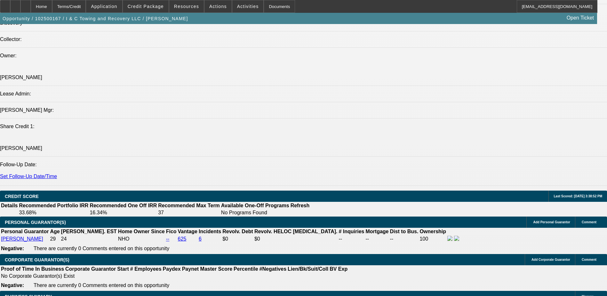
scroll to position [832, 0]
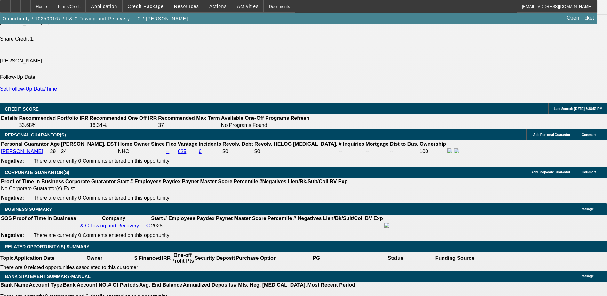
select select "0.2"
type input "$14,000.00"
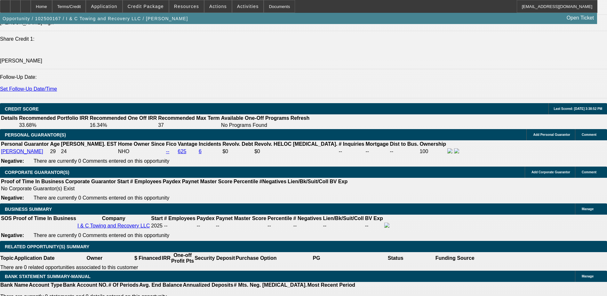
select select "0"
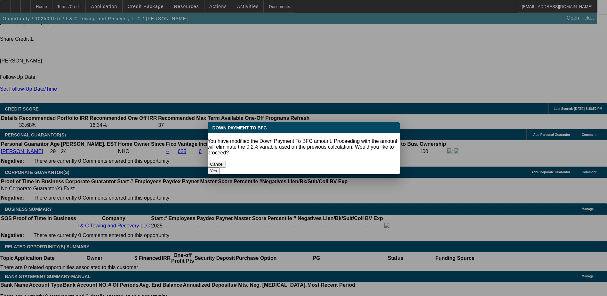
scroll to position [0, 0]
click at [220, 167] on button "Yes" at bounding box center [214, 170] width 12 height 7
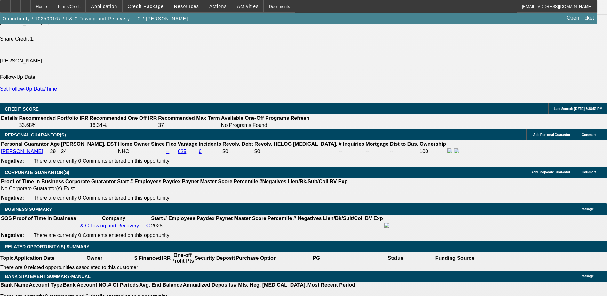
scroll to position [832, 0]
type input "$0.00"
select select "0.2"
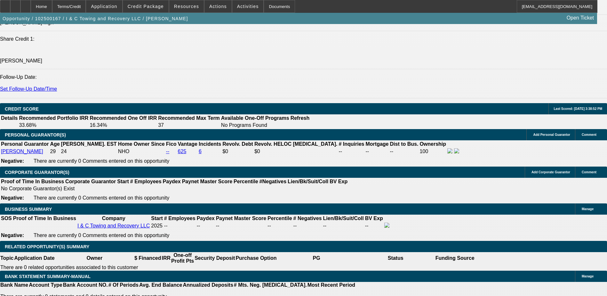
type input "$14,000.00"
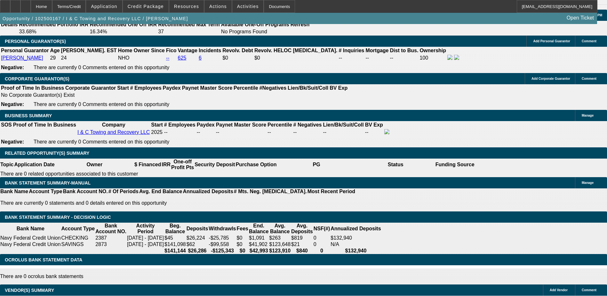
scroll to position [928, 0]
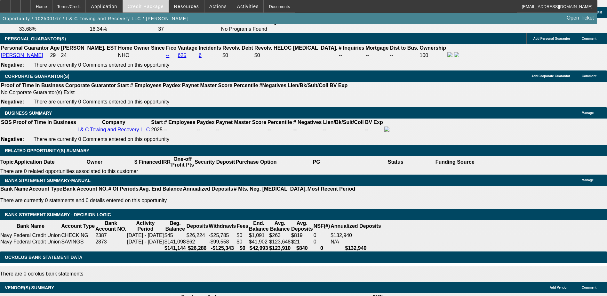
click at [144, 6] on span "Credit Package" at bounding box center [146, 6] width 36 height 5
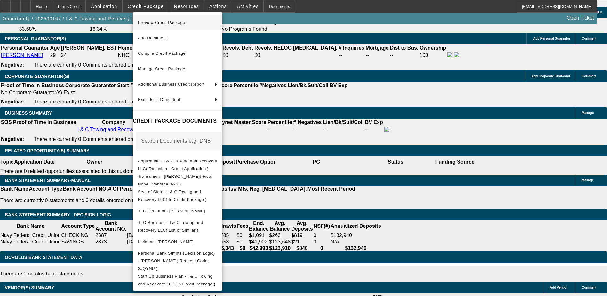
click at [174, 25] on span "Preview Credit Package" at bounding box center [161, 22] width 47 height 5
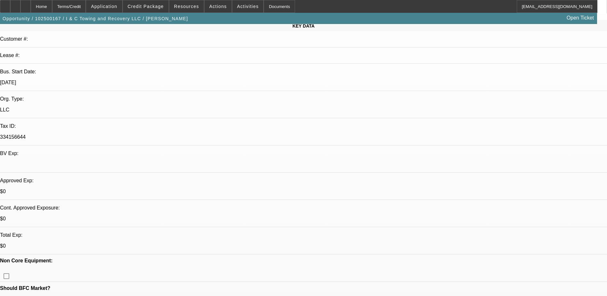
scroll to position [128, 0]
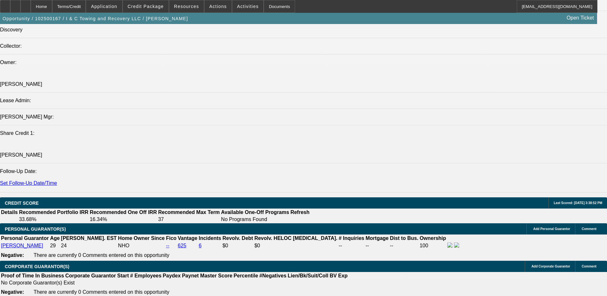
scroll to position [800, 0]
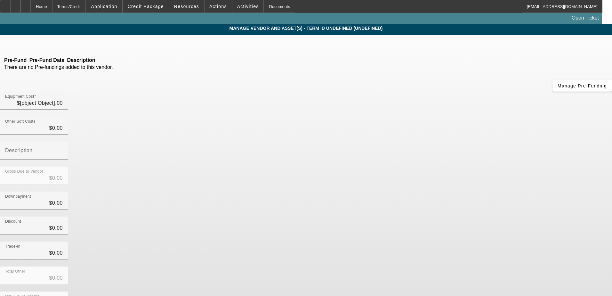
type input "$70,000.00"
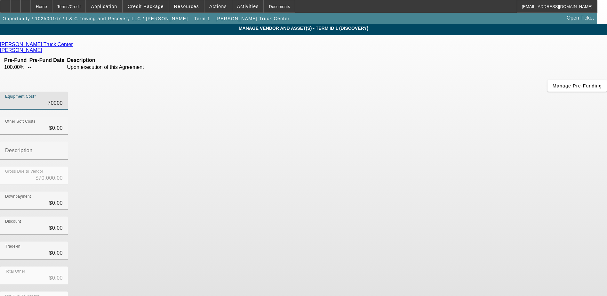
drag, startPoint x: 384, startPoint y: 52, endPoint x: 457, endPoint y: 52, distance: 72.6
click at [457, 92] on div "Equipment Cost 70000" at bounding box center [303, 104] width 607 height 25
type input "5"
type input "$5.00"
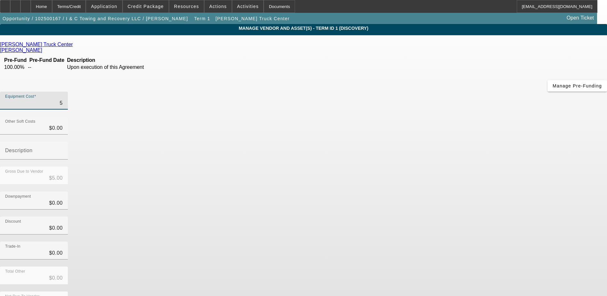
type input "55"
type input "$55.00"
type input "550"
type input "$550.00"
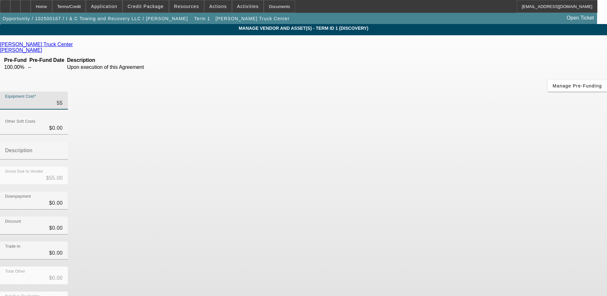
type input "$550.00"
type input "5500"
type input "$5,500.00"
type input "55000"
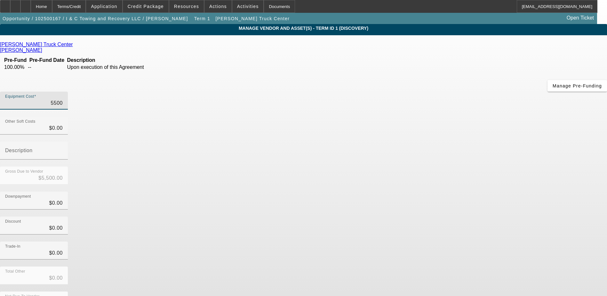
type input "$55,000.00"
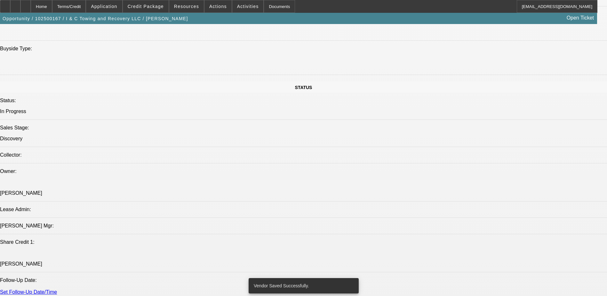
select select "0.2"
select select "2"
select select "0.1"
select select "4"
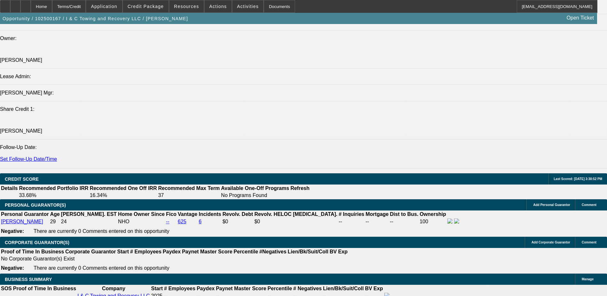
scroll to position [742, 0]
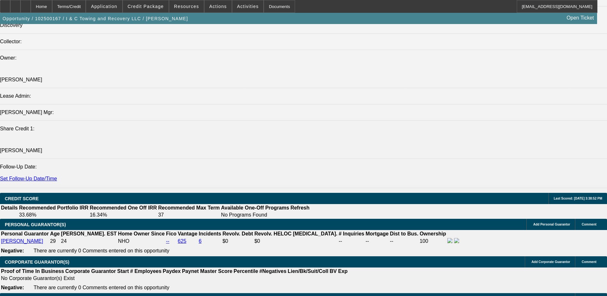
select select "0.15"
type input "$8,250.00"
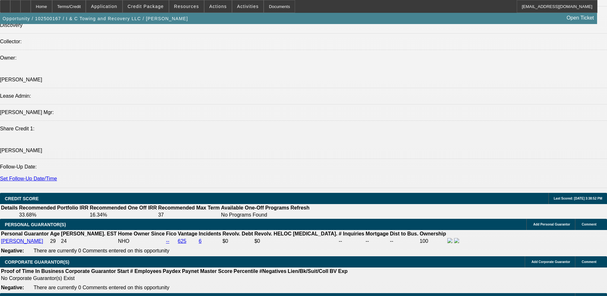
select select "0.2"
type input "$11,000.00"
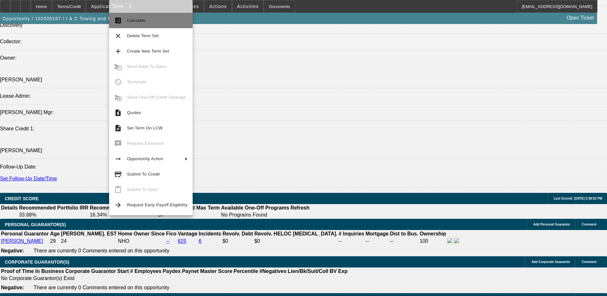
click at [142, 16] on button "calculate Calculate" at bounding box center [151, 20] width 84 height 15
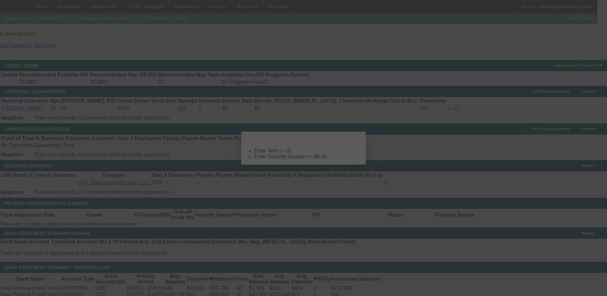
scroll to position [0, 0]
select select "0.2"
select select "2"
select select "0.1"
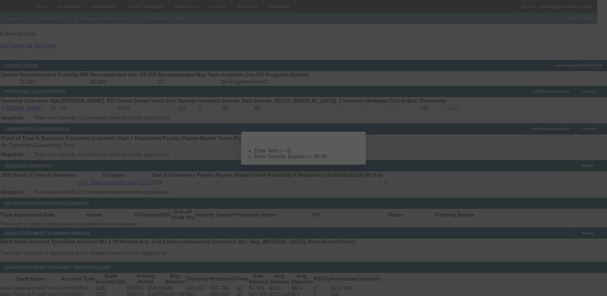
select select "4"
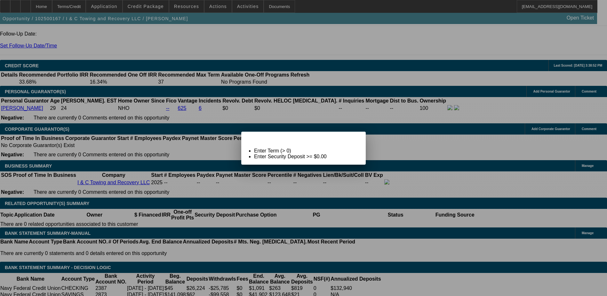
click at [353, 139] on span "Close" at bounding box center [357, 137] width 9 height 4
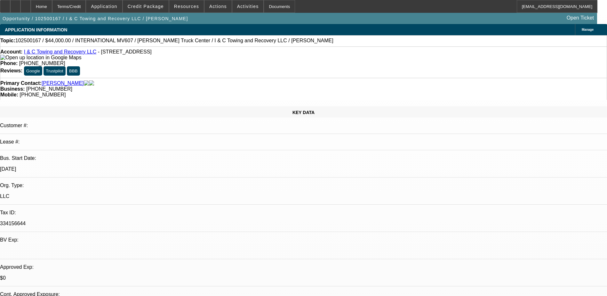
scroll to position [875, 0]
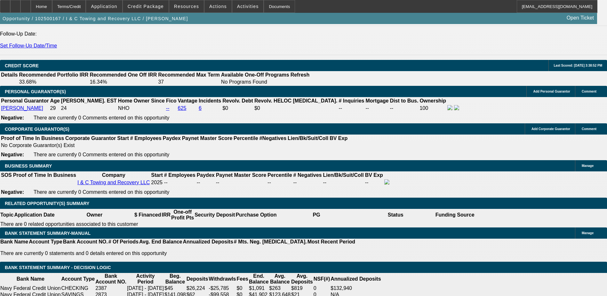
select select "0.15"
type input "$8,250.00"
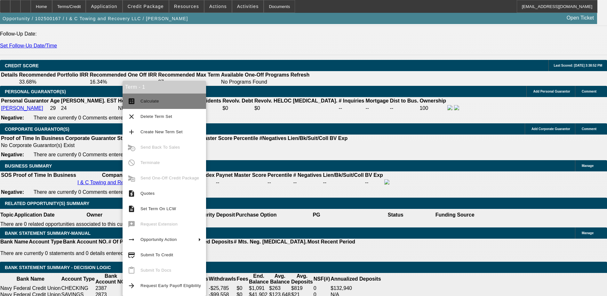
click at [148, 102] on span "Calculate" at bounding box center [149, 101] width 19 height 5
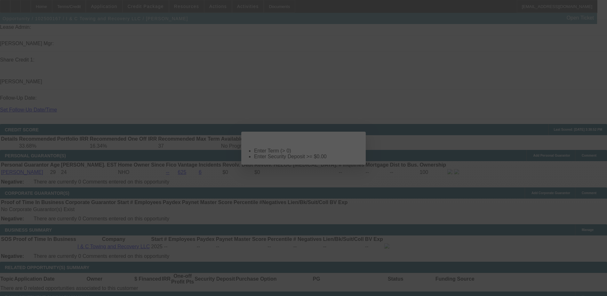
scroll to position [0, 0]
select select "0.15"
select select "2"
select select "0.1"
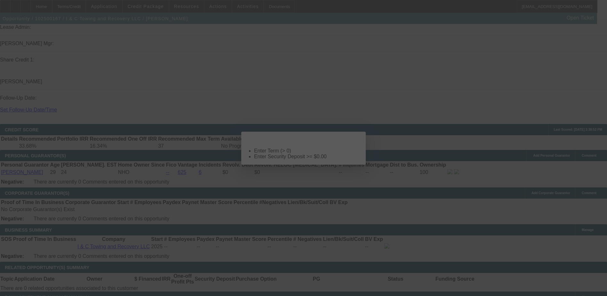
select select "4"
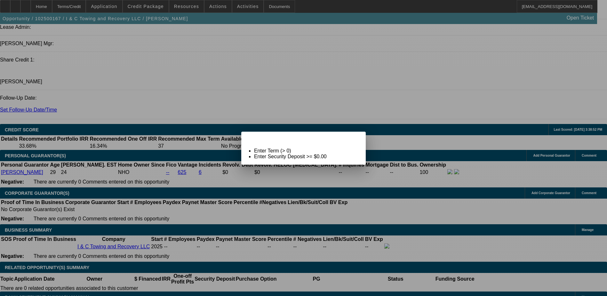
drag, startPoint x: 349, startPoint y: 140, endPoint x: 294, endPoint y: 146, distance: 54.4
click at [352, 139] on div "Close" at bounding box center [359, 135] width 14 height 7
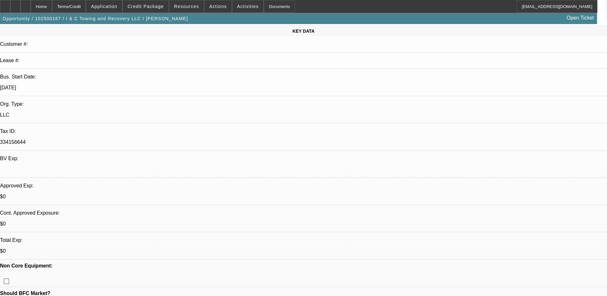
scroll to position [128, 0]
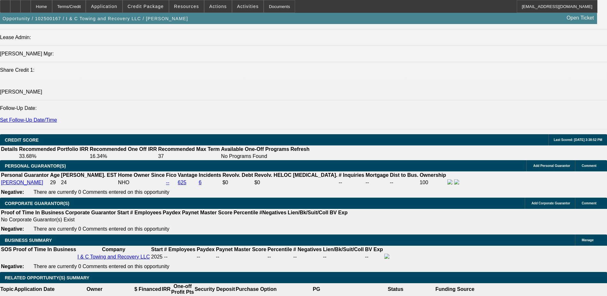
scroll to position [800, 0]
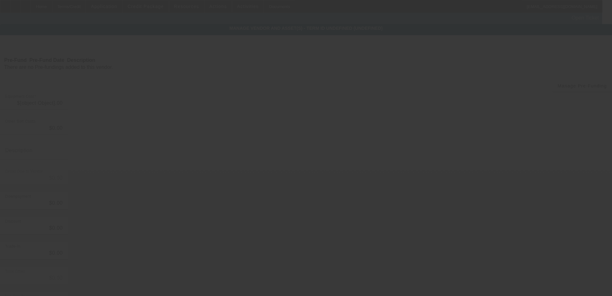
type input "$55,000.00"
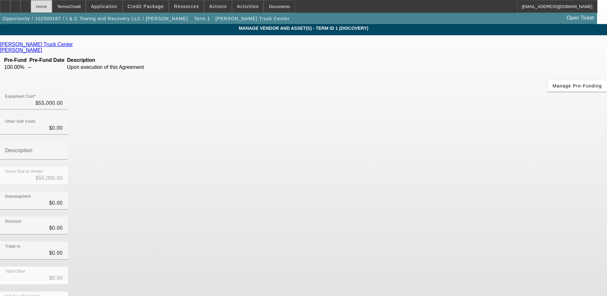
click at [52, 7] on div "Home" at bounding box center [41, 6] width 21 height 13
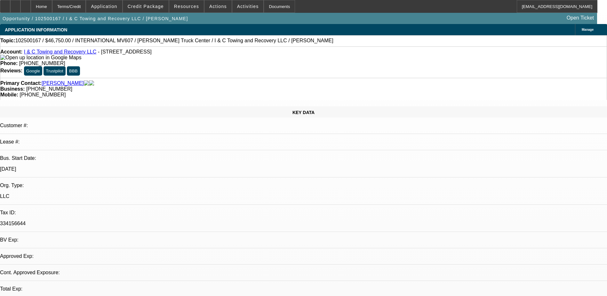
select select "0.15"
select select "2"
select select "0.1"
select select "4"
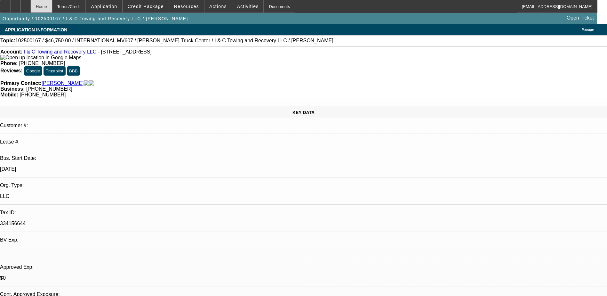
click at [52, 7] on div "Home" at bounding box center [41, 6] width 21 height 13
click at [52, 5] on div "Home" at bounding box center [41, 6] width 21 height 13
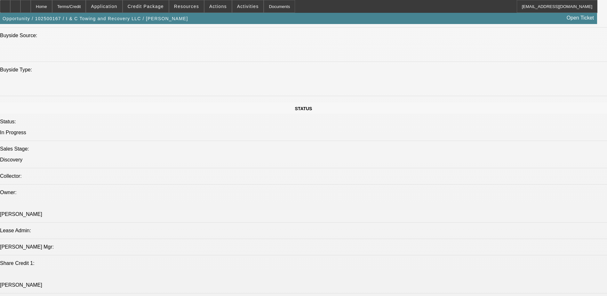
scroll to position [832, 0]
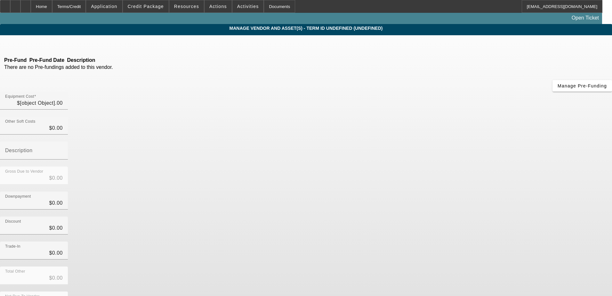
type input "$55,000.00"
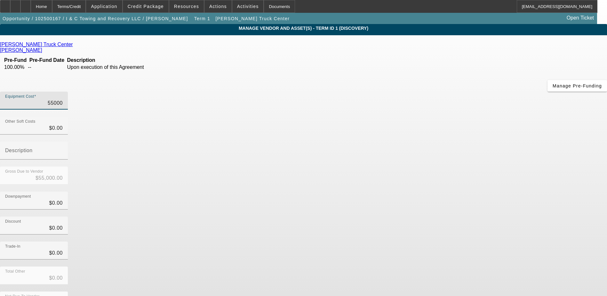
drag, startPoint x: 365, startPoint y: 53, endPoint x: 419, endPoint y: 49, distance: 53.9
click at [419, 92] on div "Equipment Cost 55000" at bounding box center [303, 104] width 607 height 25
type input "7"
type input "$7.00"
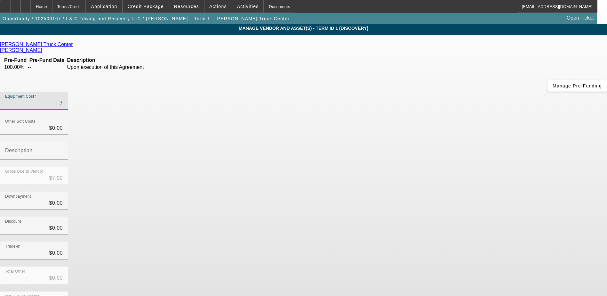
type input "71"
type input "$71.00"
type input "710"
type input "$710.00"
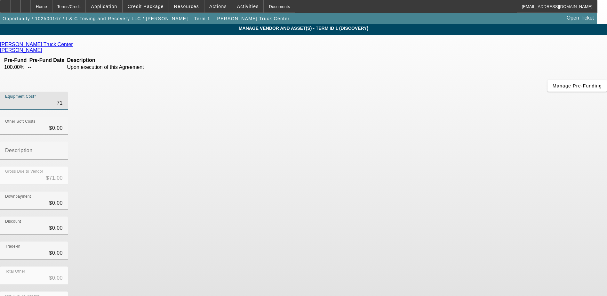
type input "$710.00"
type input "7100"
type input "$7,100.00"
type input "71000"
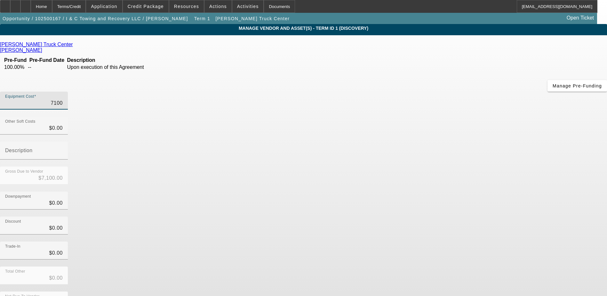
type input "$71,000.00"
click at [419, 166] on div "Gross Due to Vendor $71,000.00" at bounding box center [303, 178] width 607 height 25
drag, startPoint x: 369, startPoint y: 53, endPoint x: 407, endPoint y: 50, distance: 37.9
click at [406, 92] on div "Equipment Cost 71000" at bounding box center [303, 104] width 607 height 25
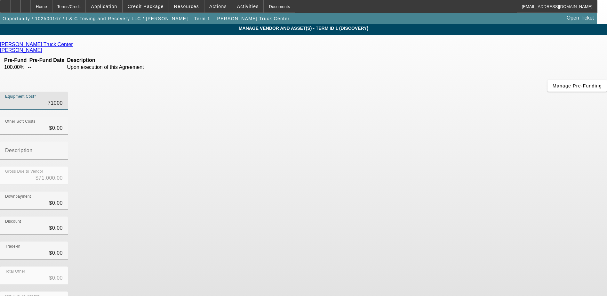
type input "7"
type input "$7.00"
type input "70"
type input "$70.00"
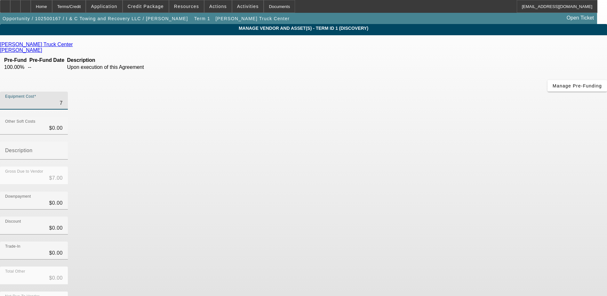
type input "$70.00"
type input "700"
type input "$700.00"
type input "7000"
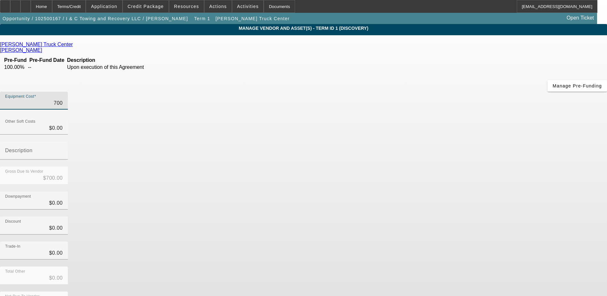
type input "$7,000.00"
type input "70000"
type input "$70,000.00"
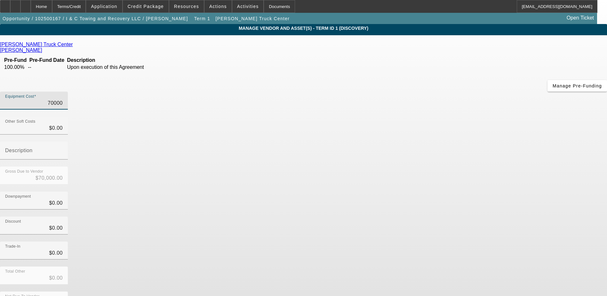
type input "$70,000.00"
click at [409, 166] on div "Gross Due to Vendor $70,000.00" at bounding box center [303, 178] width 607 height 25
click at [44, 47] on icon at bounding box center [44, 49] width 0 height 5
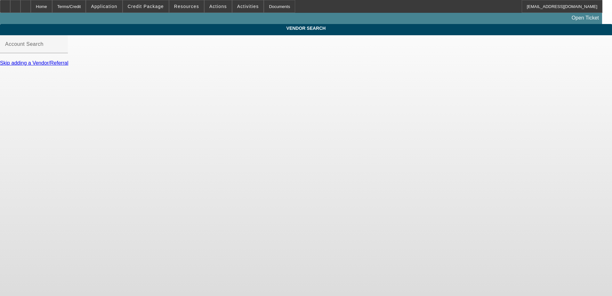
type input "Lynch Truck Center (Waterford, WI)_73216 - Voss, Jared"
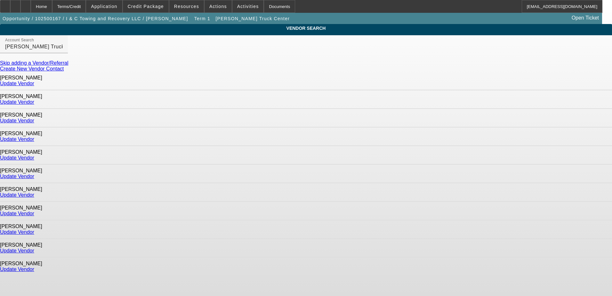
click at [34, 83] on link "Update Vendor" at bounding box center [17, 83] width 34 height 5
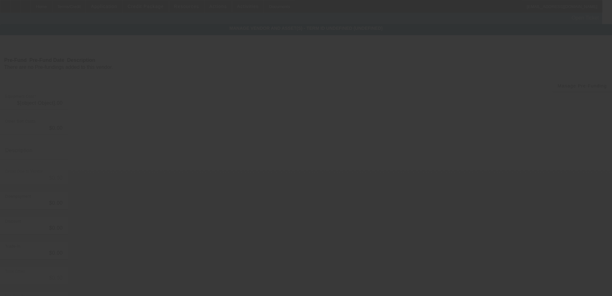
type input "$55,000.00"
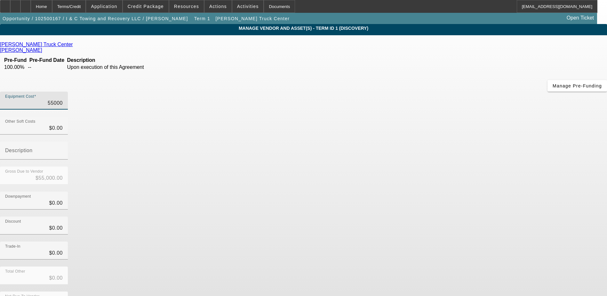
drag, startPoint x: 365, startPoint y: 54, endPoint x: 443, endPoint y: 53, distance: 78.1
click at [441, 92] on div "Equipment Cost 55000" at bounding box center [303, 104] width 607 height 25
type input "7"
type input "$7.00"
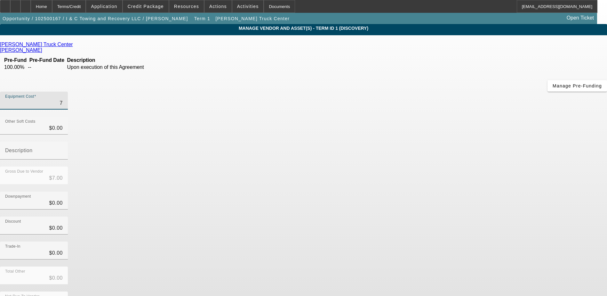
type input "70"
type input "$70.00"
type input "700"
type input "$700.00"
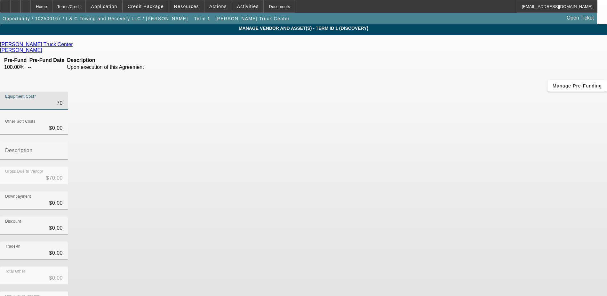
type input "$700.00"
type input "7000"
type input "$7,000.00"
type input "70000"
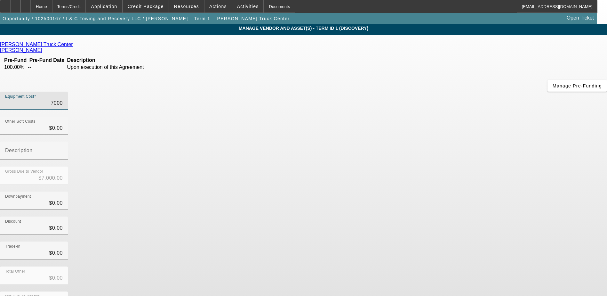
type input "$70,000.00"
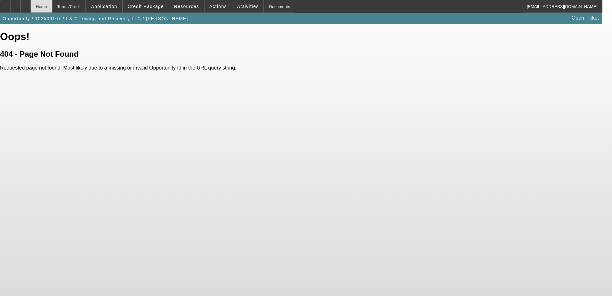
click at [52, 7] on div "Home" at bounding box center [41, 6] width 21 height 13
click at [31, 7] on div at bounding box center [25, 6] width 10 height 13
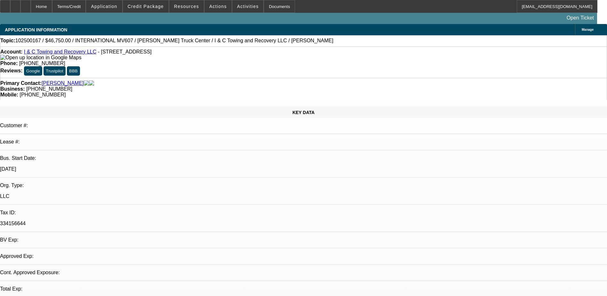
select select "0.15"
select select "2"
select select "0.1"
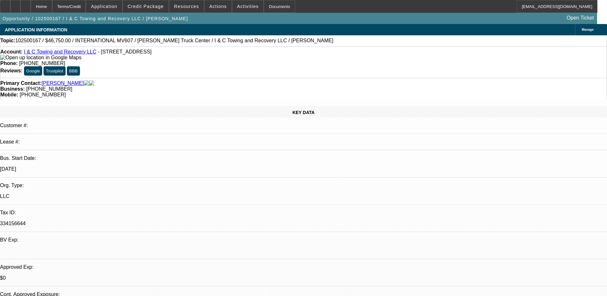
select select "1"
select select "2"
select select "4"
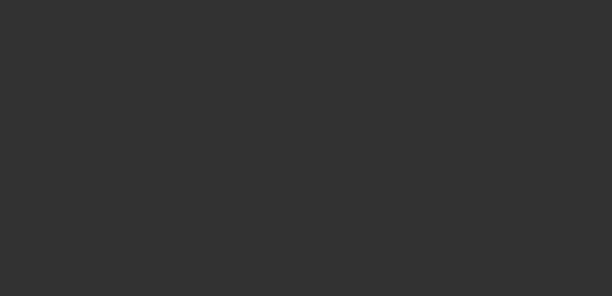
select select "0"
select select "2"
select select "0.1"
select select "4"
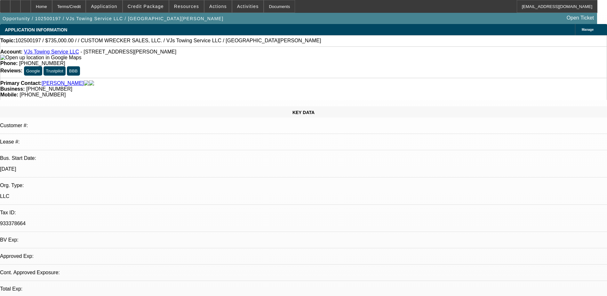
select select "0"
select select "2"
select select "0"
select select "1"
select select "2"
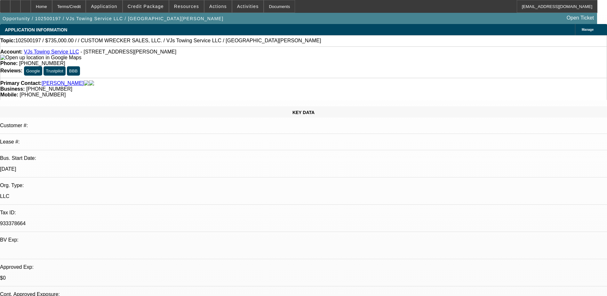
select select "6"
click at [20, 2] on div at bounding box center [15, 6] width 10 height 13
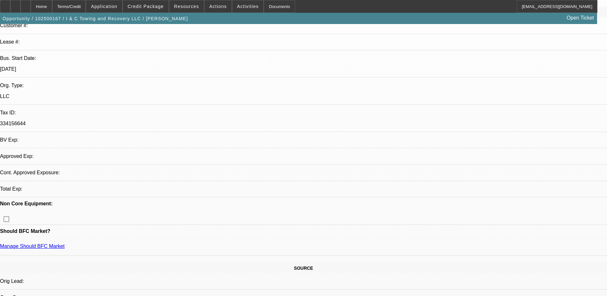
select select "0.15"
select select "2"
select select "0.1"
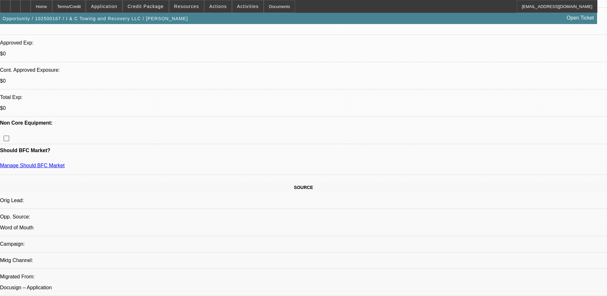
select select "1"
select select "2"
select select "4"
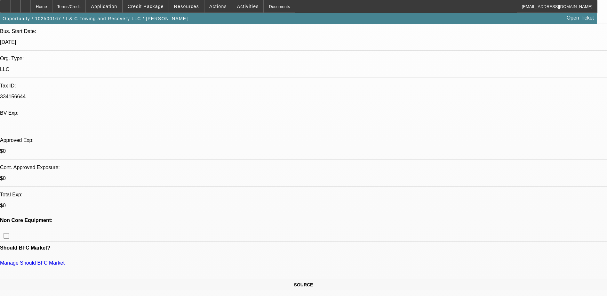
scroll to position [118, 0]
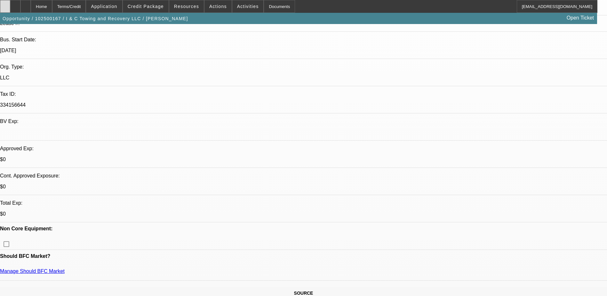
click at [5, 4] on icon at bounding box center [5, 4] width 0 height 0
drag, startPoint x: 403, startPoint y: 68, endPoint x: 382, endPoint y: 74, distance: 21.8
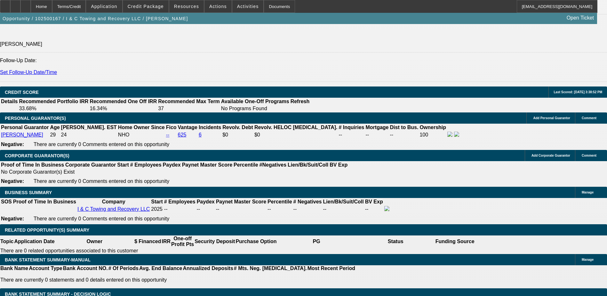
scroll to position [896, 0]
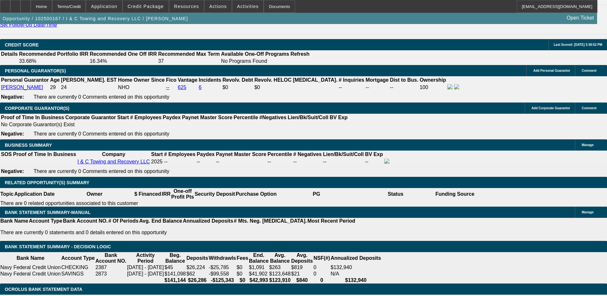
select select "0.2"
type input "$14,000.00"
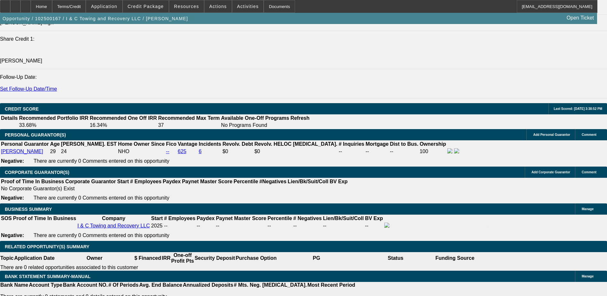
scroll to position [864, 0]
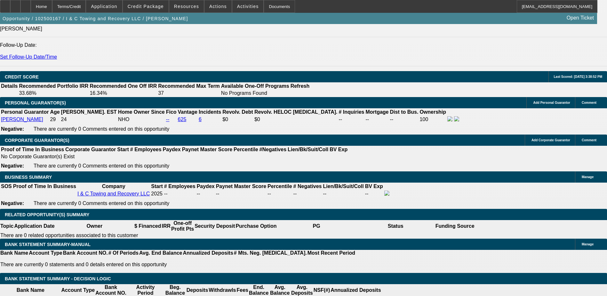
drag, startPoint x: 127, startPoint y: 176, endPoint x: 132, endPoint y: 176, distance: 5.1
type input "28"
type input "48"
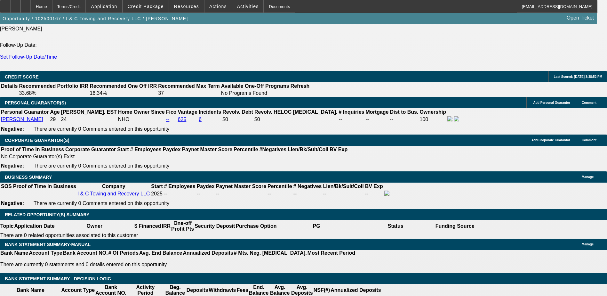
type input "$4,196.22"
type input "$2,098.11"
type input "$6,721.46"
type input "$3,360.73"
type input "48"
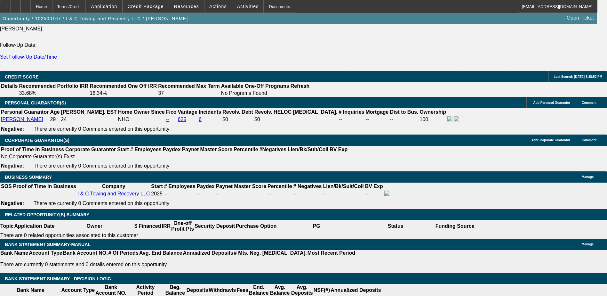
drag, startPoint x: 125, startPoint y: 177, endPoint x: 130, endPoint y: 177, distance: 4.5
type input "2"
type input "$59,381.96"
type input "$29,690.98"
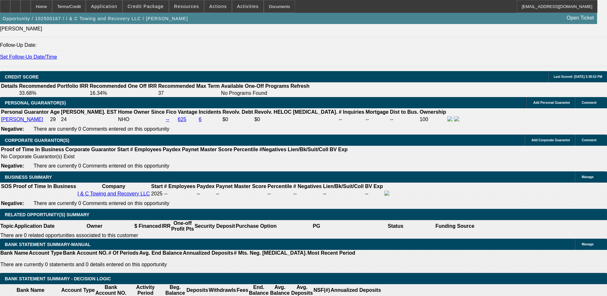
type input "25"
type input "$7,169.34"
type input "$3,584.67"
drag, startPoint x: 125, startPoint y: 176, endPoint x: 133, endPoint y: 176, distance: 8.3
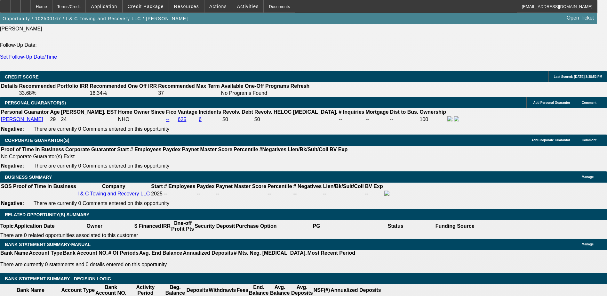
drag, startPoint x: 125, startPoint y: 177, endPoint x: 138, endPoint y: 175, distance: 13.3
type input "48"
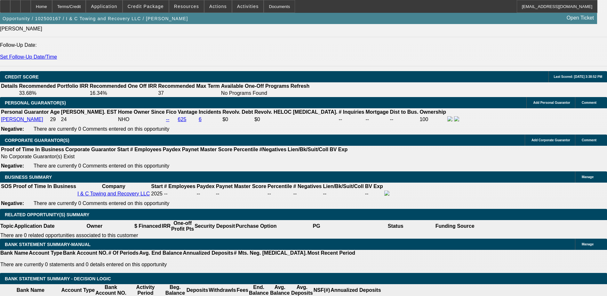
type input "$30,854.88"
type input "$15,427.44"
type input "$5,284.24"
type input "$2,642.12"
type input "48"
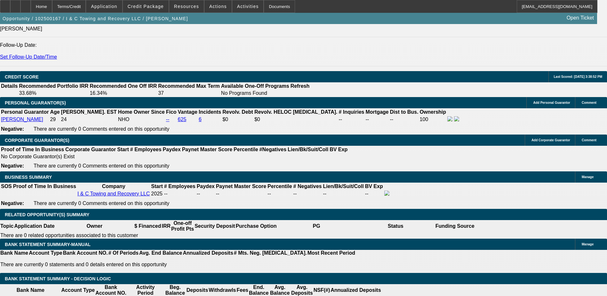
drag, startPoint x: 141, startPoint y: 176, endPoint x: 155, endPoint y: 175, distance: 14.1
type input "25"
type input "$2,429.86"
type input "$1,214.93"
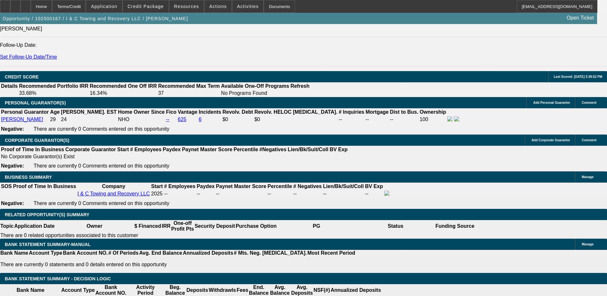
type input "$3,713.60"
type input "$1,856.80"
type input "25"
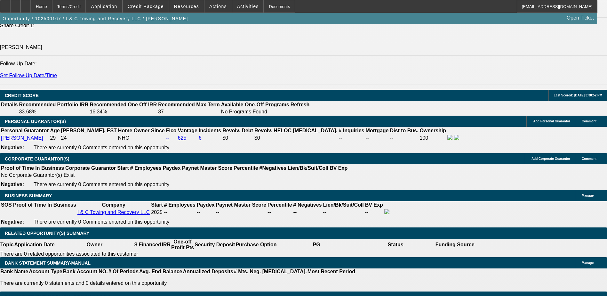
scroll to position [832, 0]
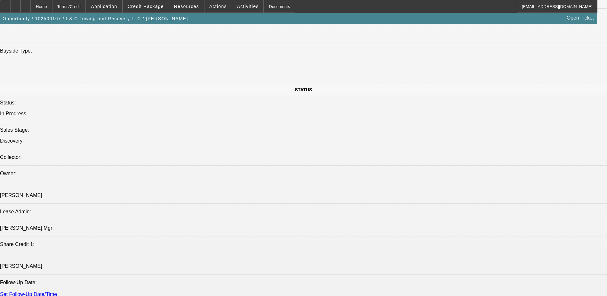
scroll to position [608, 0]
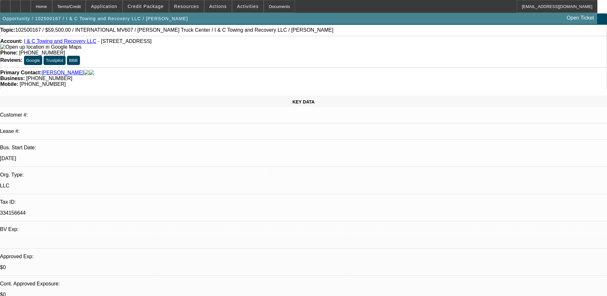
scroll to position [0, 0]
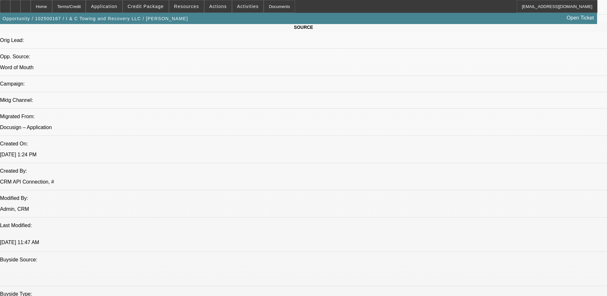
scroll to position [0, 0]
drag, startPoint x: 496, startPoint y: 75, endPoint x: 496, endPoint y: 71, distance: 3.8
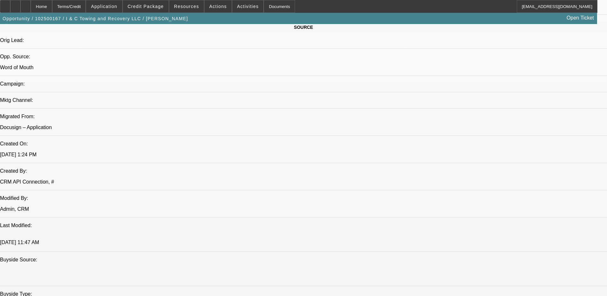
click at [117, 8] on span "Application" at bounding box center [104, 6] width 26 height 5
click at [147, 8] on div at bounding box center [303, 148] width 607 height 296
click at [151, 9] on span "Credit Package" at bounding box center [146, 6] width 36 height 5
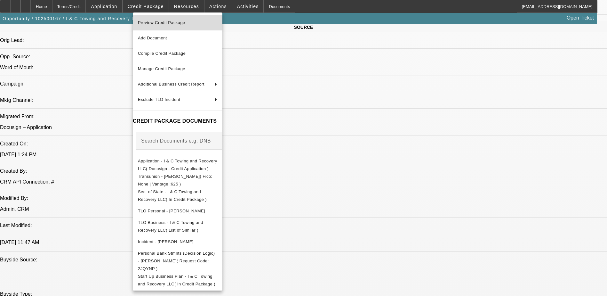
click at [157, 22] on span "Preview Credit Package" at bounding box center [161, 22] width 47 height 5
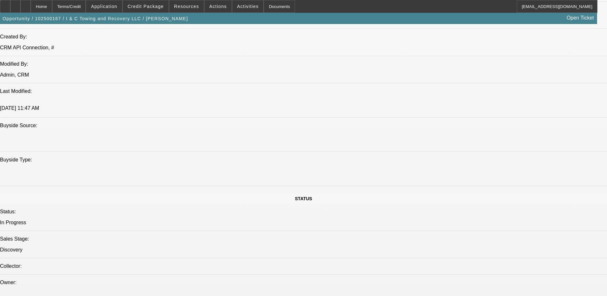
scroll to position [544, 0]
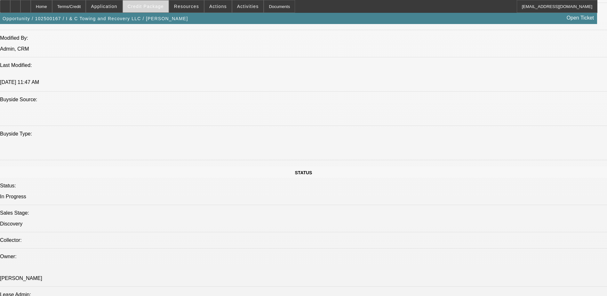
click at [146, 8] on span "Credit Package" at bounding box center [146, 6] width 36 height 5
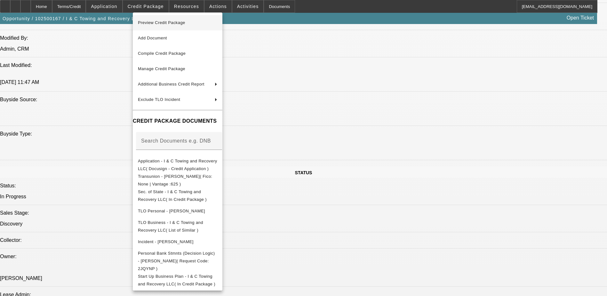
click at [166, 20] on span "Preview Credit Package" at bounding box center [161, 22] width 47 height 5
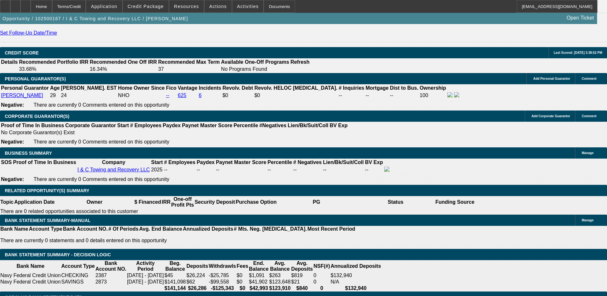
scroll to position [960, 0]
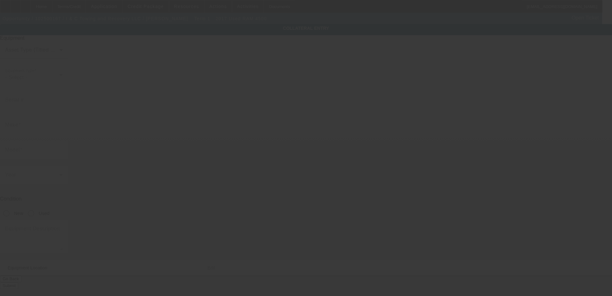
type input "3C7WRKAL3HG731441"
type input "ram"
type input "4500"
radio input "true"
type textarea "Ram 4500"
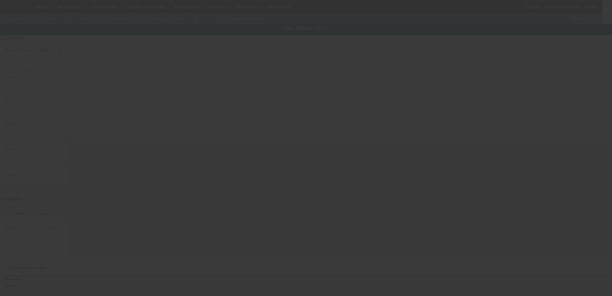
type input "1422 Smokehouse Lane"
type input "Mesquite"
type input "75149"
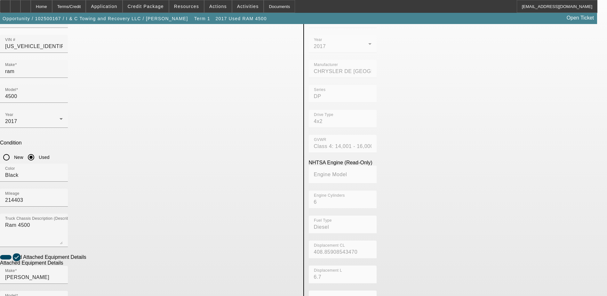
scroll to position [116, 0]
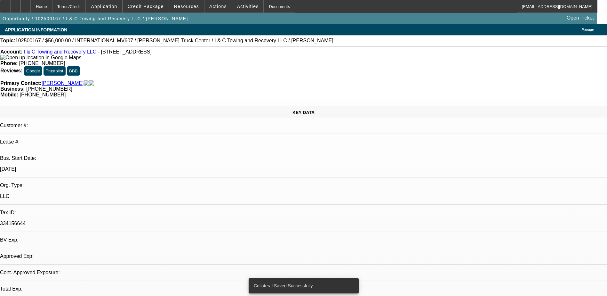
select select "0.2"
select select "2"
select select "0.1"
select select "4"
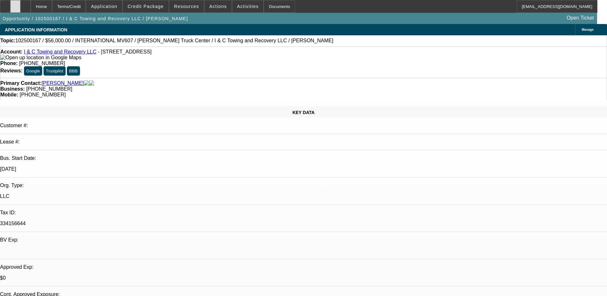
click at [15, 4] on icon at bounding box center [15, 4] width 0 height 0
click at [20, 8] on div at bounding box center [15, 6] width 10 height 13
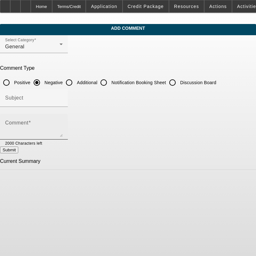
click at [63, 126] on textarea "Comment" at bounding box center [34, 129] width 58 height 15
click at [76, 81] on input "Additional" at bounding box center [69, 82] width 13 height 13
radio input "true"
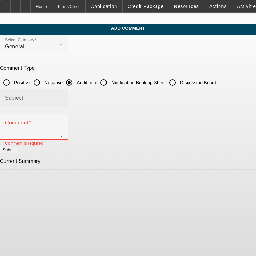
click at [63, 98] on input "Subject" at bounding box center [34, 101] width 58 height 8
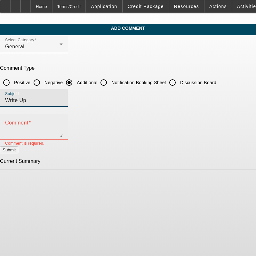
type input "Write Up"
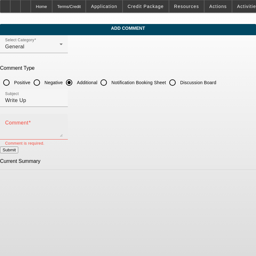
click at [63, 120] on div "Comment" at bounding box center [34, 127] width 58 height 26
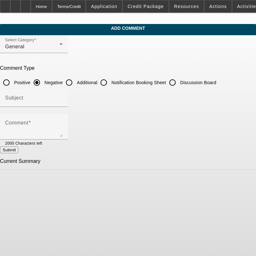
drag, startPoint x: 84, startPoint y: 80, endPoint x: 81, endPoint y: 86, distance: 6.4
click at [76, 80] on input "Additional" at bounding box center [69, 82] width 13 height 13
radio input "true"
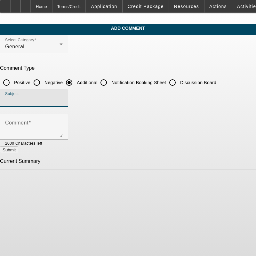
click at [63, 100] on input "Subject" at bounding box center [34, 101] width 58 height 8
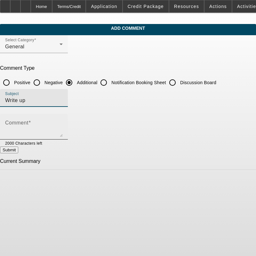
type input "Write up"
click at [54, 130] on textarea "Comment" at bounding box center [34, 129] width 58 height 15
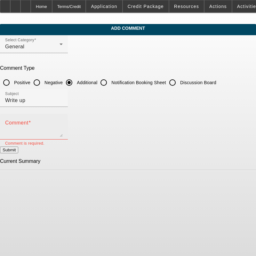
click at [63, 130] on textarea "Comment" at bounding box center [34, 129] width 58 height 15
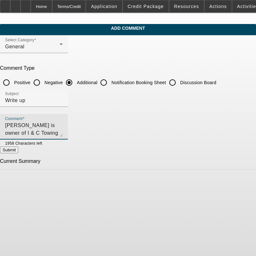
click at [63, 123] on textarea "[PERSON_NAME] is owner of I & C Towing and" at bounding box center [34, 129] width 58 height 15
click at [63, 125] on textarea "[PERSON_NAME] is owner of I & [PERSON_NAME] and Recovery." at bounding box center [34, 129] width 58 height 15
click at [63, 122] on textarea "[PERSON_NAME] began I & C Towing and recovery after many years of towing for ot…" at bounding box center [34, 129] width 58 height 15
click at [63, 124] on textarea "[PERSON_NAME] began I & C Towing and recovery after many years of towing for ot…" at bounding box center [34, 129] width 58 height 15
click at [63, 124] on textarea "[PERSON_NAME] began I & [PERSON_NAME] and Recovery after many years of towing f…" at bounding box center [34, 129] width 58 height 15
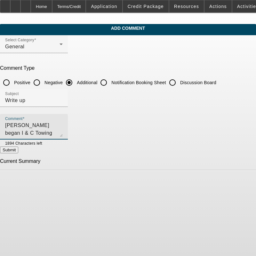
click at [63, 122] on textarea "[PERSON_NAME] began I & C Towing and Recovery LLC after many years of towing fo…" at bounding box center [34, 129] width 58 height 15
drag, startPoint x: 153, startPoint y: 130, endPoint x: 154, endPoint y: 133, distance: 3.6
click at [63, 132] on textarea "[PERSON_NAME] began I & C Towing and Recovery LLC after many years of towing fo…" at bounding box center [34, 129] width 58 height 15
click at [63, 130] on textarea "[PERSON_NAME] began I & C Towing and Recovery LLC after many years of towing fo…" at bounding box center [34, 129] width 58 height 15
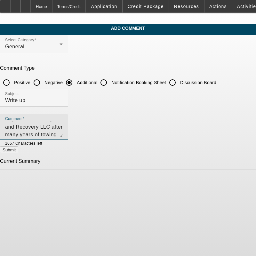
click at [63, 126] on textarea "[PERSON_NAME] began I & C Towing and Recovery LLC after many years of towing fo…" at bounding box center [34, 129] width 58 height 15
click at [63, 131] on textarea "[PERSON_NAME] began I & C Towing and Recovery LLC after many years of towing fo…" at bounding box center [34, 129] width 58 height 15
click at [63, 125] on textarea "[PERSON_NAME] began I & C Towing and Recovery LLC after many years of towing fo…" at bounding box center [34, 129] width 58 height 15
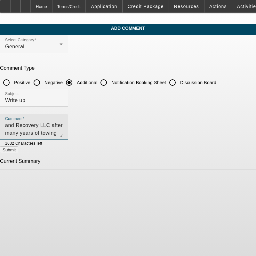
drag, startPoint x: 173, startPoint y: 125, endPoint x: 188, endPoint y: 133, distance: 16.2
click at [63, 133] on textarea "[PERSON_NAME] began I & C Towing and Recovery LLC after many years of towing fo…" at bounding box center [34, 129] width 58 height 15
click at [63, 131] on textarea "[PERSON_NAME] began I & C Towing and Recovery LLC after many years of towing fo…" at bounding box center [34, 129] width 58 height 15
click at [63, 124] on textarea "[PERSON_NAME] began I & C Towing and Recovery LLC after many years of towing fo…" at bounding box center [34, 129] width 58 height 15
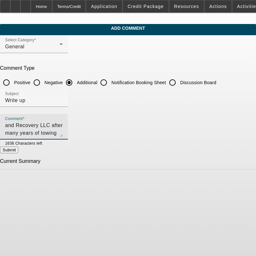
drag, startPoint x: 198, startPoint y: 125, endPoint x: 198, endPoint y: 130, distance: 5.4
click at [63, 130] on textarea "[PERSON_NAME] began I & C Towing and Recovery LLC after many years of towing fo…" at bounding box center [34, 129] width 58 height 15
click at [63, 131] on textarea "[PERSON_NAME] began I & C Towing and Recovery LLC after many years of towing fo…" at bounding box center [34, 129] width 58 height 15
click at [63, 124] on textarea "[PERSON_NAME] began I & C Towing and Recovery LLC after many years of towing fo…" at bounding box center [34, 129] width 58 height 15
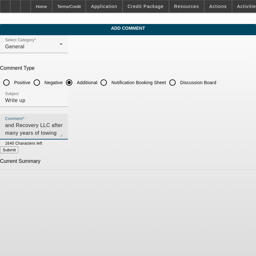
drag, startPoint x: 190, startPoint y: 124, endPoint x: 190, endPoint y: 133, distance: 8.6
click at [63, 133] on textarea "[PERSON_NAME] began I & C Towing and Recovery LLC after many years of towing fo…" at bounding box center [34, 129] width 58 height 15
click at [63, 125] on textarea "[PERSON_NAME] began I & C Towing and Recovery LLC after many years of towing fo…" at bounding box center [34, 129] width 58 height 15
click at [63, 130] on textarea "[PERSON_NAME] began I & C Towing and Recovery LLC after many years of towing fo…" at bounding box center [34, 129] width 58 height 15
click at [63, 132] on textarea "[PERSON_NAME] began I & C Towing and Recovery LLC after many years of towing fo…" at bounding box center [34, 129] width 58 height 15
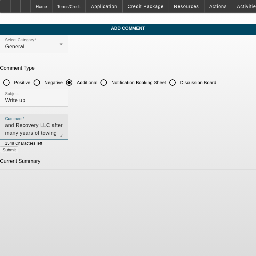
scroll to position [21, 0]
click at [63, 135] on textarea "[PERSON_NAME] began I & C Towing and Recovery LLC after many years of towing fo…" at bounding box center [34, 129] width 58 height 15
click at [63, 133] on textarea "[PERSON_NAME] began I & C Towing and Recovery LLC after many years of towing fo…" at bounding box center [34, 129] width 58 height 15
click at [63, 131] on textarea "[PERSON_NAME] began I & C Towing and Recovery LLC after many years of towing fo…" at bounding box center [34, 129] width 58 height 15
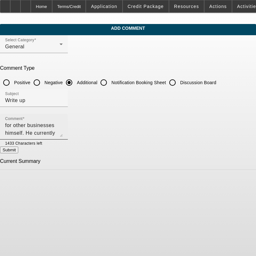
click at [63, 136] on div "Comment [PERSON_NAME] began I & C Towing and Recovery LLC after many years of t…" at bounding box center [34, 127] width 58 height 26
click at [63, 131] on textarea "[PERSON_NAME] began I & C Towing and Recovery LLC after many years of towing fo…" at bounding box center [34, 129] width 58 height 15
drag, startPoint x: 128, startPoint y: 132, endPoint x: 111, endPoint y: 130, distance: 17.1
click at [63, 130] on textarea "[PERSON_NAME] began I & C Towing and Recovery LLC after many years of towing fo…" at bounding box center [34, 129] width 58 height 15
click at [63, 131] on textarea "[PERSON_NAME] began I & C Towing and Recovery LLC after many years of towing fo…" at bounding box center [34, 129] width 58 height 15
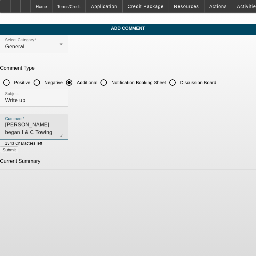
scroll to position [0, 0]
click at [63, 132] on textarea "[PERSON_NAME] began I & C Towing and Recovery LLC after many years of towing fo…" at bounding box center [34, 129] width 58 height 15
click at [34, 132] on textarea "[PERSON_NAME] began I & C Towing and Recovery LLC after many years of towing fo…" at bounding box center [34, 129] width 58 height 15
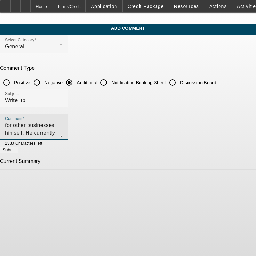
click at [63, 132] on textarea "[PERSON_NAME] began I & C Towing and Recovery LLC after many years of towing fo…" at bounding box center [34, 129] width 58 height 15
click at [63, 131] on textarea "[PERSON_NAME] began I & C Towing and Recovery LLC after many years of towing fo…" at bounding box center [34, 129] width 58 height 15
type textarea "[PERSON_NAME] began I & C Towing and Recovery LLC after many years of towing fo…"
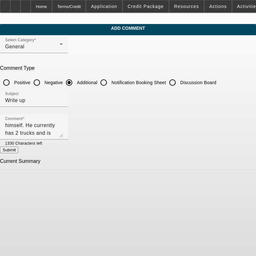
click at [18, 152] on button "Submit" at bounding box center [9, 150] width 18 height 7
radio input "true"
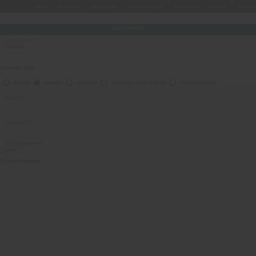
scroll to position [0, 0]
